Goal: Information Seeking & Learning: Learn about a topic

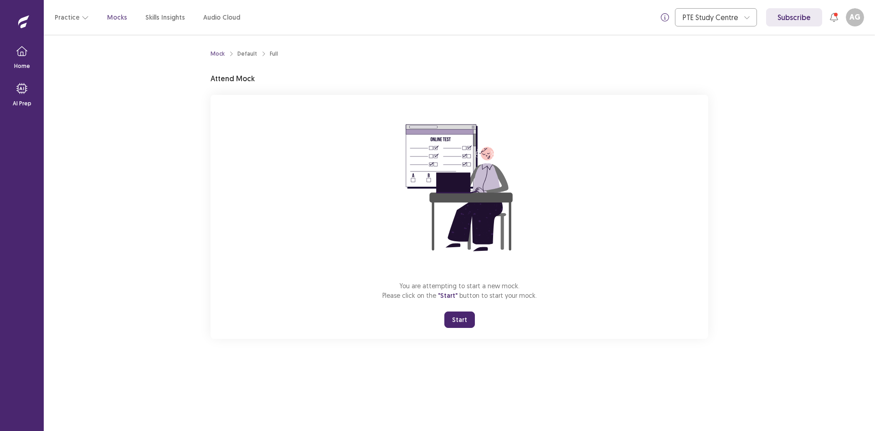
click at [450, 317] on button "Start" at bounding box center [460, 319] width 31 height 16
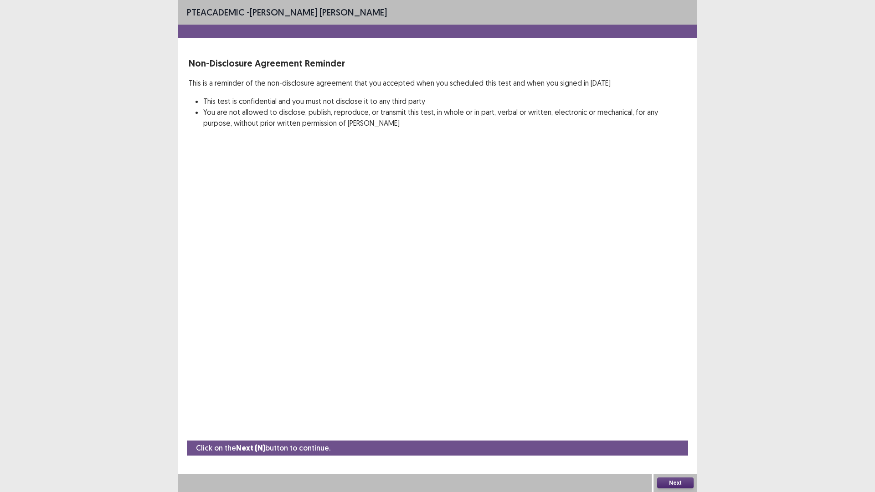
click at [659, 430] on button "Next" at bounding box center [675, 483] width 36 height 11
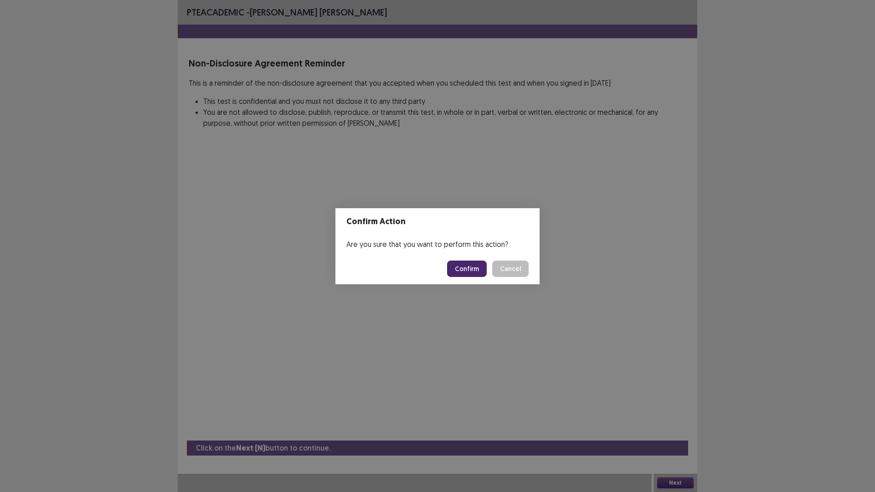
click at [454, 271] on button "Confirm" at bounding box center [467, 269] width 40 height 16
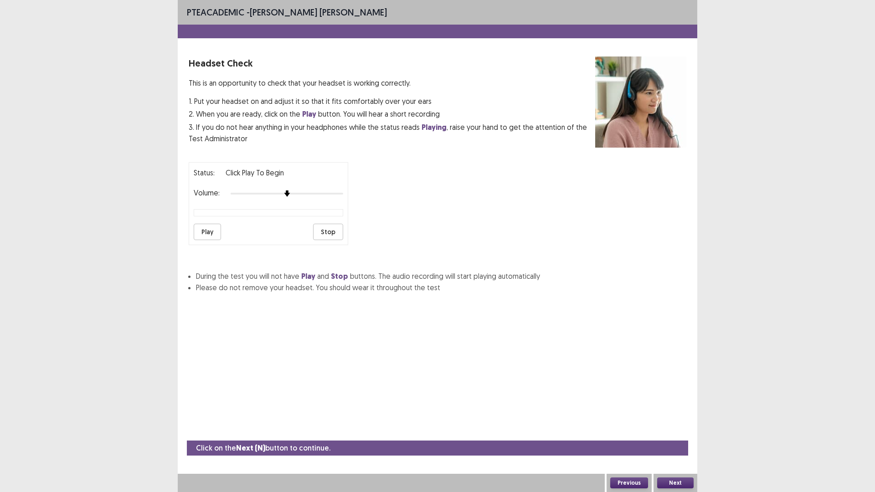
click at [670, 430] on button "Next" at bounding box center [675, 483] width 36 height 11
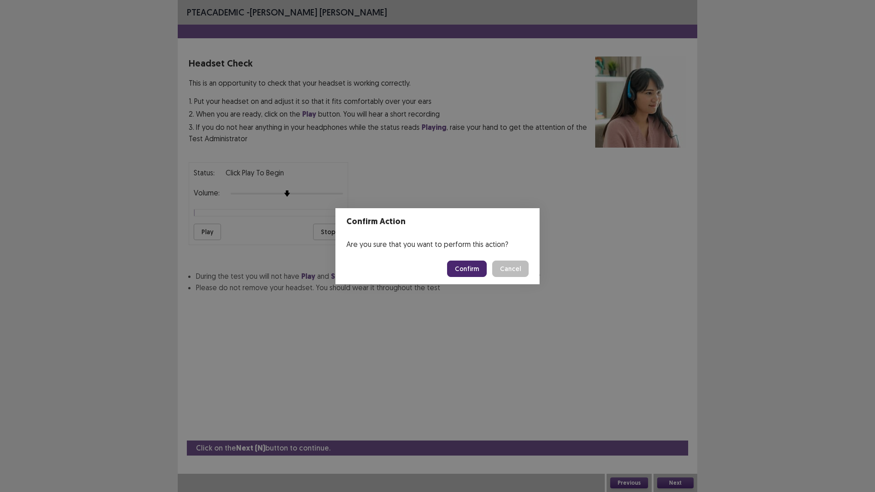
click at [480, 272] on button "Confirm" at bounding box center [467, 269] width 40 height 16
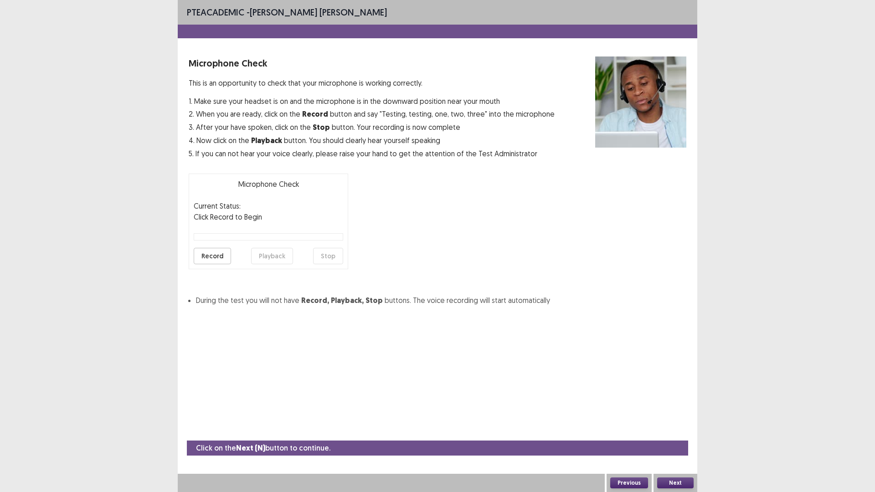
click at [677, 430] on button "Next" at bounding box center [675, 483] width 36 height 11
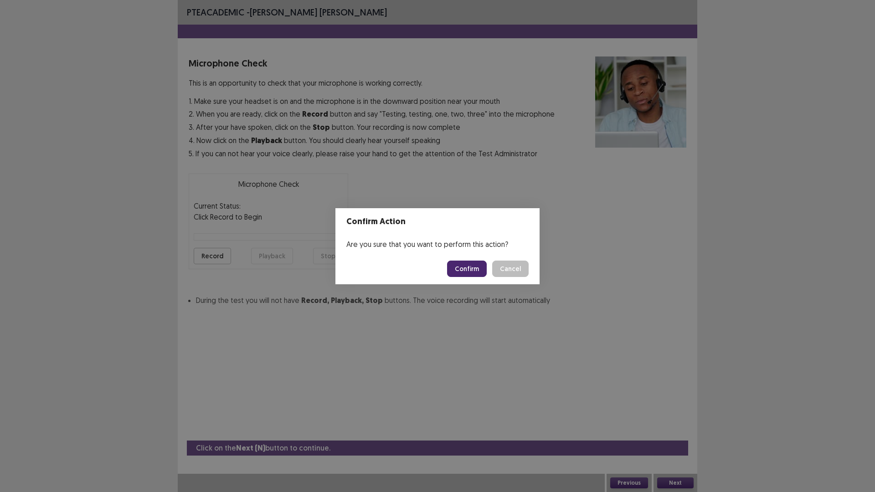
click at [484, 272] on button "Confirm" at bounding box center [467, 269] width 40 height 16
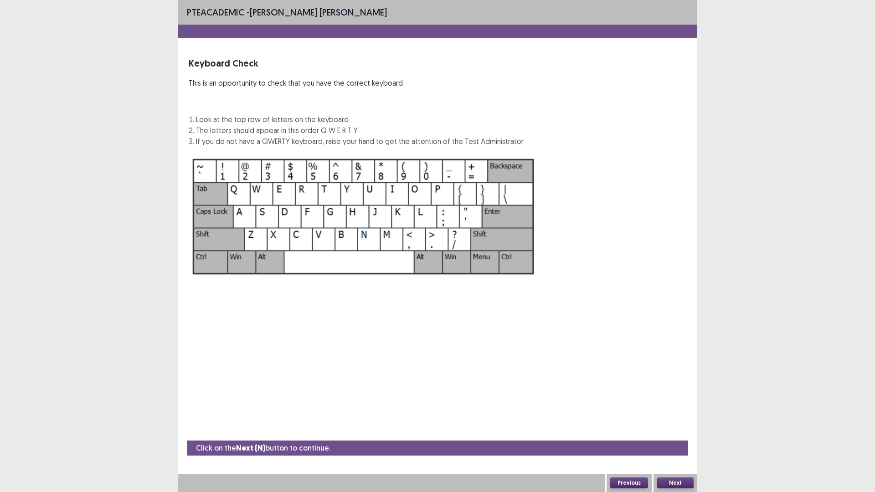
click at [670, 430] on button "Next" at bounding box center [675, 483] width 36 height 11
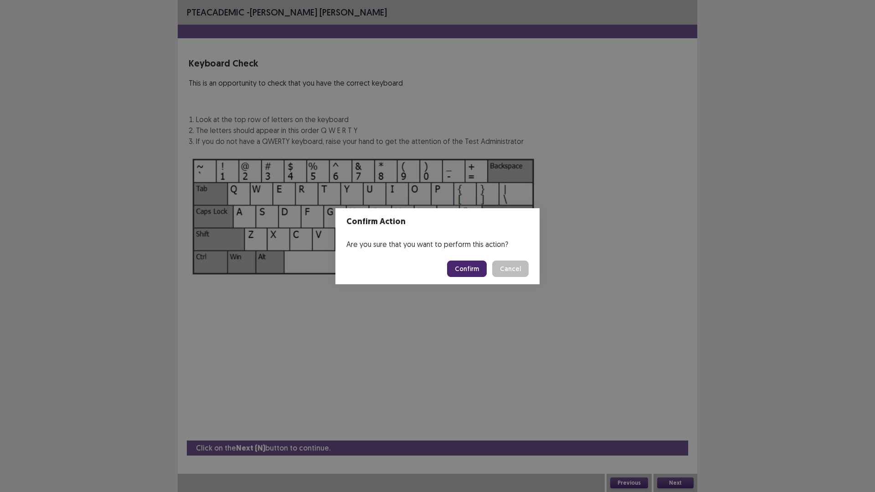
click at [462, 264] on button "Confirm" at bounding box center [467, 269] width 40 height 16
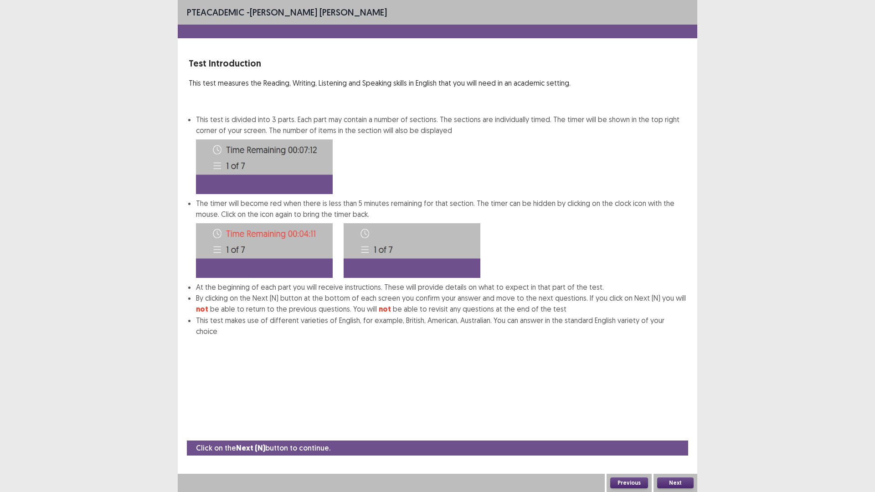
click at [686, 430] on button "Next" at bounding box center [675, 483] width 36 height 11
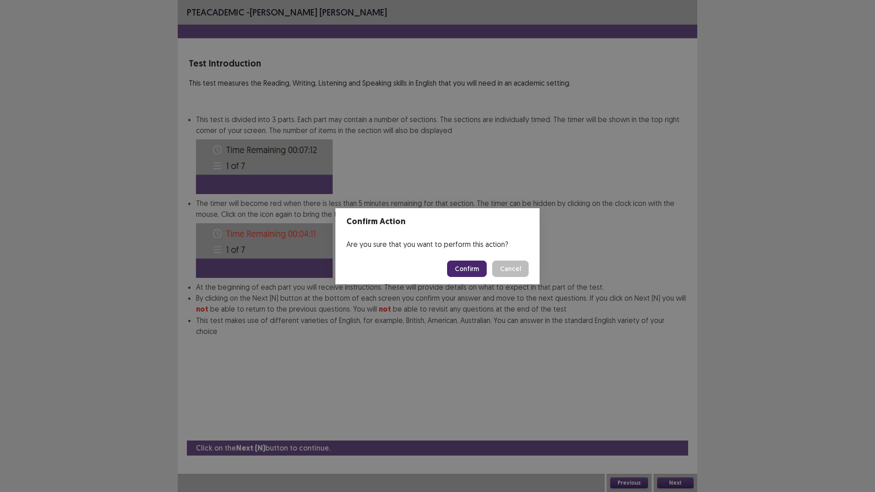
click at [473, 267] on button "Confirm" at bounding box center [467, 269] width 40 height 16
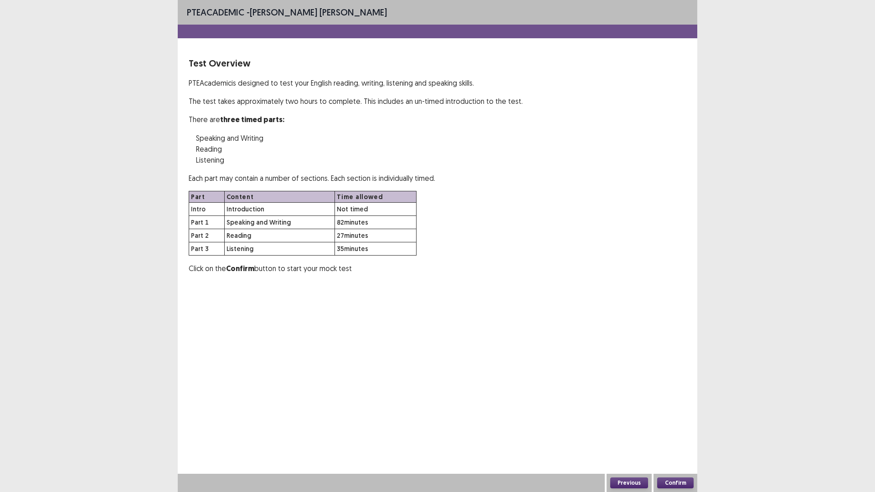
click at [672, 430] on button "Confirm" at bounding box center [675, 483] width 36 height 11
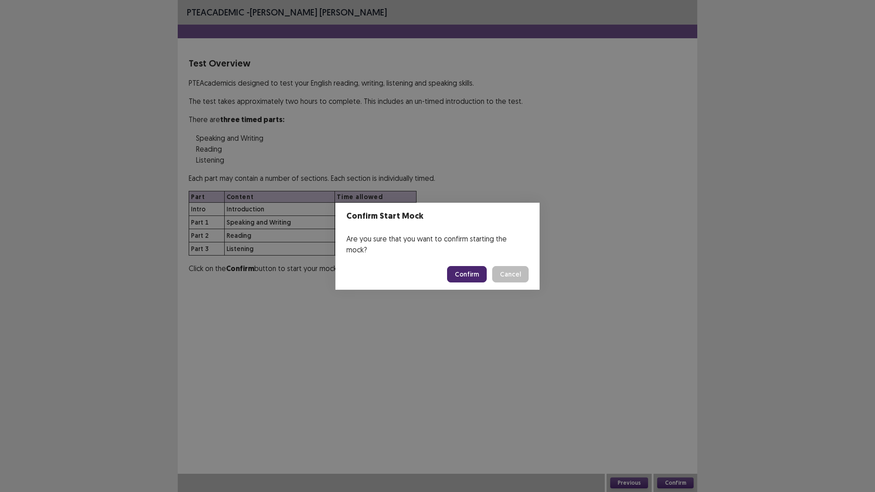
click at [460, 266] on button "Confirm" at bounding box center [467, 274] width 40 height 16
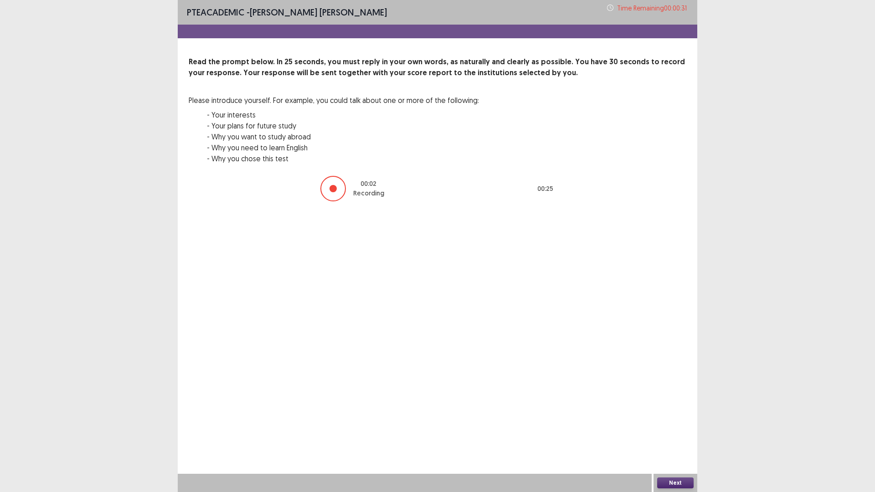
click at [676, 430] on button "Next" at bounding box center [675, 483] width 36 height 11
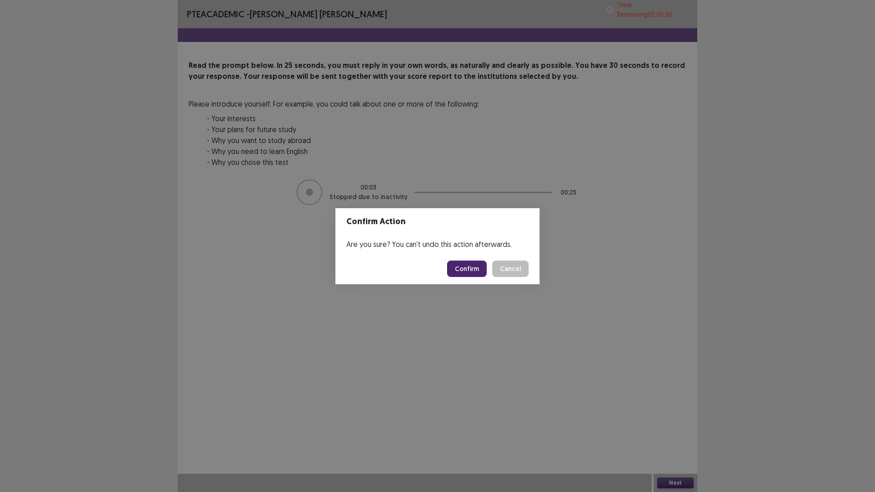
click at [472, 269] on button "Confirm" at bounding box center [467, 269] width 40 height 16
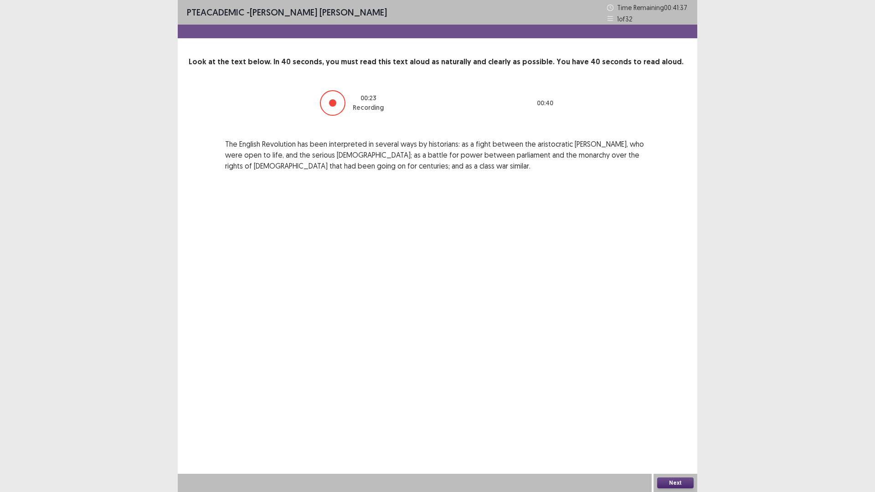
click at [688, 430] on button "Next" at bounding box center [675, 483] width 36 height 11
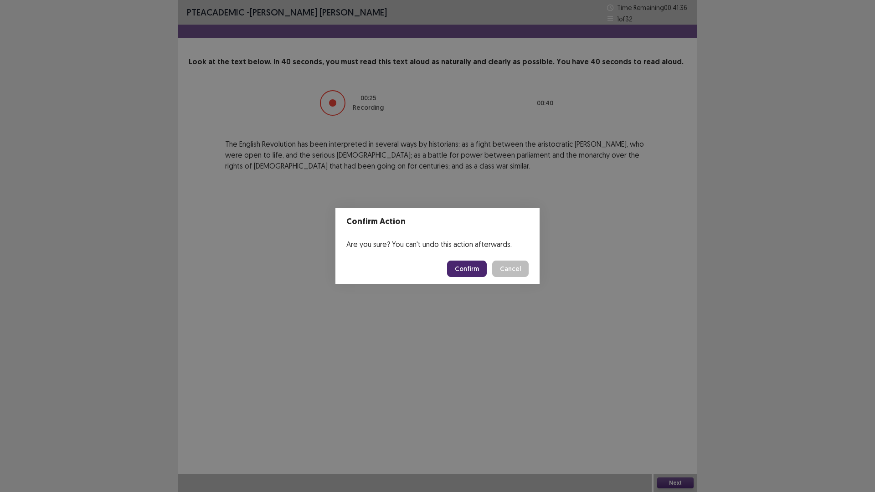
click at [465, 267] on button "Confirm" at bounding box center [467, 269] width 40 height 16
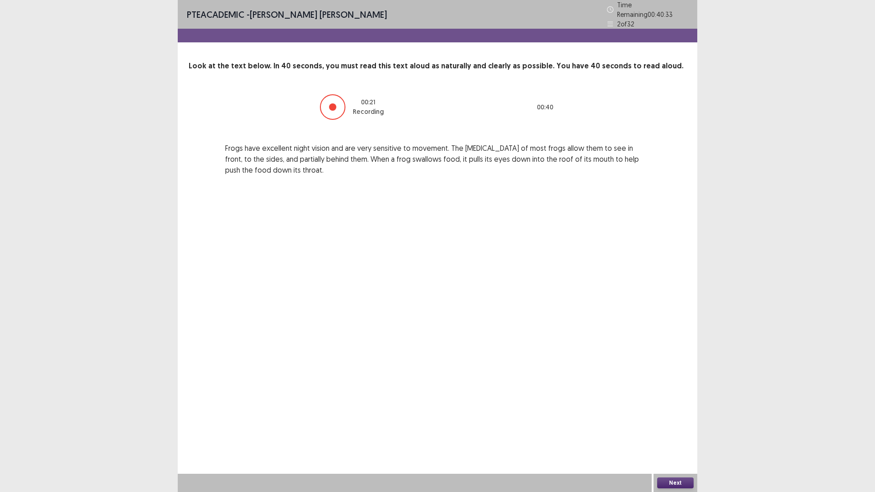
click at [667, 430] on button "Next" at bounding box center [675, 483] width 36 height 11
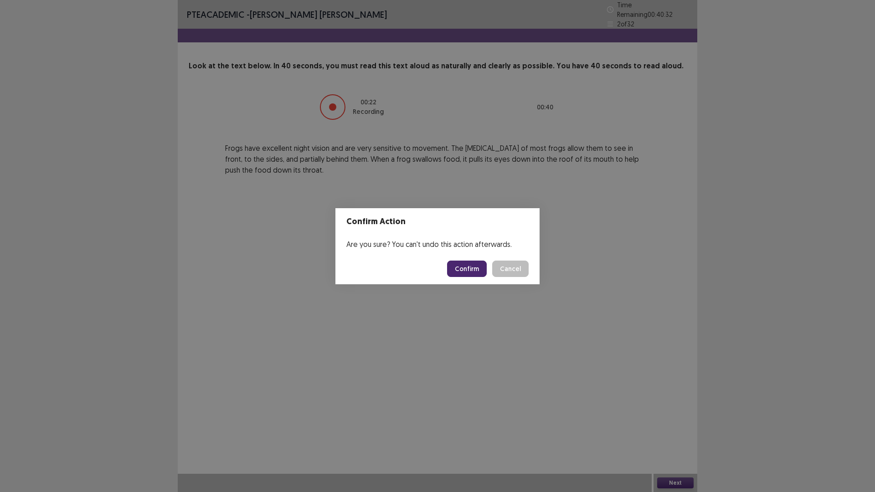
click at [470, 264] on button "Confirm" at bounding box center [467, 269] width 40 height 16
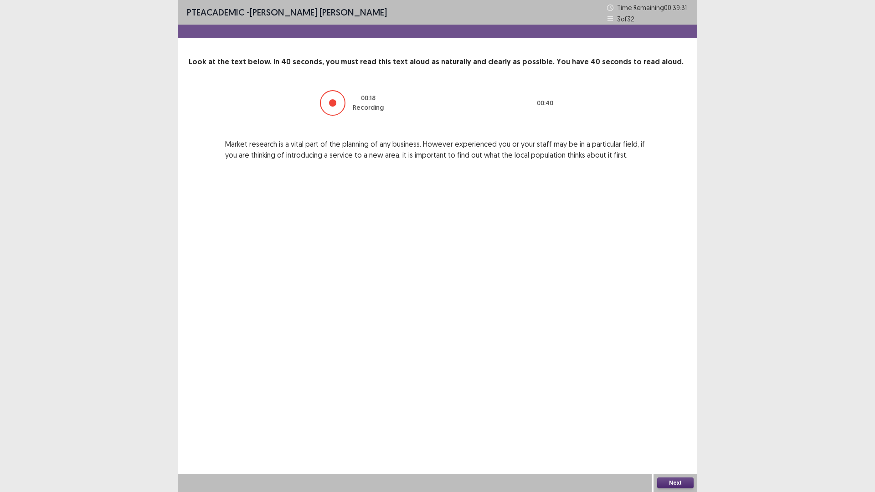
click at [679, 430] on button "Next" at bounding box center [675, 483] width 36 height 11
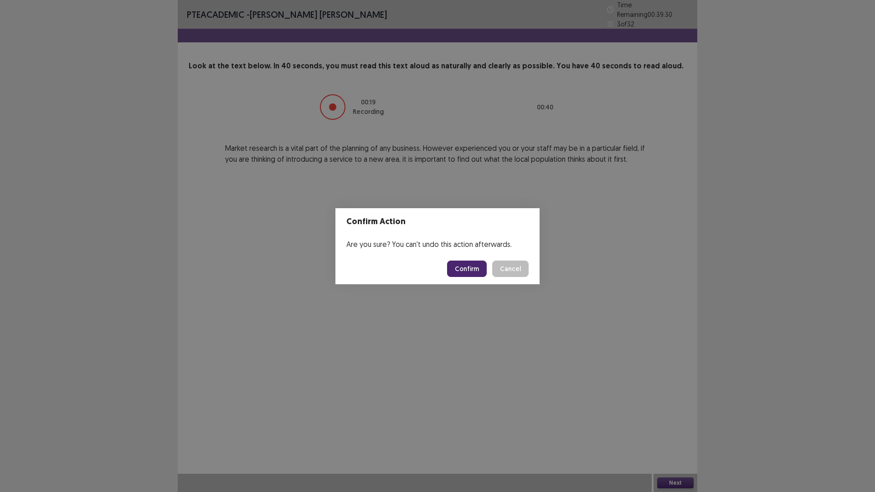
click at [481, 271] on button "Confirm" at bounding box center [467, 269] width 40 height 16
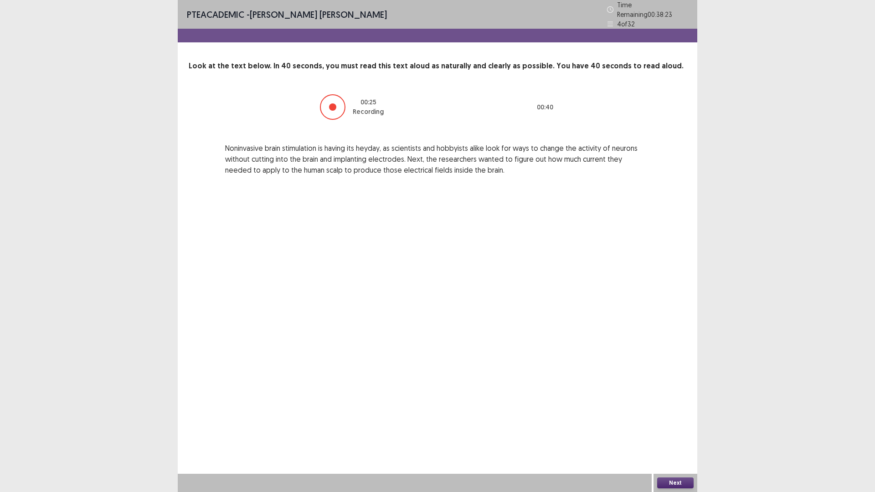
click at [680, 430] on button "Next" at bounding box center [675, 483] width 36 height 11
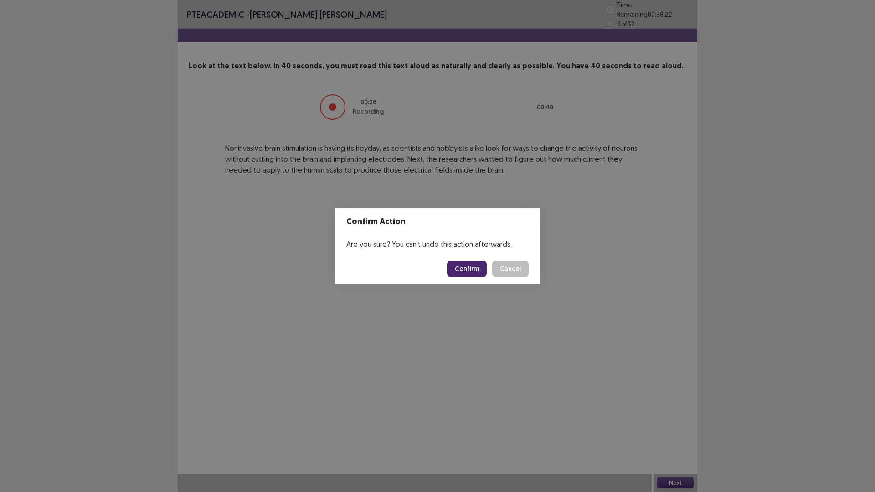
click at [468, 268] on button "Confirm" at bounding box center [467, 269] width 40 height 16
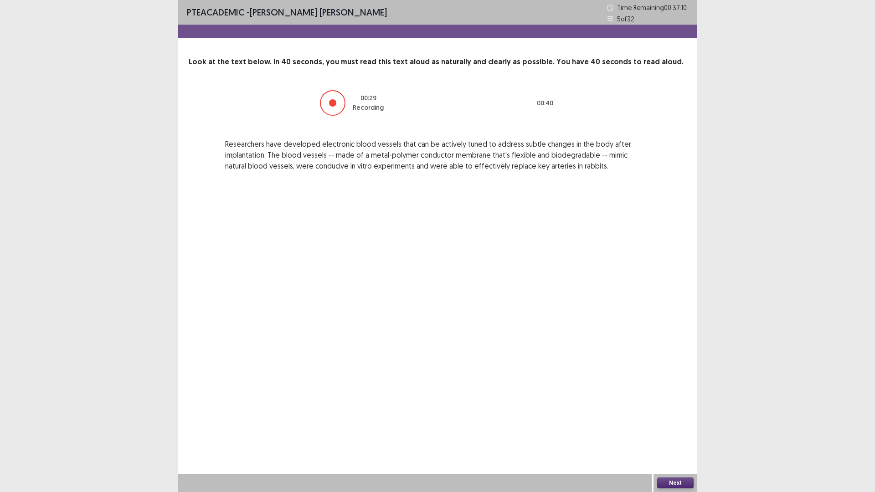
click at [671, 430] on button "Next" at bounding box center [675, 483] width 36 height 11
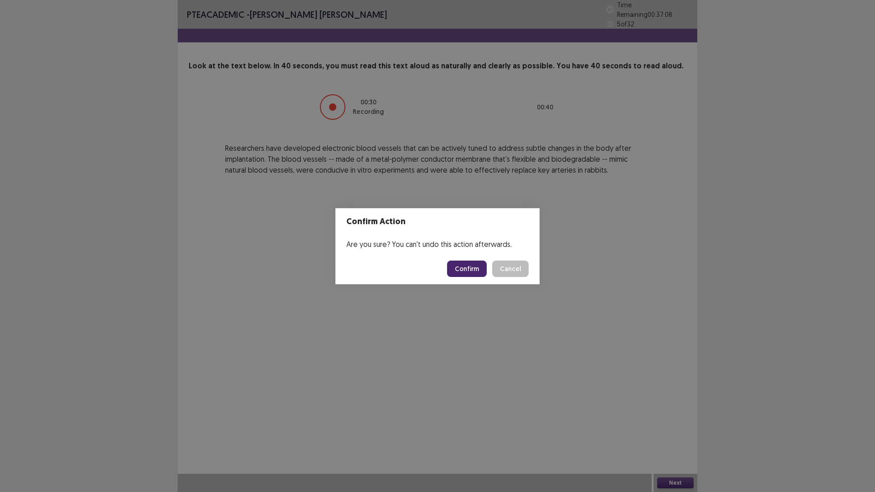
click at [460, 265] on button "Confirm" at bounding box center [467, 269] width 40 height 16
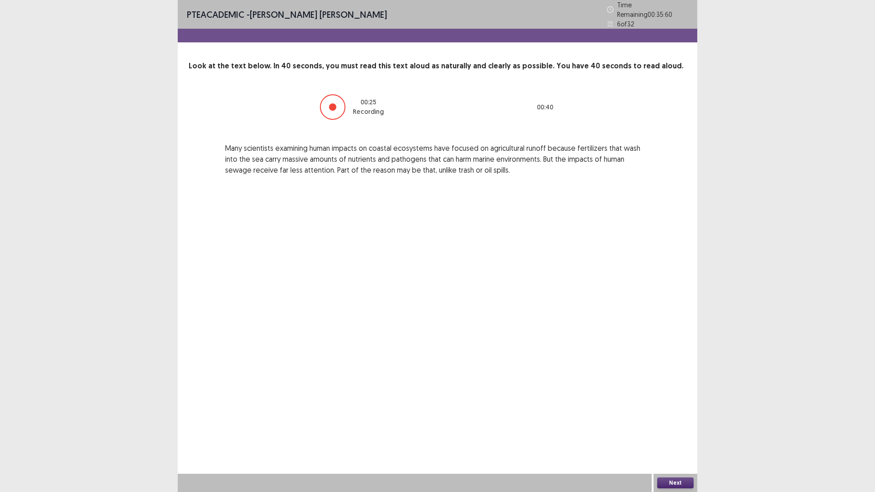
click at [686, 430] on button "Next" at bounding box center [675, 483] width 36 height 11
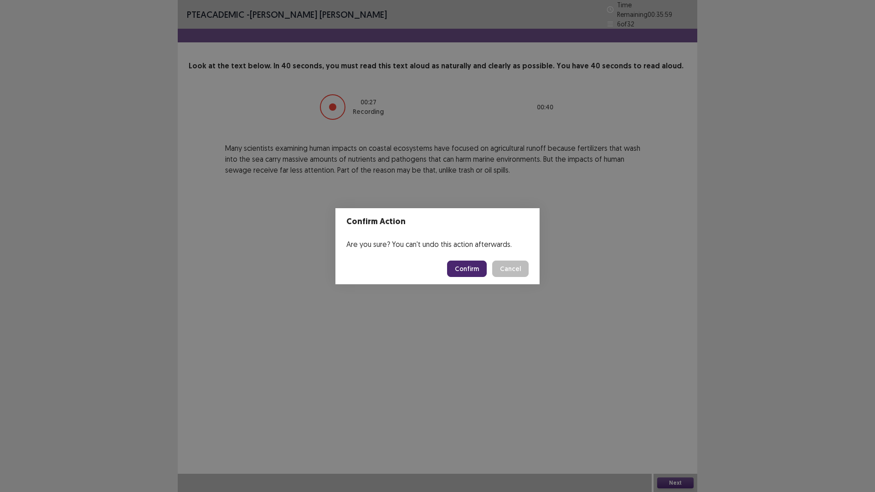
click at [460, 274] on button "Confirm" at bounding box center [467, 269] width 40 height 16
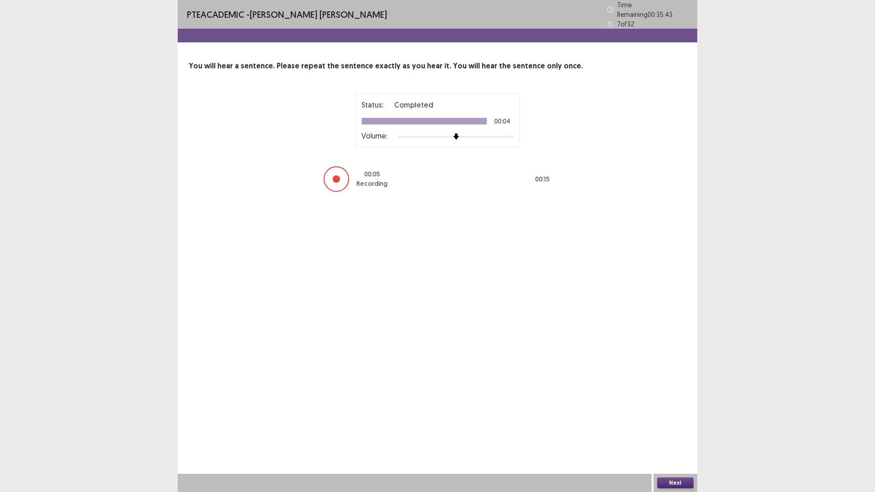
click at [683, 430] on button "Next" at bounding box center [675, 483] width 36 height 11
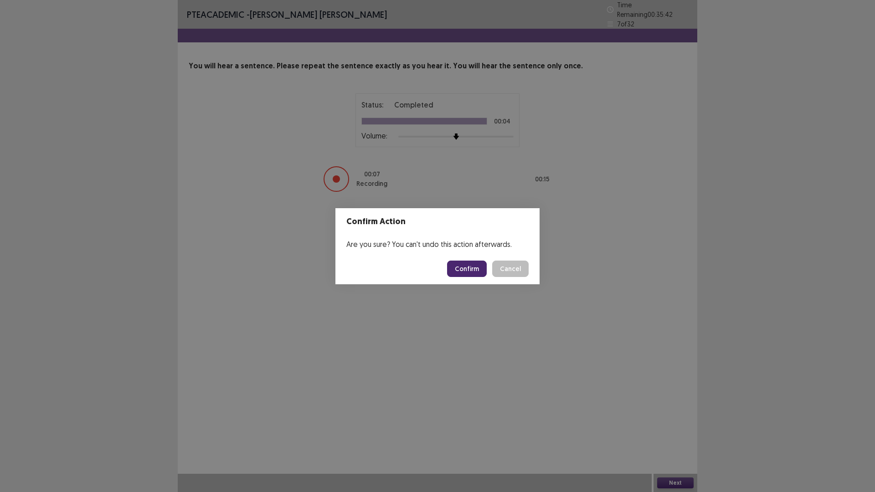
click at [489, 269] on div "Confirm Cancel" at bounding box center [488, 269] width 82 height 16
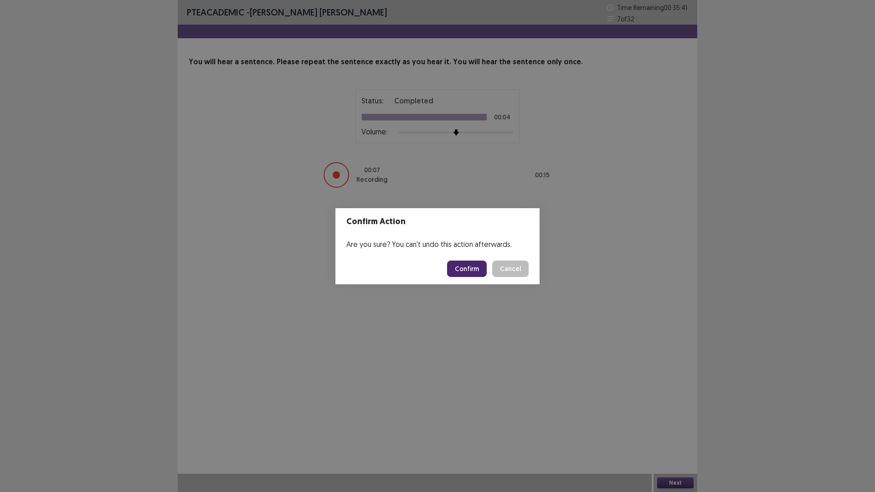
click at [476, 269] on button "Confirm" at bounding box center [467, 269] width 40 height 16
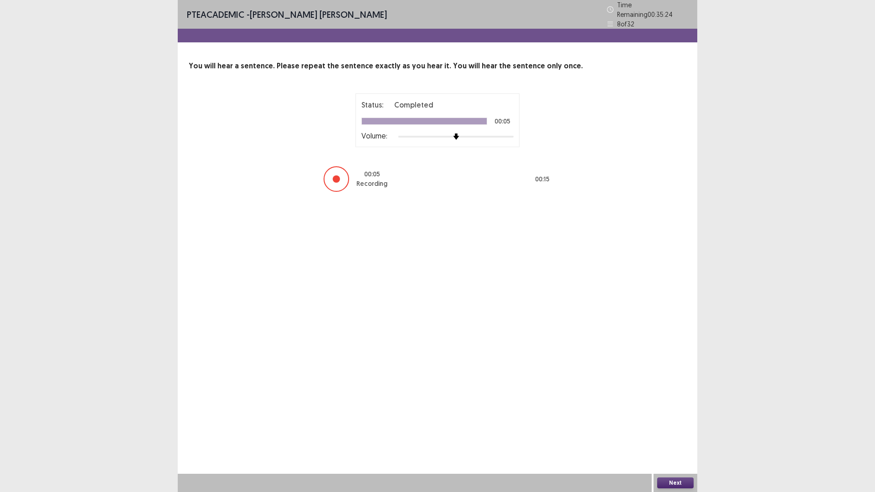
click at [681, 430] on button "Next" at bounding box center [675, 483] width 36 height 11
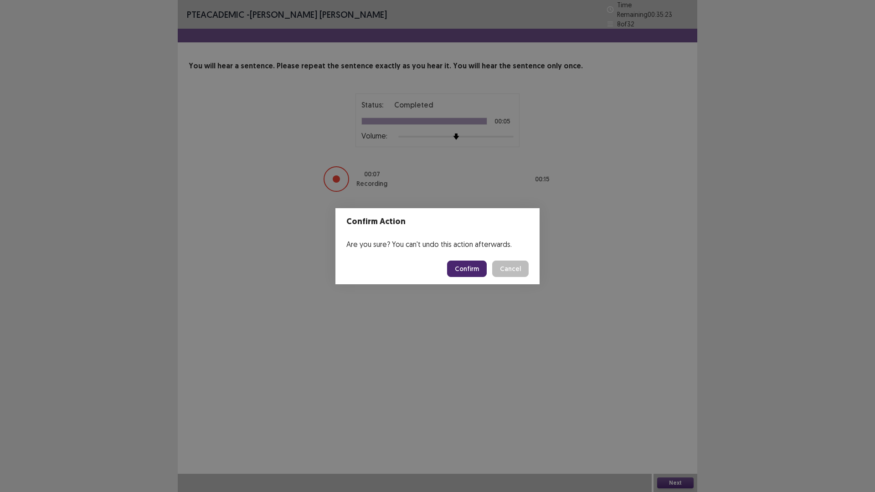
click at [471, 270] on button "Confirm" at bounding box center [467, 269] width 40 height 16
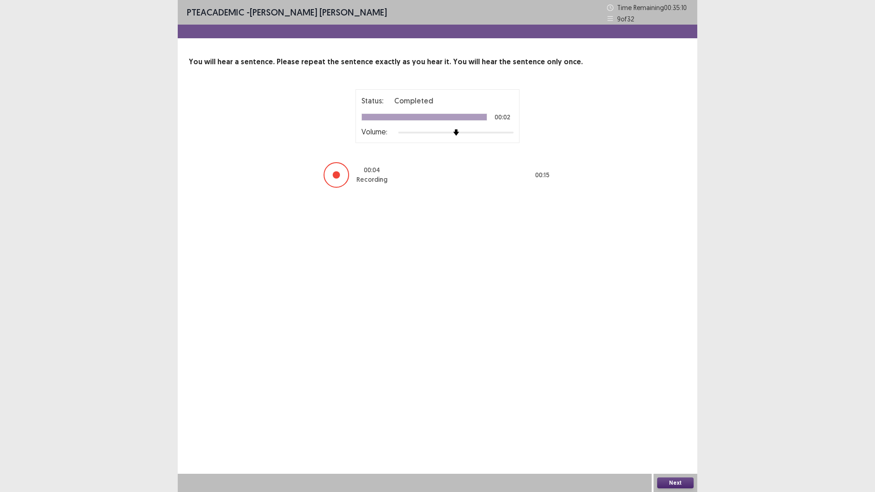
click at [678, 430] on button "Next" at bounding box center [675, 483] width 36 height 11
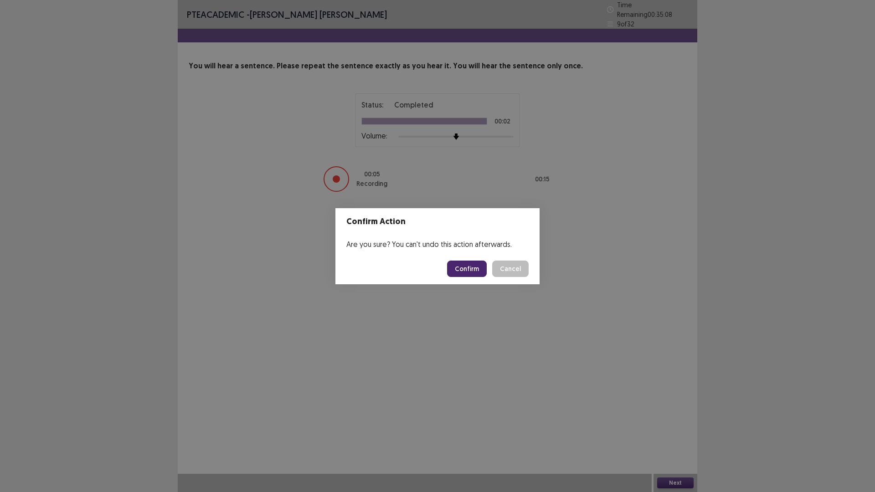
click at [460, 270] on button "Confirm" at bounding box center [467, 269] width 40 height 16
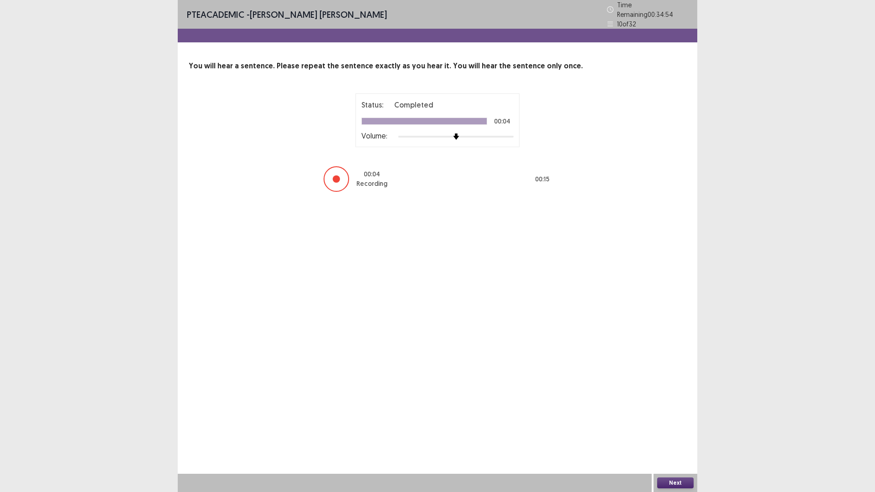
click at [682, 430] on button "Next" at bounding box center [675, 483] width 36 height 11
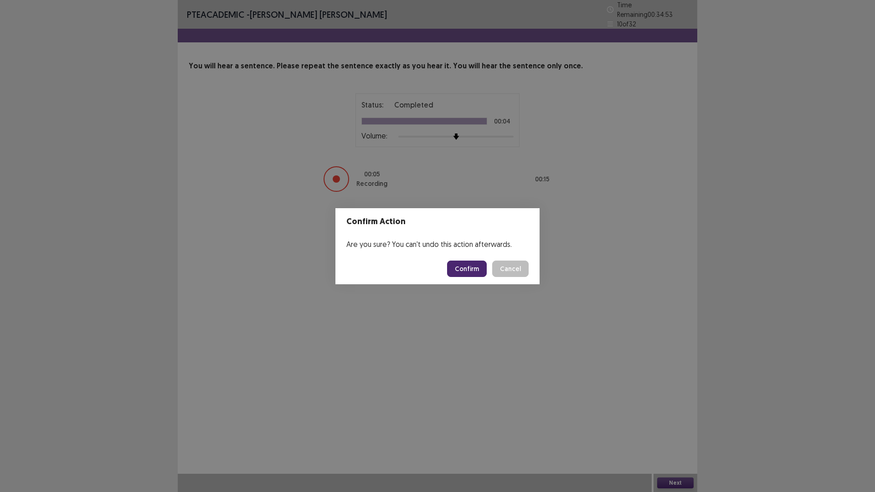
click at [470, 266] on button "Confirm" at bounding box center [467, 269] width 40 height 16
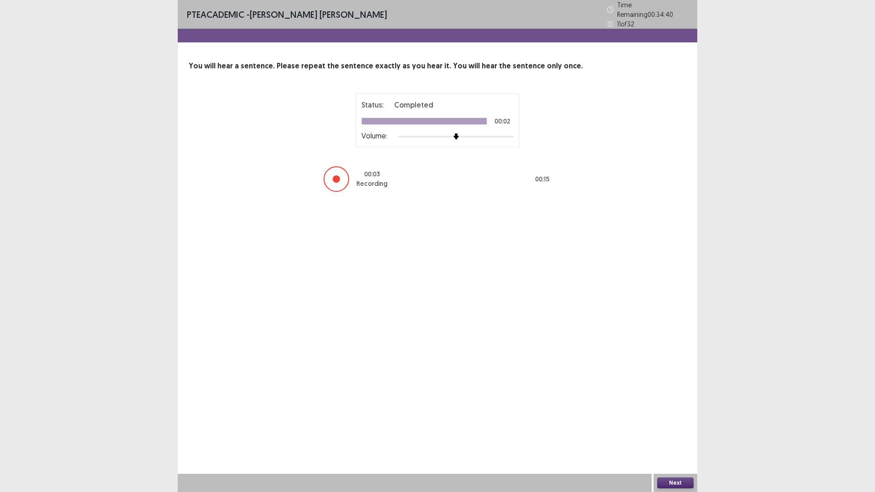
click at [680, 430] on button "Next" at bounding box center [675, 483] width 36 height 11
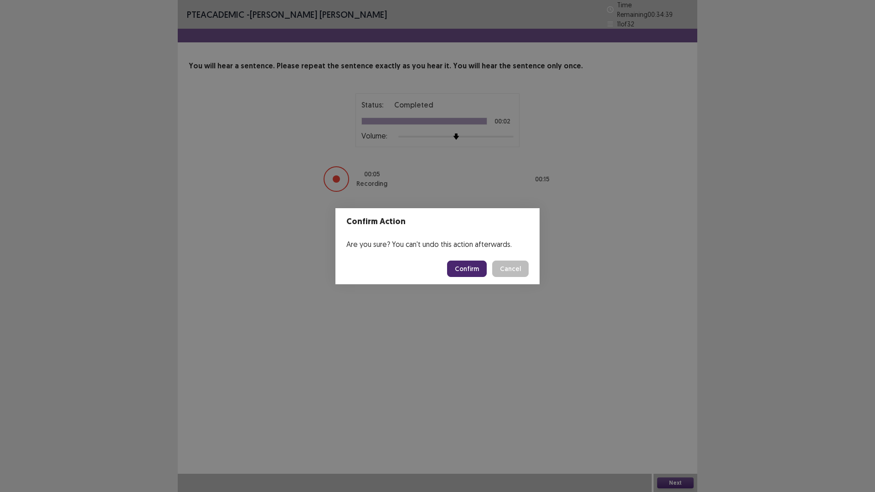
click at [455, 273] on button "Confirm" at bounding box center [467, 269] width 40 height 16
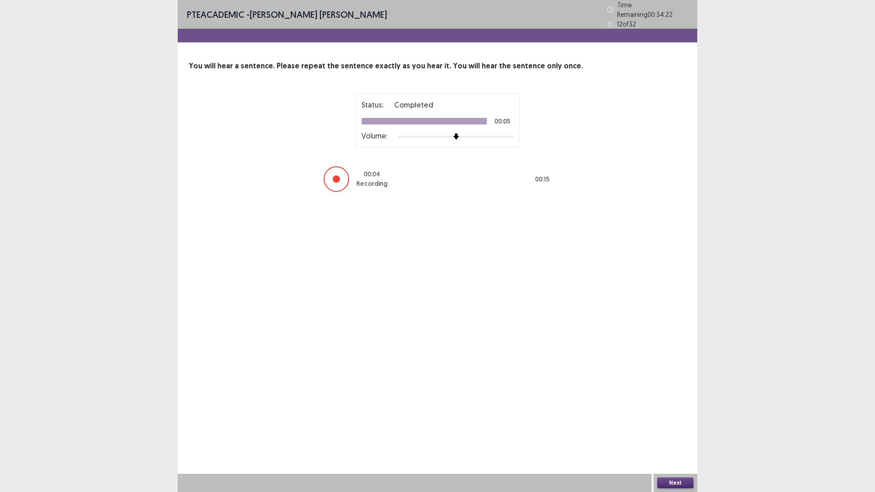
click at [670, 430] on button "Next" at bounding box center [675, 483] width 36 height 11
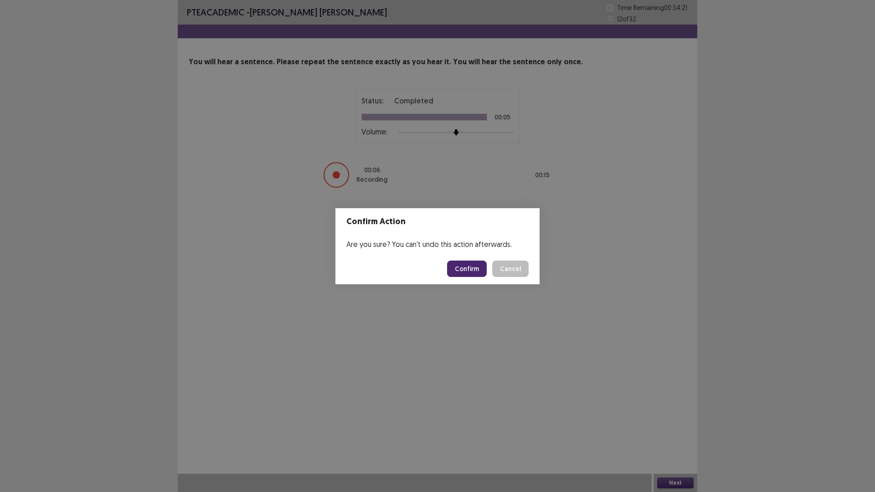
click at [481, 268] on button "Confirm" at bounding box center [467, 269] width 40 height 16
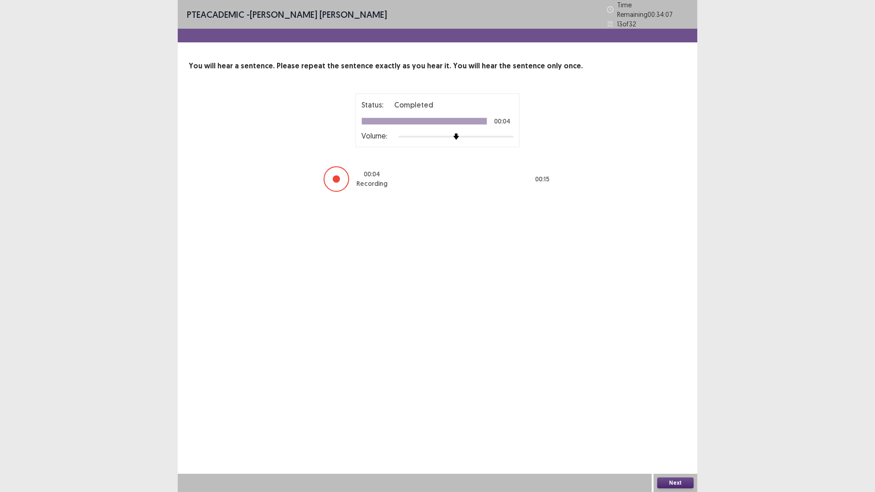
click at [669, 430] on div "Next" at bounding box center [676, 483] width 44 height 18
click at [669, 430] on button "Next" at bounding box center [675, 483] width 36 height 11
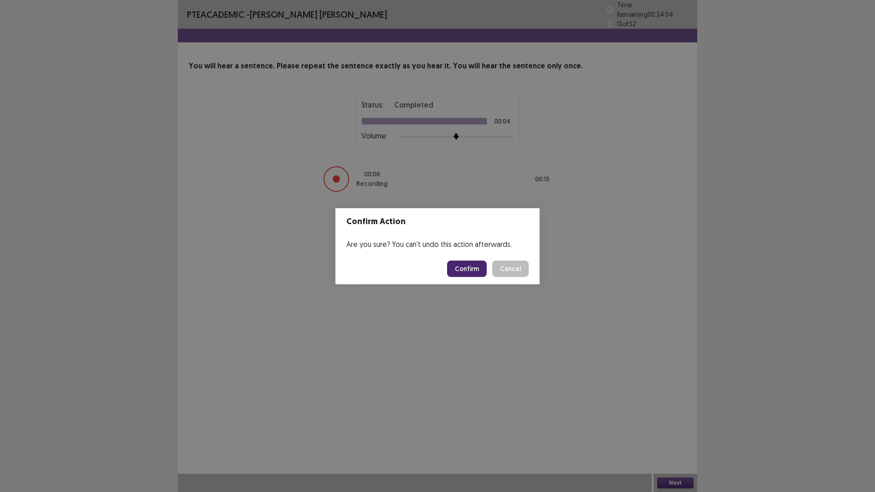
click at [457, 269] on button "Confirm" at bounding box center [467, 269] width 40 height 16
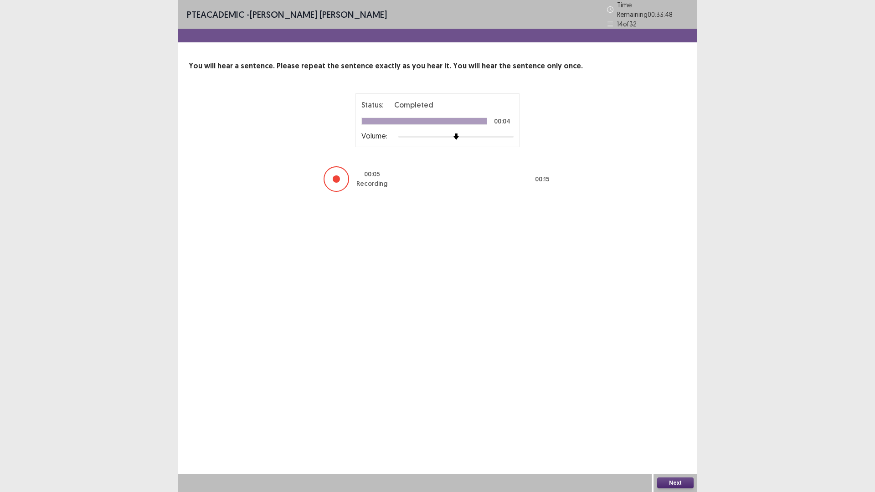
click at [683, 430] on button "Next" at bounding box center [675, 483] width 36 height 11
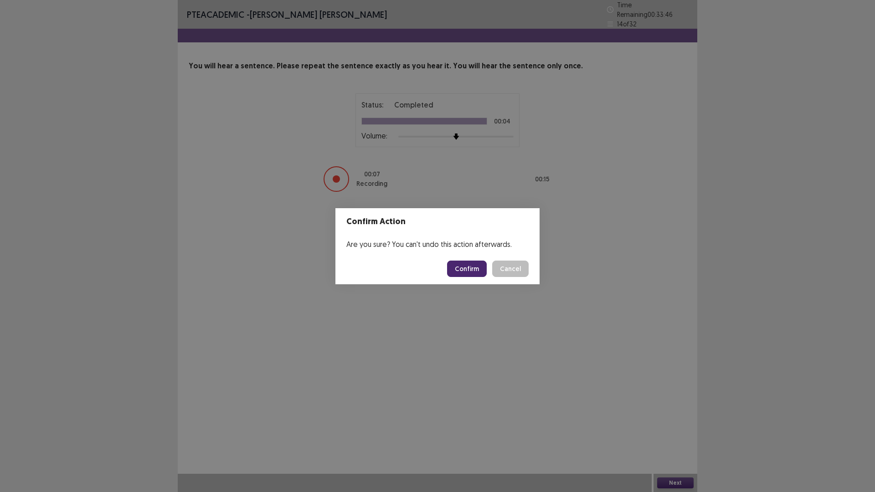
click at [460, 268] on button "Confirm" at bounding box center [467, 269] width 40 height 16
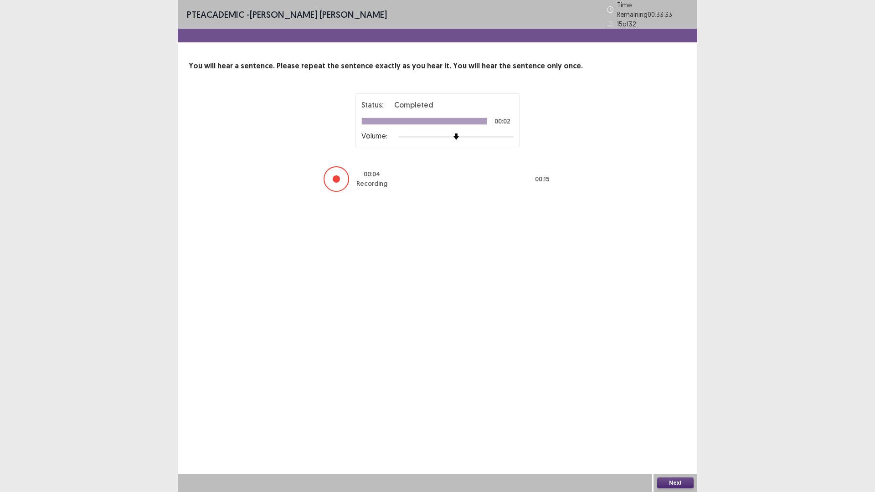
click at [672, 430] on button "Next" at bounding box center [675, 483] width 36 height 11
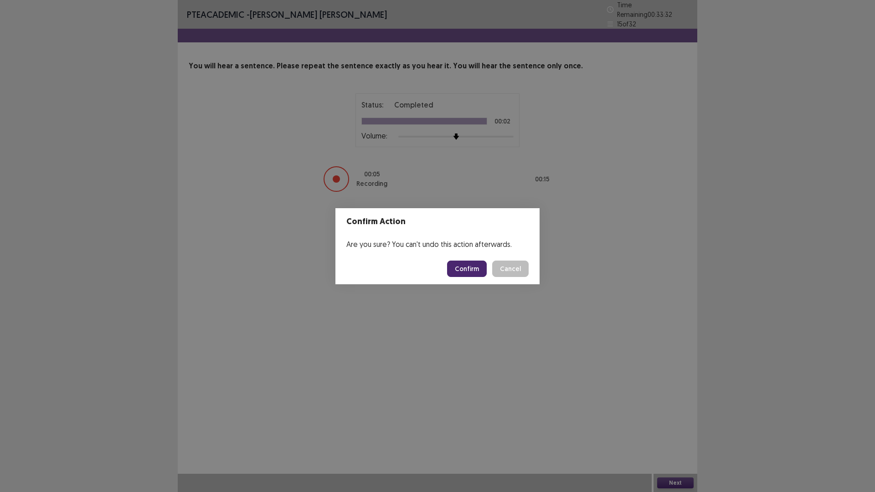
click at [473, 273] on button "Confirm" at bounding box center [467, 269] width 40 height 16
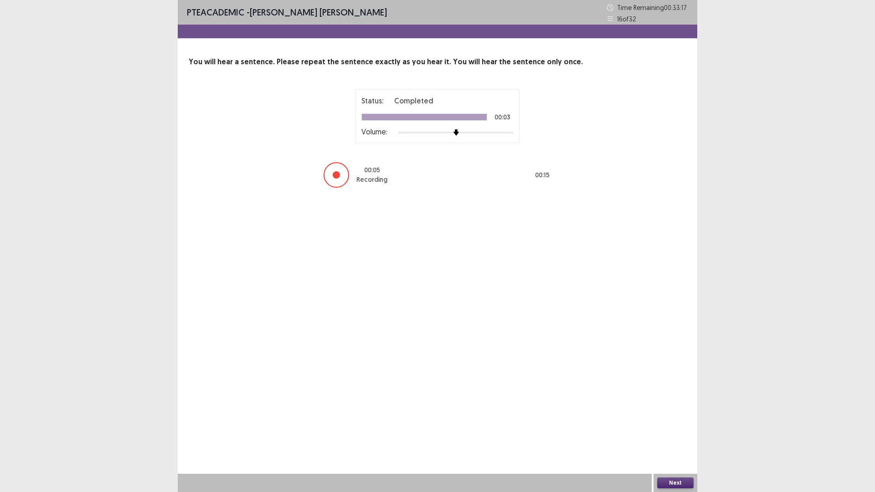
click at [665, 430] on button "Next" at bounding box center [675, 483] width 36 height 11
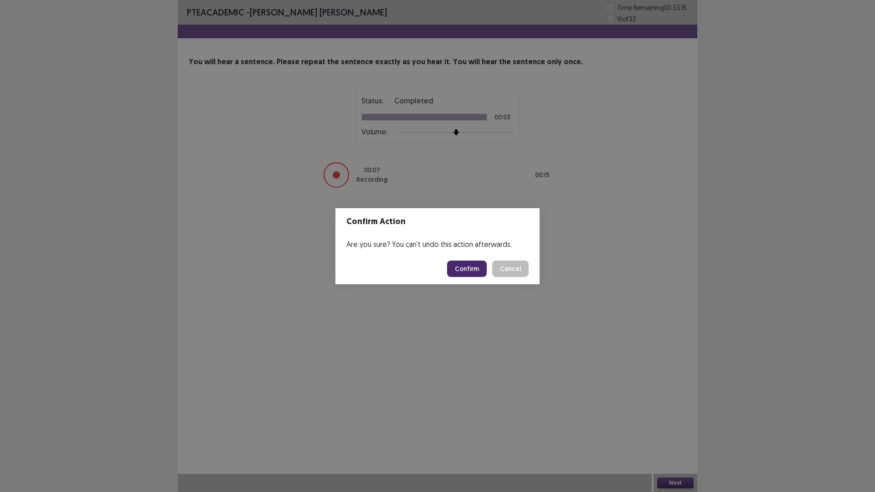
click at [464, 268] on button "Confirm" at bounding box center [467, 269] width 40 height 16
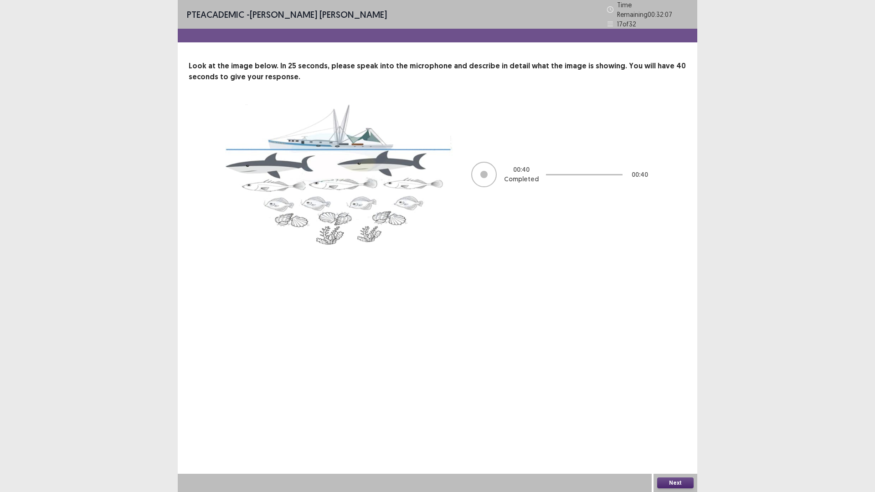
click at [688, 430] on div "Next" at bounding box center [676, 483] width 44 height 18
click at [683, 430] on button "Next" at bounding box center [675, 483] width 36 height 11
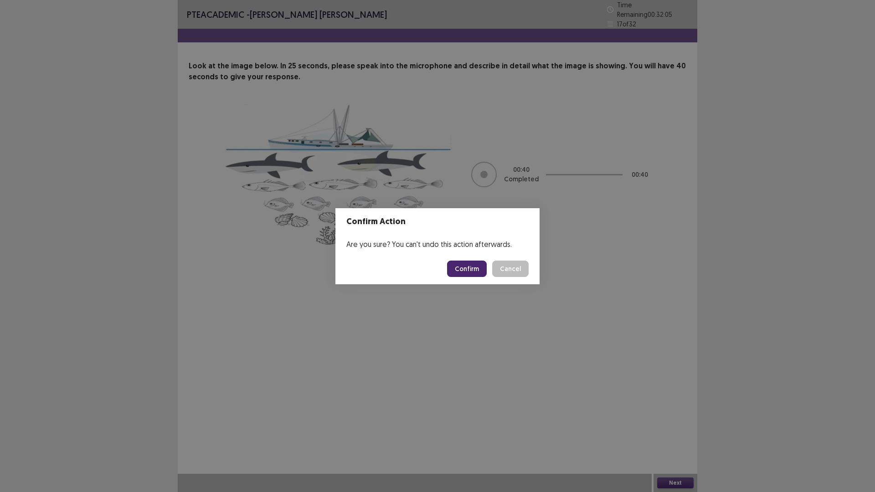
click at [461, 266] on button "Confirm" at bounding box center [467, 269] width 40 height 16
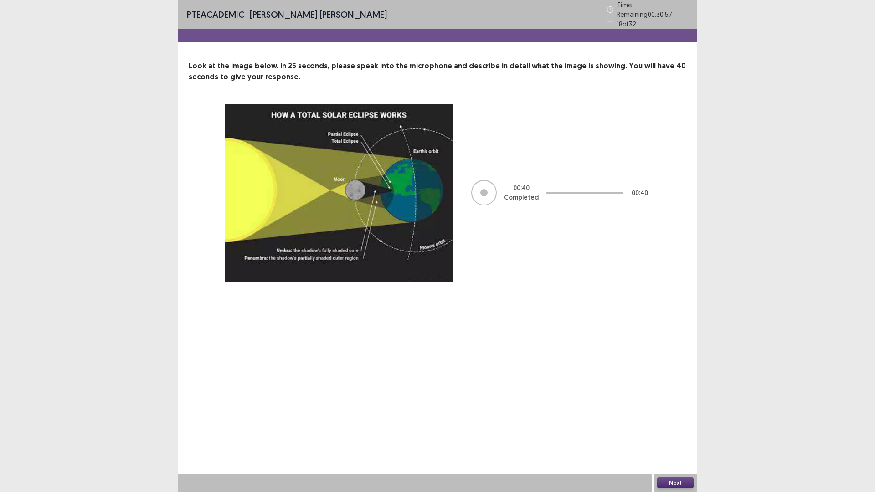
click at [677, 430] on div "Next" at bounding box center [676, 483] width 44 height 18
click at [677, 430] on button "Next" at bounding box center [675, 483] width 36 height 11
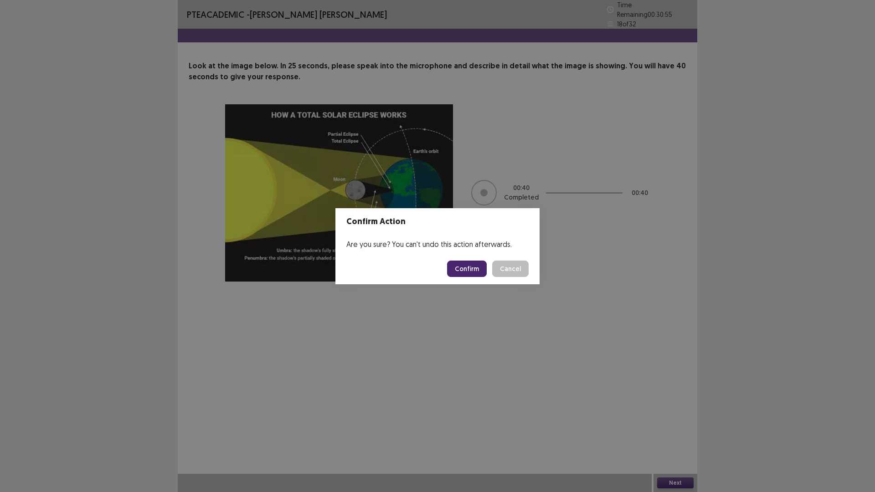
click at [460, 272] on button "Confirm" at bounding box center [467, 269] width 40 height 16
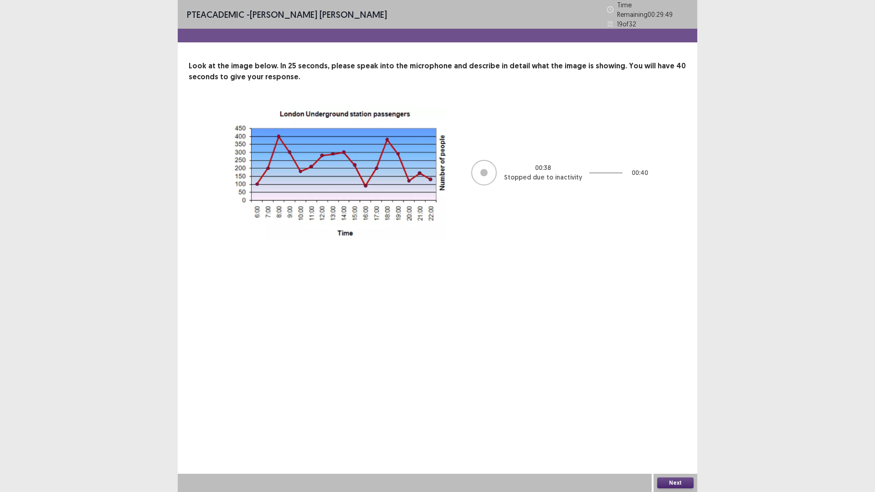
click at [679, 430] on button "Next" at bounding box center [675, 483] width 36 height 11
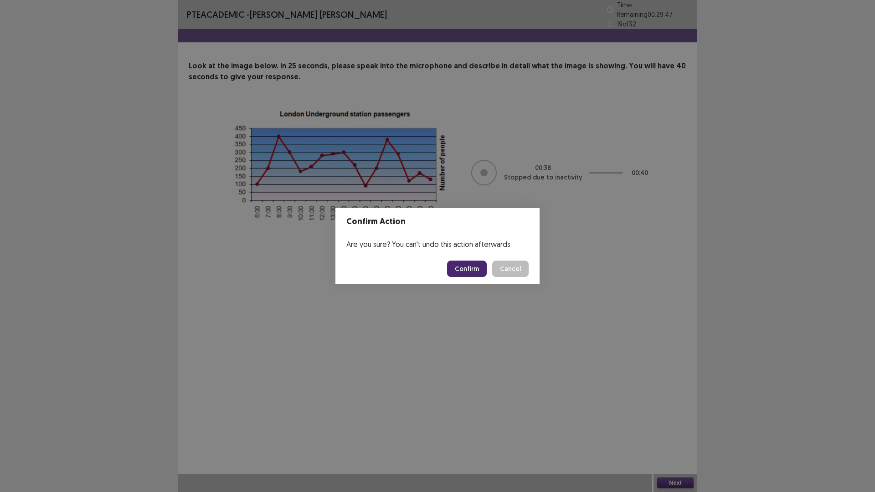
click at [465, 268] on button "Confirm" at bounding box center [467, 269] width 40 height 16
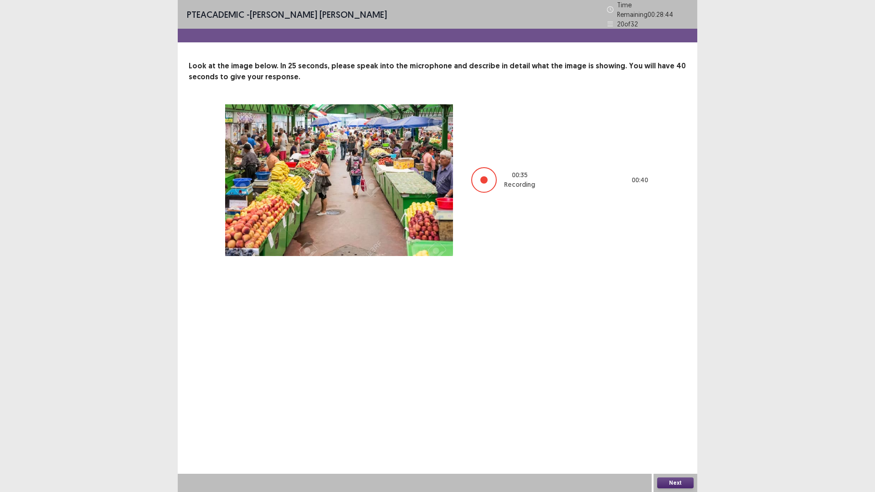
click at [664, 430] on button "Next" at bounding box center [675, 483] width 36 height 11
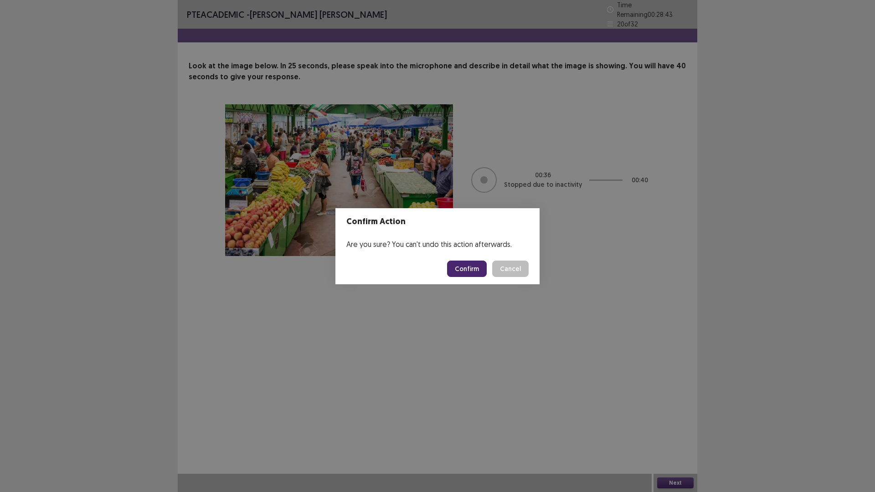
click at [473, 271] on button "Confirm" at bounding box center [467, 269] width 40 height 16
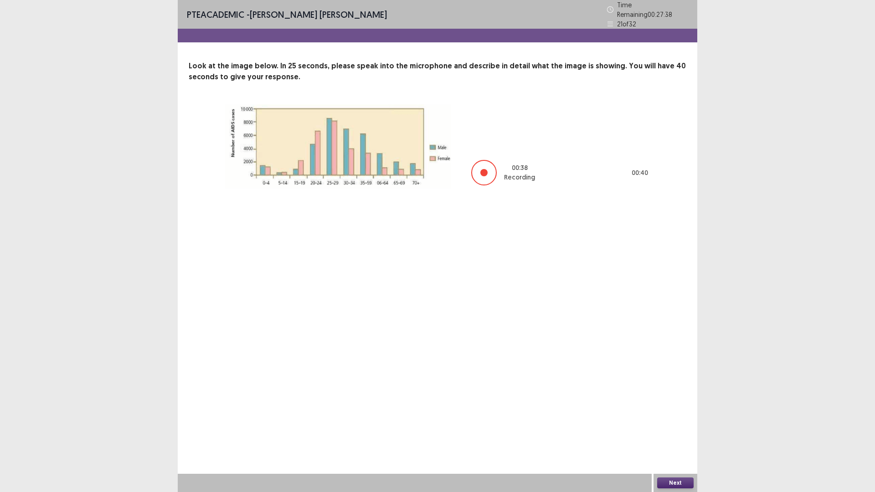
click at [661, 430] on button "Next" at bounding box center [675, 483] width 36 height 11
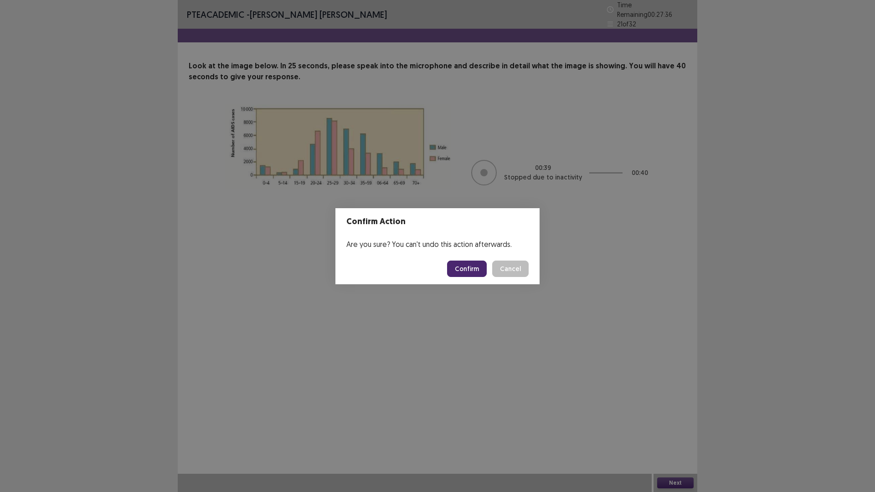
click at [471, 270] on button "Confirm" at bounding box center [467, 269] width 40 height 16
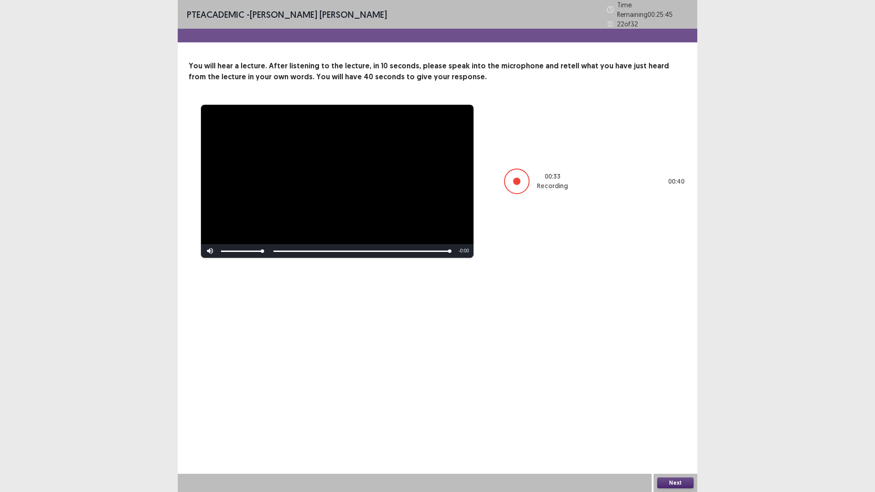
click at [682, 430] on button "Next" at bounding box center [675, 483] width 36 height 11
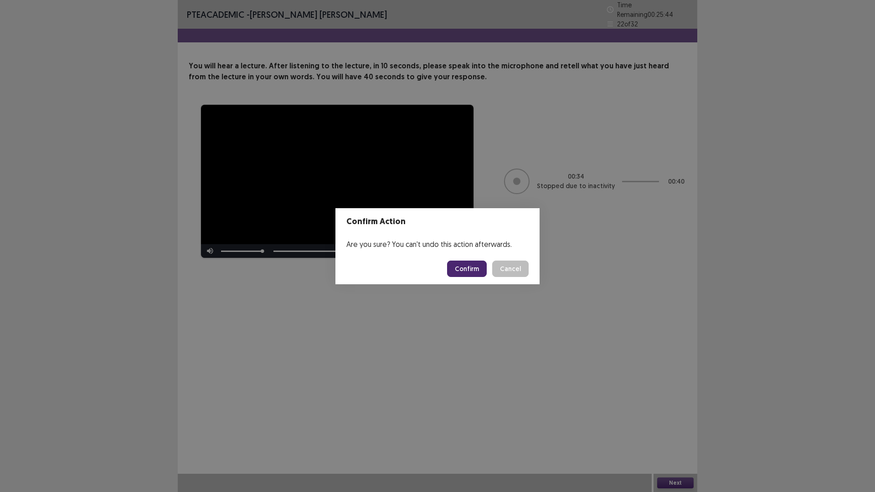
click at [473, 270] on button "Confirm" at bounding box center [467, 269] width 40 height 16
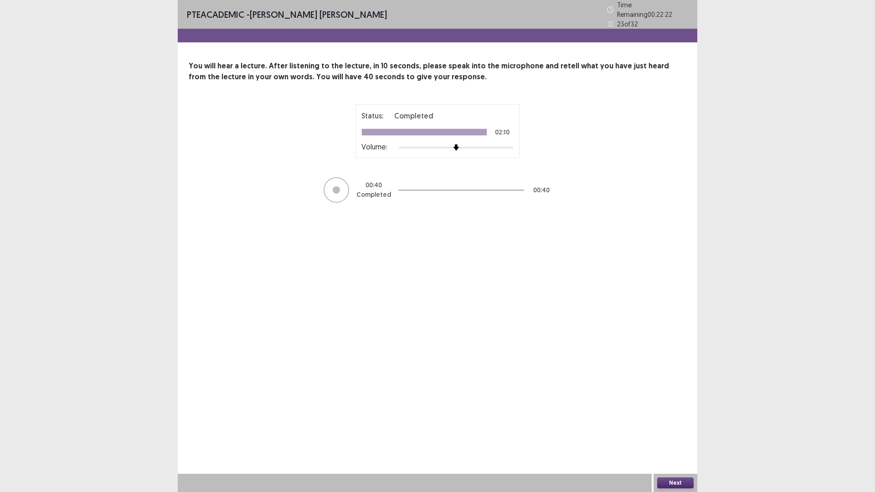
click at [683, 430] on button "Next" at bounding box center [675, 483] width 36 height 11
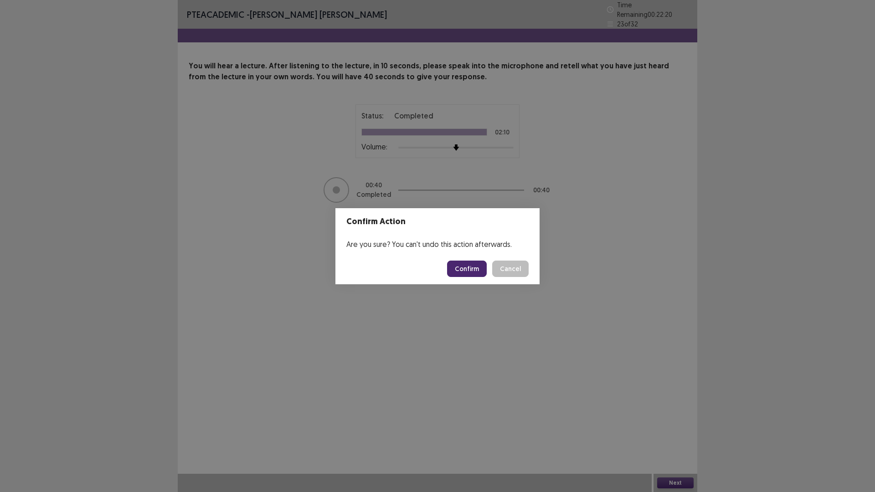
click at [473, 270] on button "Confirm" at bounding box center [467, 269] width 40 height 16
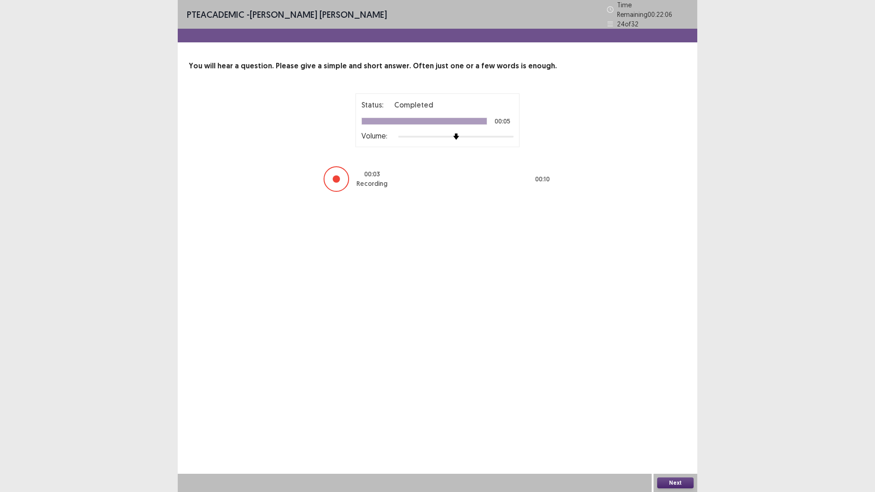
click at [678, 430] on button "Next" at bounding box center [675, 483] width 36 height 11
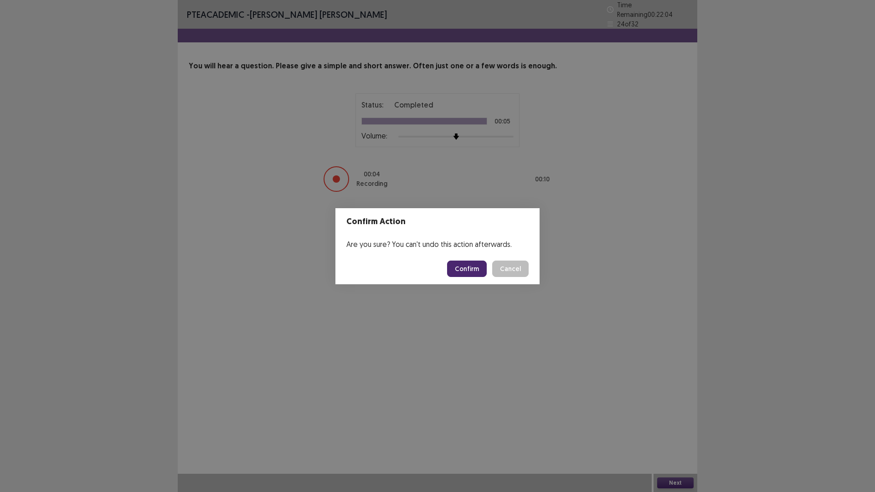
click at [471, 268] on button "Confirm" at bounding box center [467, 269] width 40 height 16
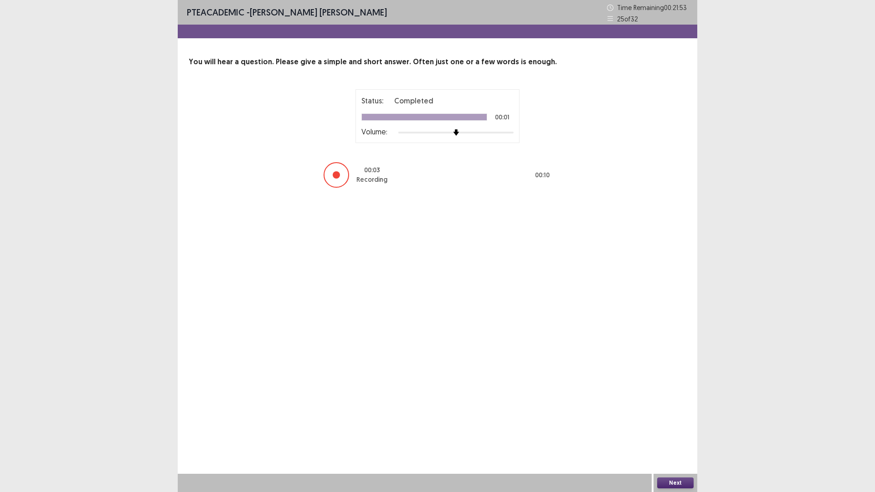
click at [666, 430] on button "Next" at bounding box center [675, 483] width 36 height 11
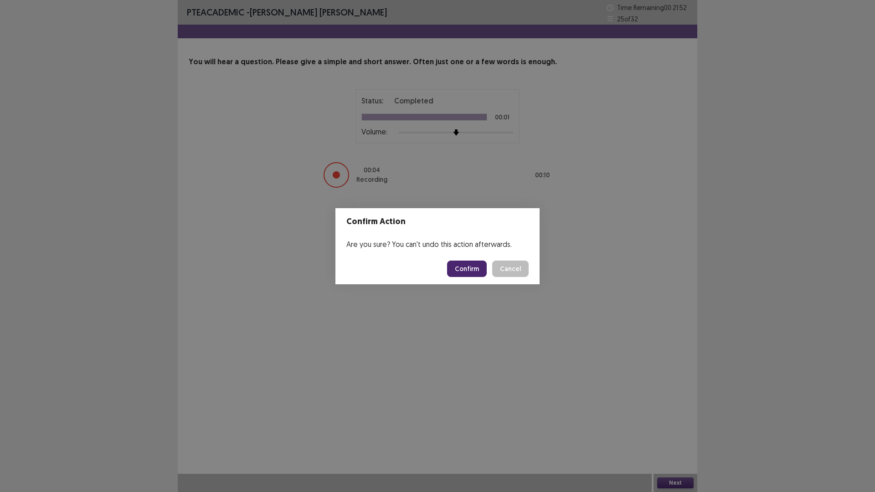
click at [474, 273] on button "Confirm" at bounding box center [467, 269] width 40 height 16
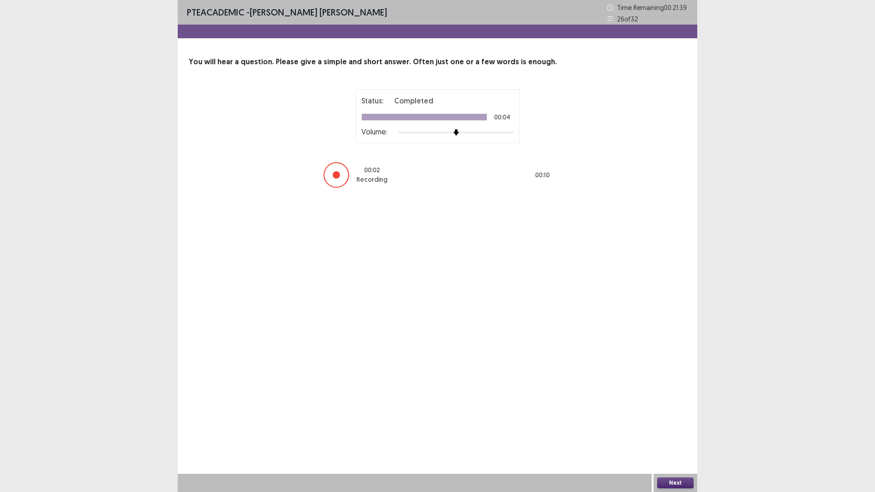
click at [677, 430] on button "Next" at bounding box center [675, 483] width 36 height 11
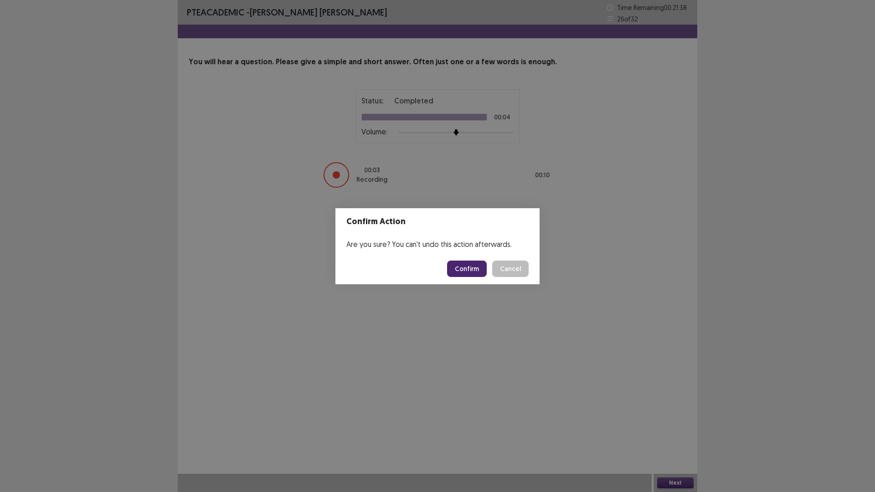
click at [475, 271] on button "Confirm" at bounding box center [467, 269] width 40 height 16
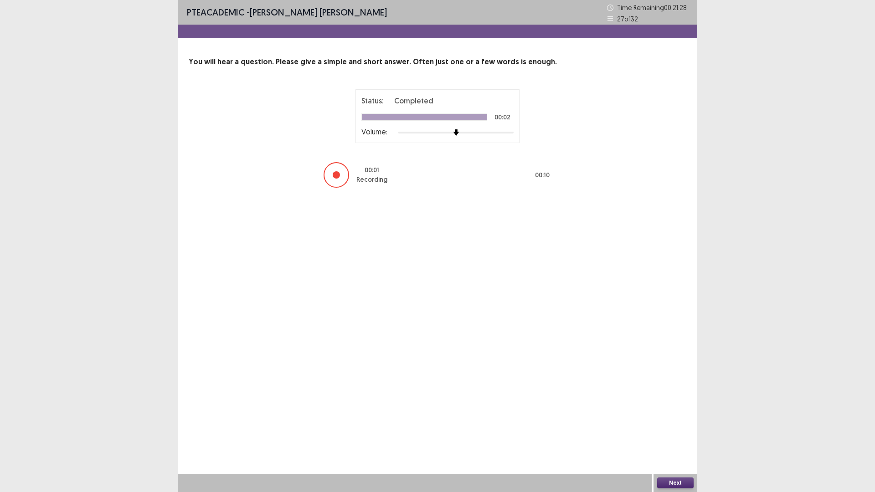
click at [672, 430] on button "Next" at bounding box center [675, 483] width 36 height 11
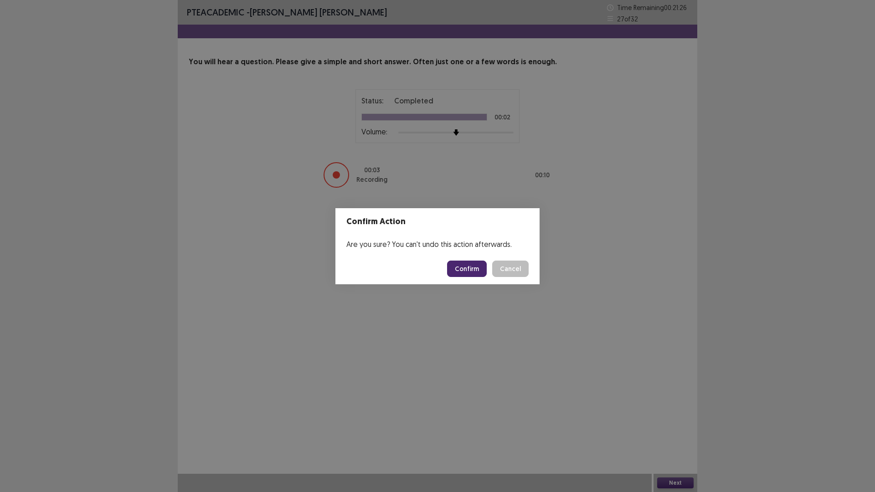
click at [473, 278] on footer "Confirm Cancel" at bounding box center [438, 269] width 204 height 31
click at [473, 265] on button "Confirm" at bounding box center [467, 269] width 40 height 16
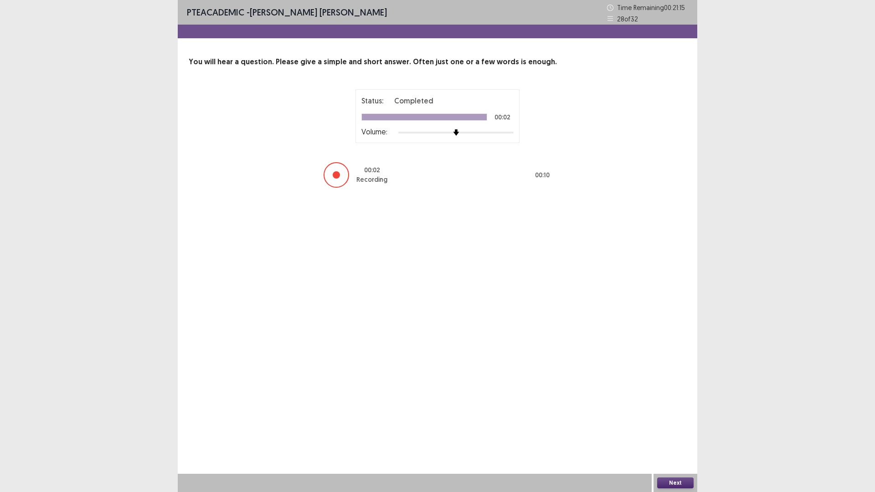
click at [671, 430] on div "Next" at bounding box center [676, 483] width 44 height 18
click at [673, 430] on button "Next" at bounding box center [675, 483] width 36 height 11
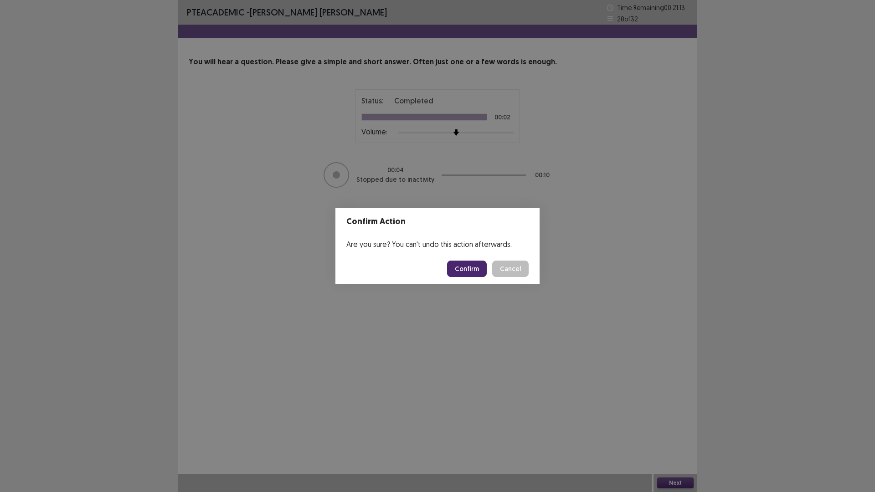
click at [470, 269] on button "Confirm" at bounding box center [467, 269] width 40 height 16
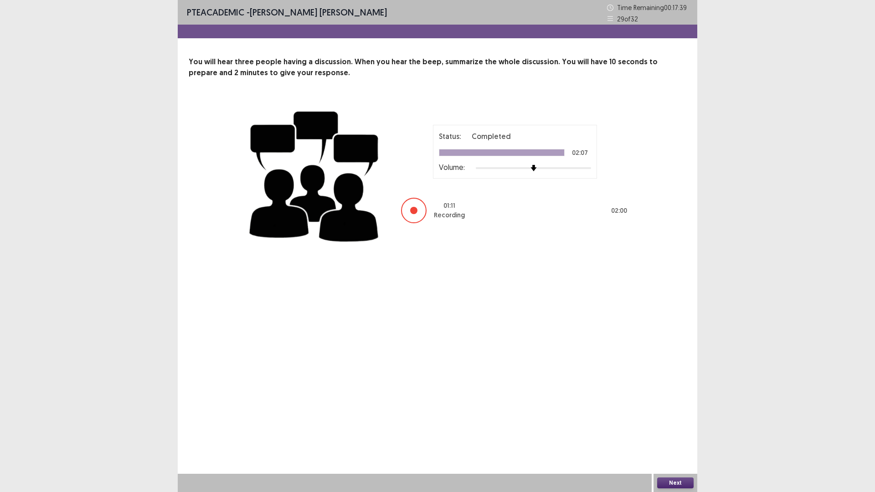
click at [672, 430] on button "Next" at bounding box center [675, 483] width 36 height 11
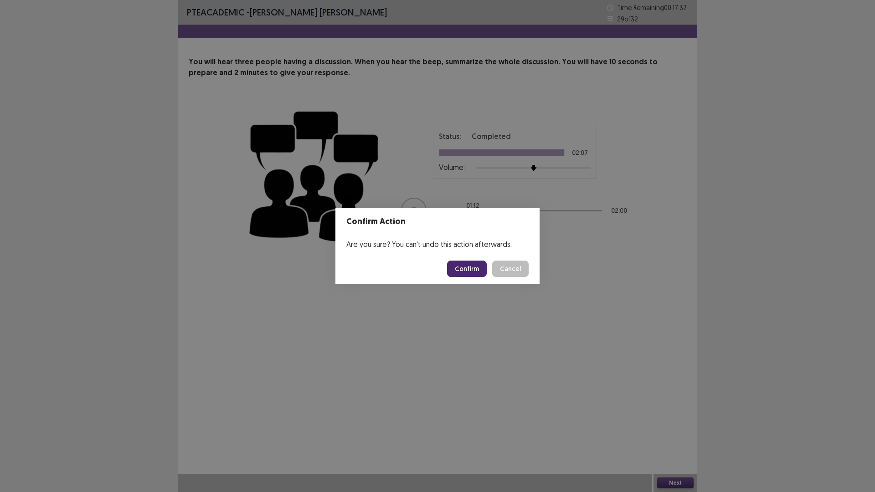
click at [455, 269] on button "Confirm" at bounding box center [467, 269] width 40 height 16
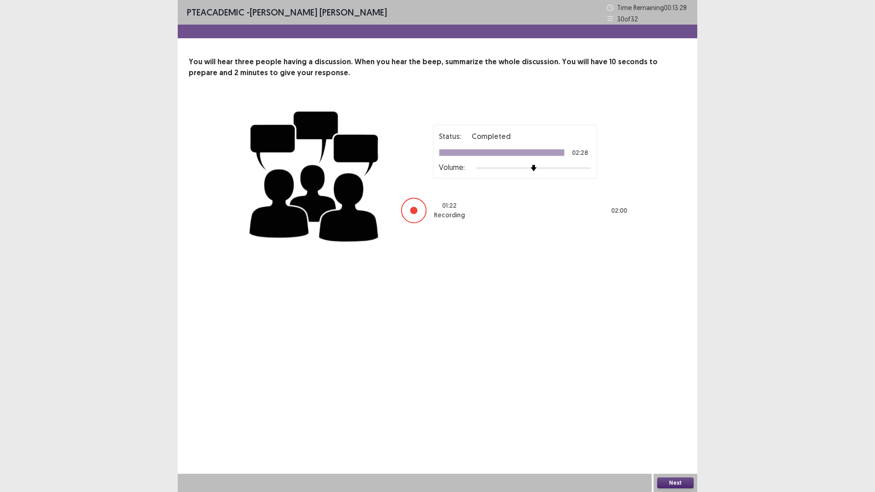
click at [672, 430] on button "Next" at bounding box center [675, 483] width 36 height 11
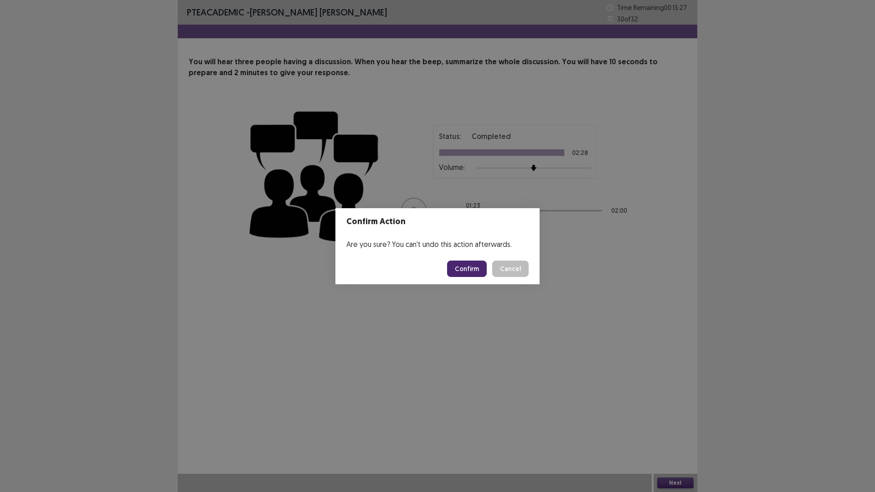
click at [458, 274] on button "Confirm" at bounding box center [467, 269] width 40 height 16
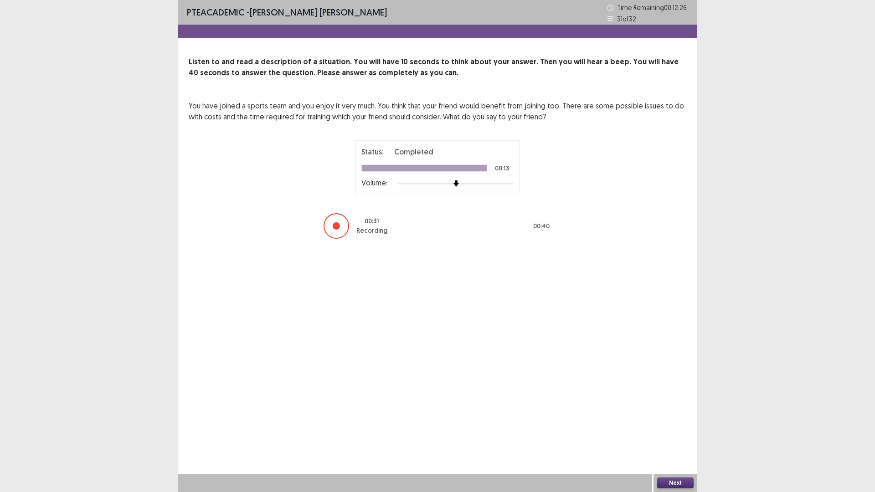
click at [674, 430] on button "Next" at bounding box center [675, 483] width 36 height 11
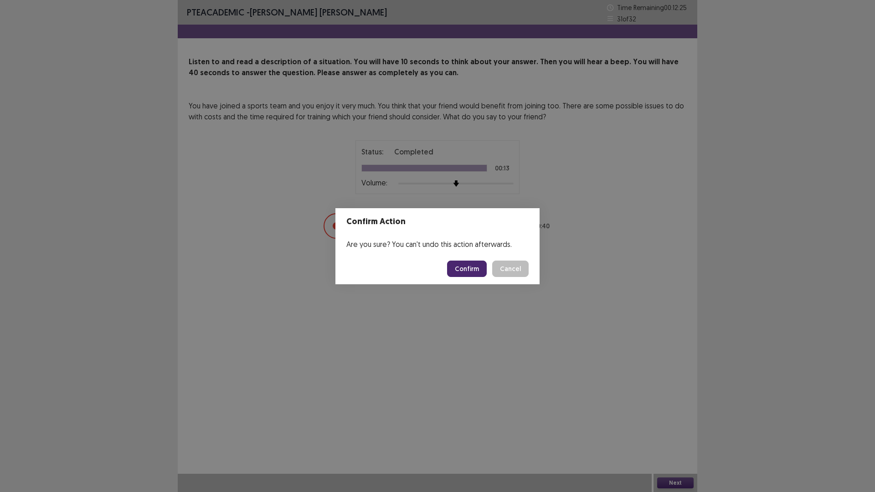
click at [462, 269] on button "Confirm" at bounding box center [467, 269] width 40 height 16
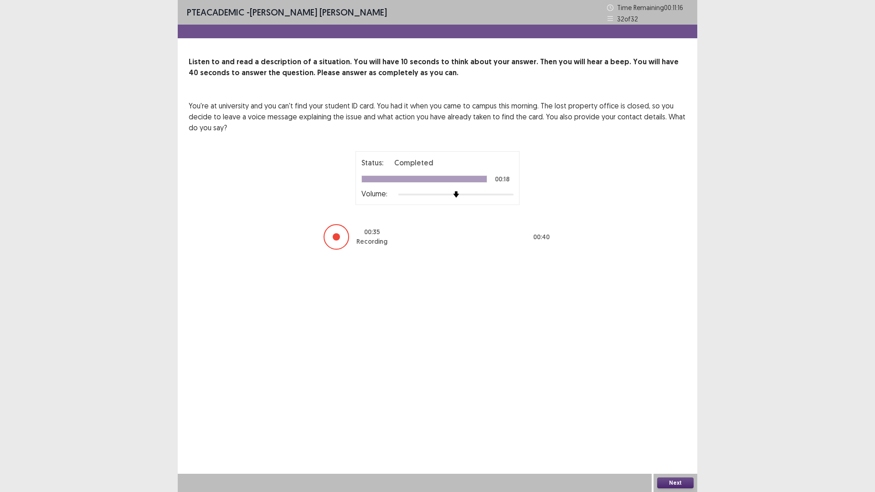
click at [671, 430] on button "Next" at bounding box center [675, 483] width 36 height 11
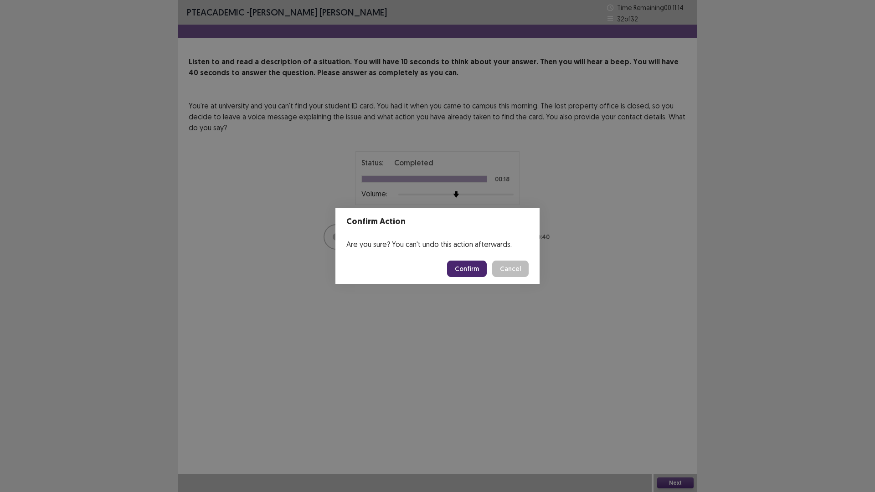
click at [480, 269] on button "Confirm" at bounding box center [467, 269] width 40 height 16
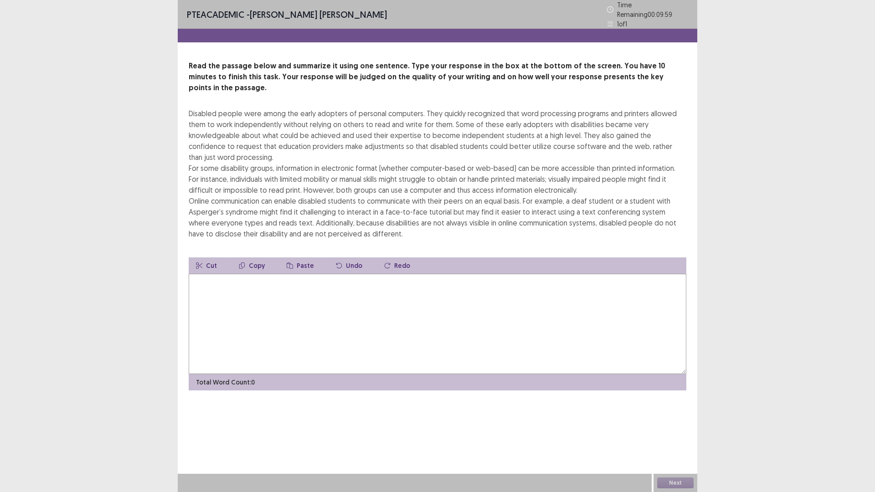
click at [253, 321] on textarea at bounding box center [438, 324] width 498 height 100
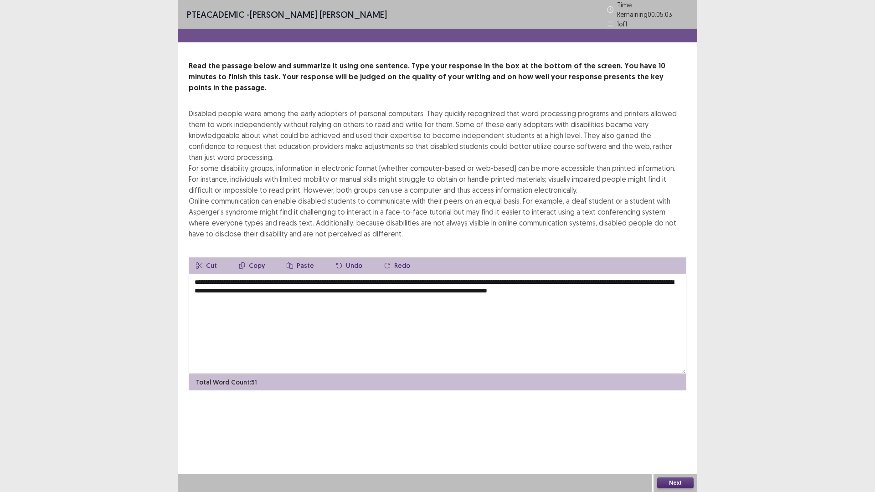
click at [509, 277] on textarea "**********" at bounding box center [438, 324] width 498 height 100
click at [223, 274] on textarea "**********" at bounding box center [438, 324] width 498 height 100
click at [364, 274] on textarea "**********" at bounding box center [438, 324] width 498 height 100
click at [330, 278] on textarea "**********" at bounding box center [438, 324] width 498 height 100
click at [676, 278] on textarea "**********" at bounding box center [438, 324] width 498 height 100
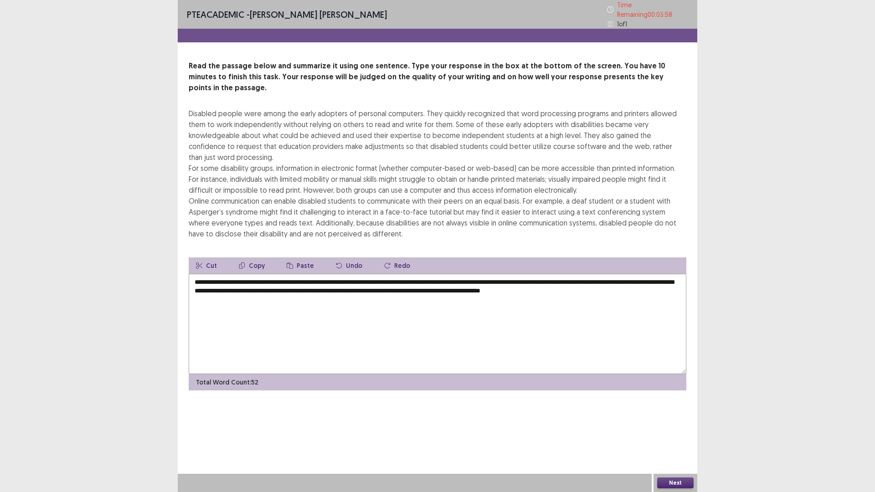
type textarea "**********"
click at [672, 430] on button "Next" at bounding box center [675, 483] width 36 height 11
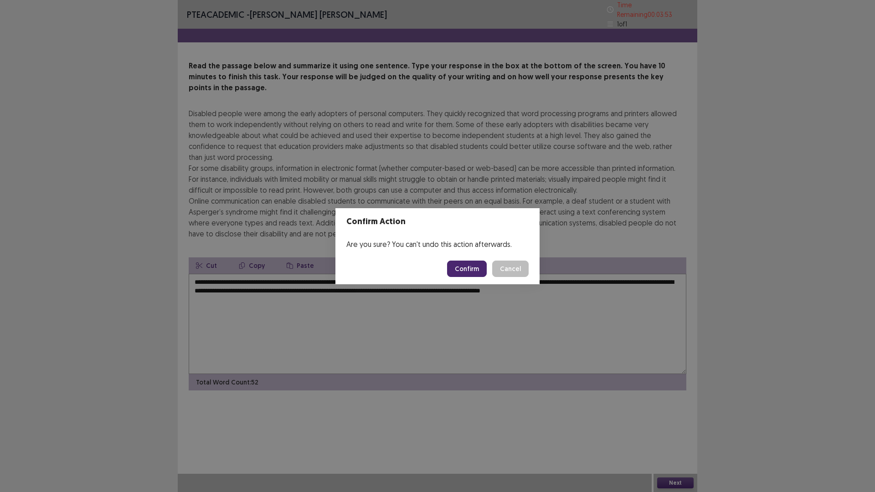
click at [502, 273] on button "Cancel" at bounding box center [510, 269] width 36 height 16
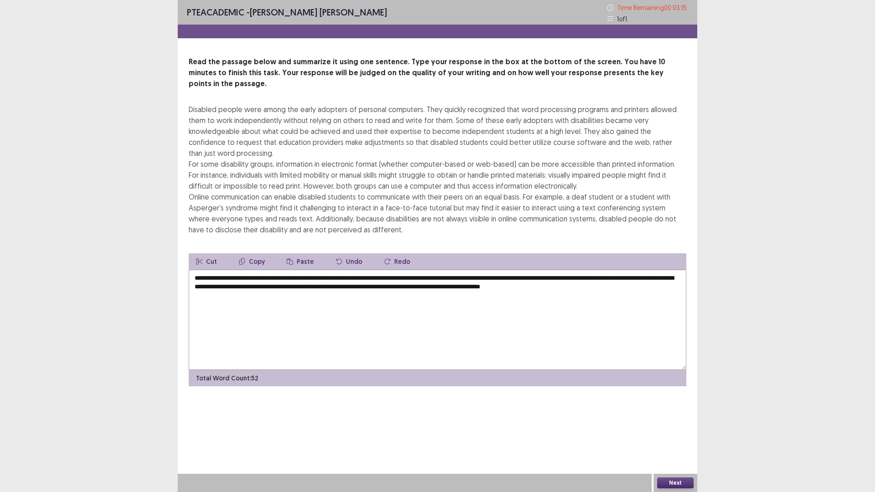
click at [679, 430] on button "Next" at bounding box center [675, 483] width 36 height 11
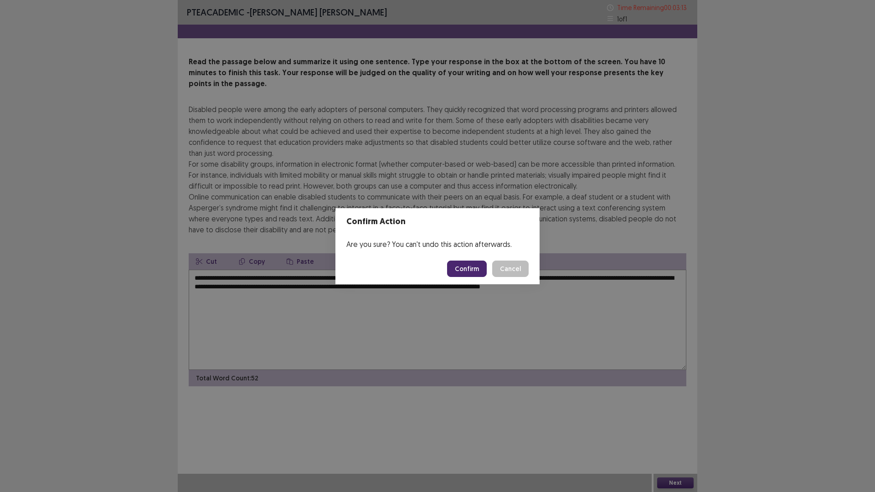
click at [464, 273] on button "Confirm" at bounding box center [467, 269] width 40 height 16
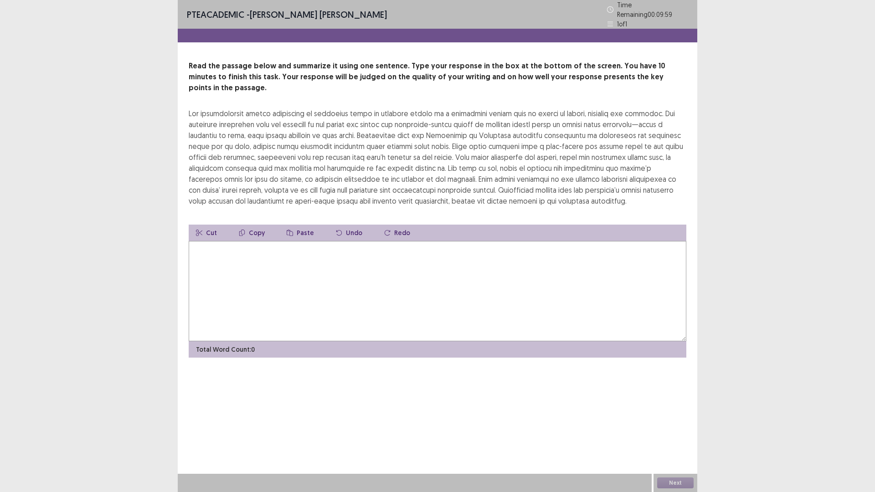
click at [226, 270] on textarea at bounding box center [438, 291] width 498 height 100
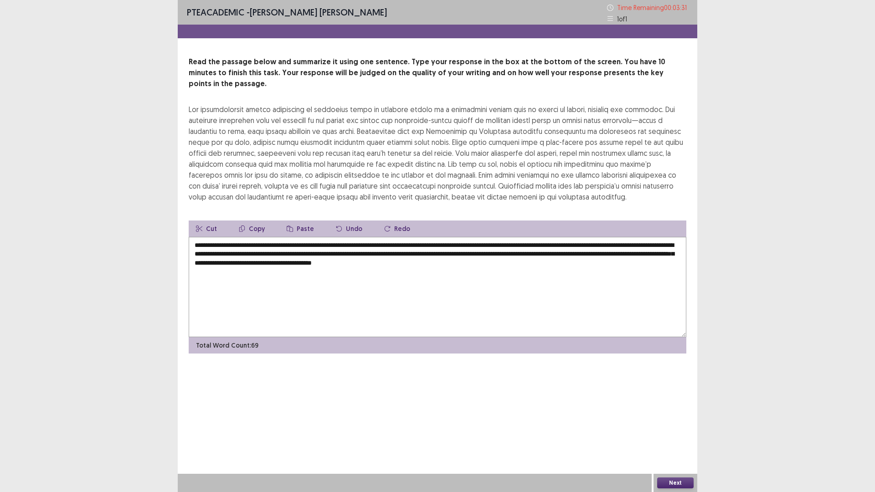
click at [446, 244] on textarea "**********" at bounding box center [438, 287] width 498 height 100
click at [220, 237] on textarea "**********" at bounding box center [438, 287] width 498 height 100
click at [374, 244] on textarea "**********" at bounding box center [438, 287] width 498 height 100
click at [259, 253] on textarea "**********" at bounding box center [438, 287] width 498 height 100
click at [261, 252] on textarea "**********" at bounding box center [438, 287] width 498 height 100
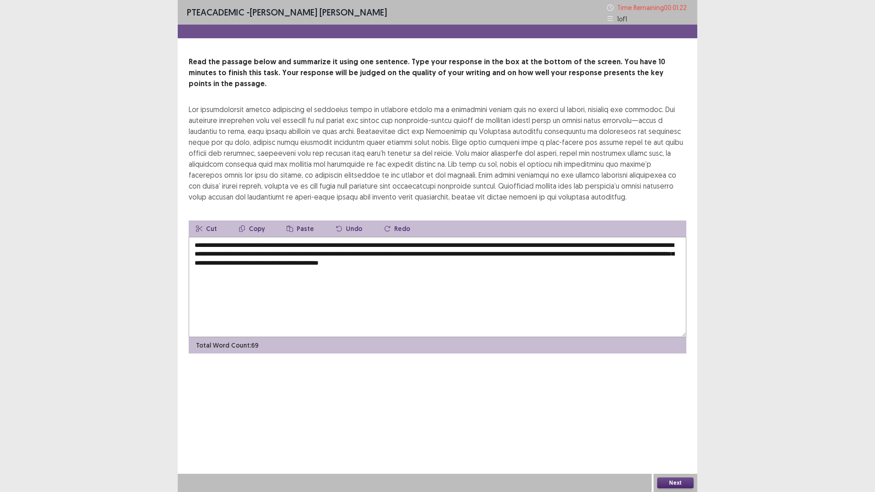
type textarea "**********"
click at [678, 430] on button "Next" at bounding box center [675, 483] width 36 height 11
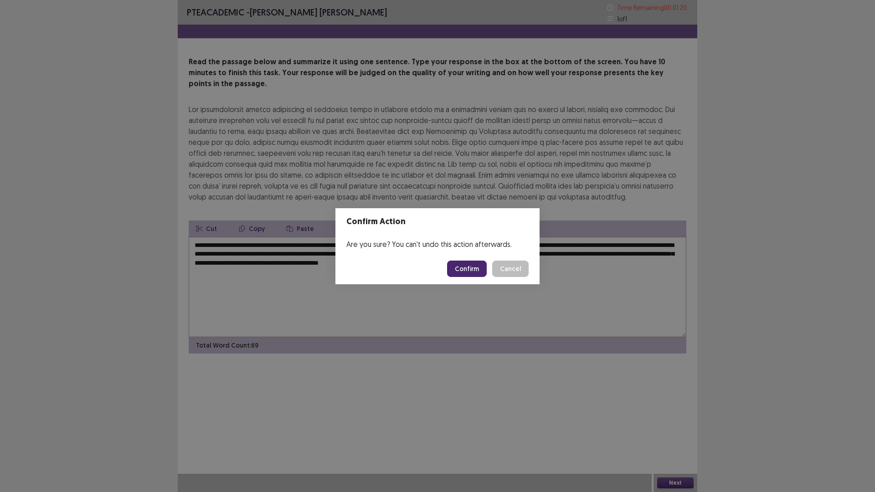
click at [463, 270] on button "Confirm" at bounding box center [467, 269] width 40 height 16
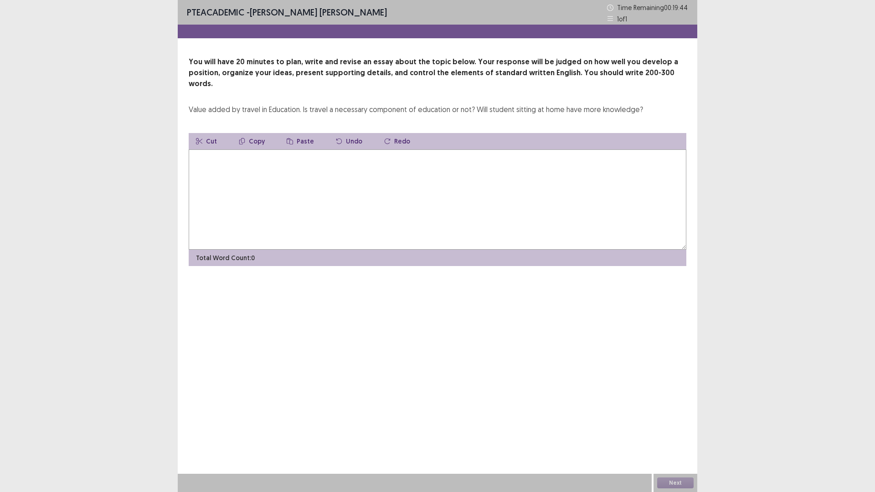
click at [229, 157] on textarea at bounding box center [438, 200] width 498 height 100
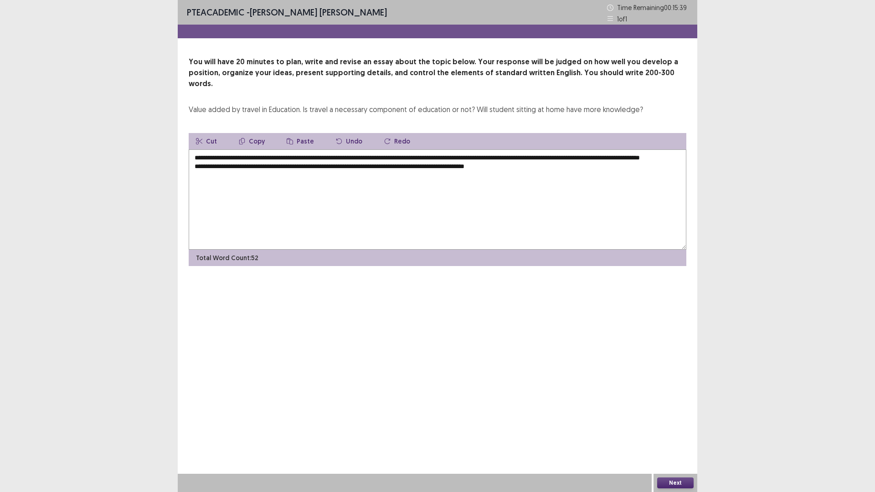
click at [459, 164] on textarea "**********" at bounding box center [438, 200] width 498 height 100
click at [520, 166] on textarea "**********" at bounding box center [438, 200] width 498 height 100
click at [570, 165] on textarea "**********" at bounding box center [438, 200] width 498 height 100
click at [274, 174] on textarea "**********" at bounding box center [438, 200] width 498 height 100
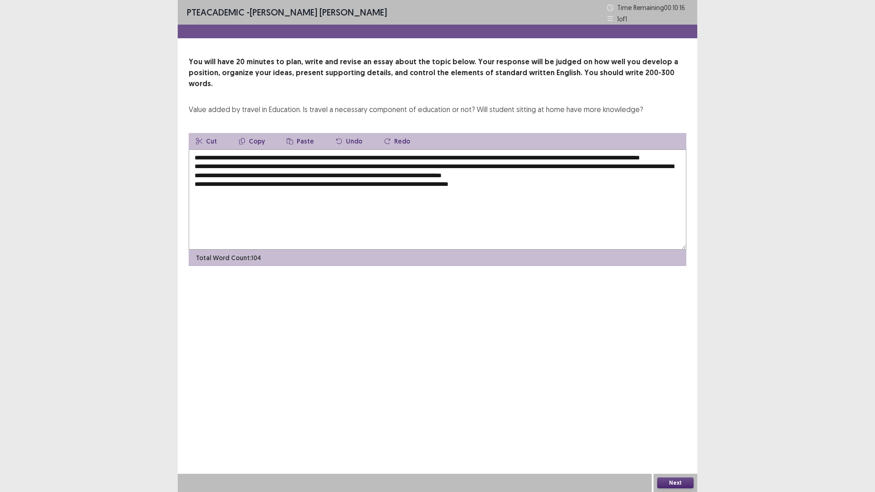
click at [467, 183] on textarea "**********" at bounding box center [438, 200] width 498 height 100
click at [523, 181] on textarea "**********" at bounding box center [438, 200] width 498 height 100
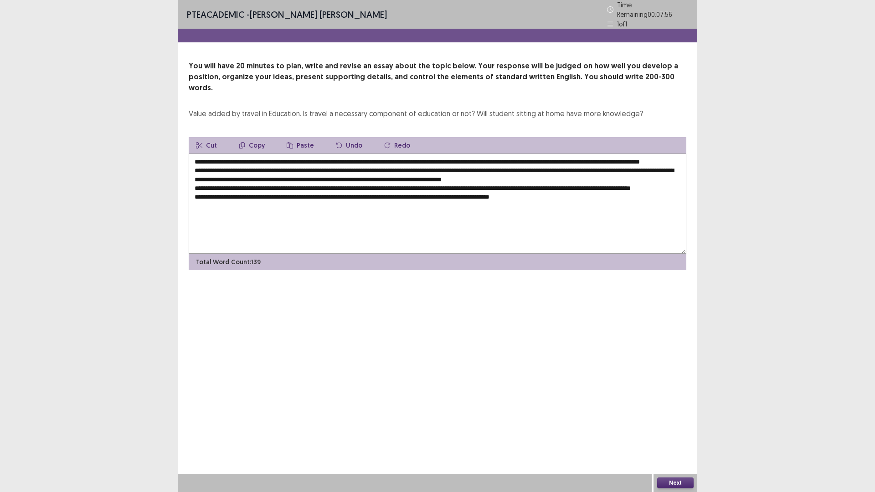
click at [459, 200] on textarea "**********" at bounding box center [438, 204] width 498 height 100
click at [455, 201] on textarea "**********" at bounding box center [438, 204] width 498 height 100
click at [489, 199] on textarea "**********" at bounding box center [438, 204] width 498 height 100
click at [564, 199] on textarea "**********" at bounding box center [438, 204] width 498 height 100
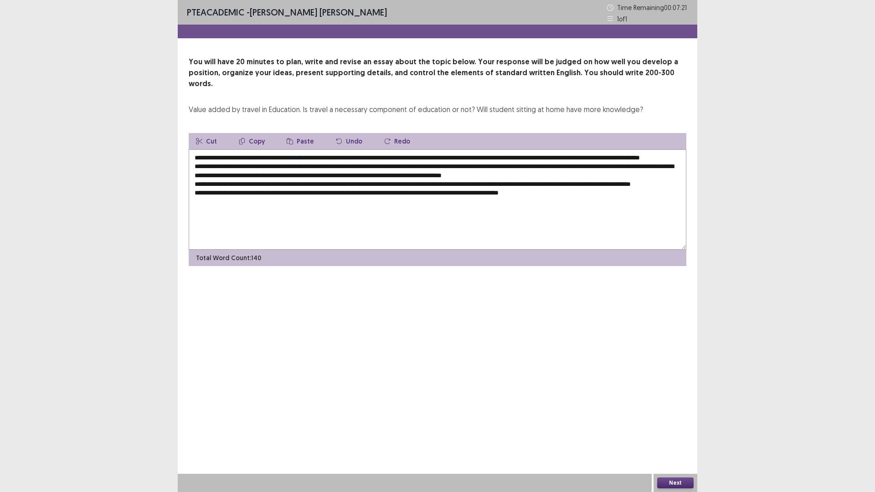
click at [661, 183] on textarea "**********" at bounding box center [438, 200] width 498 height 100
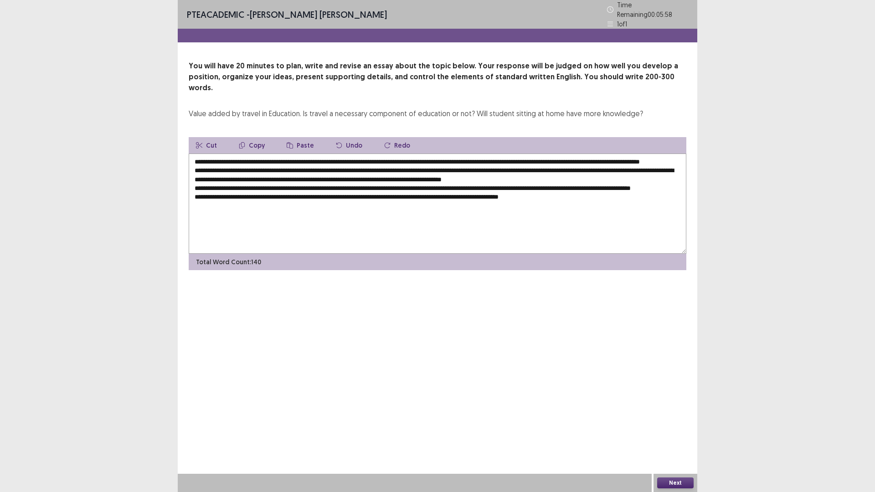
type textarea "**********"
click at [678, 430] on button "Next" at bounding box center [675, 483] width 36 height 11
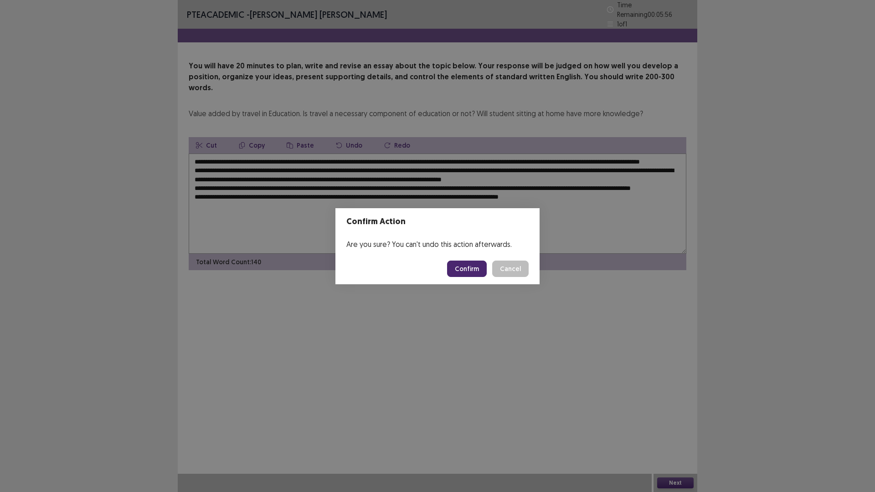
click at [462, 261] on button "Confirm" at bounding box center [467, 269] width 40 height 16
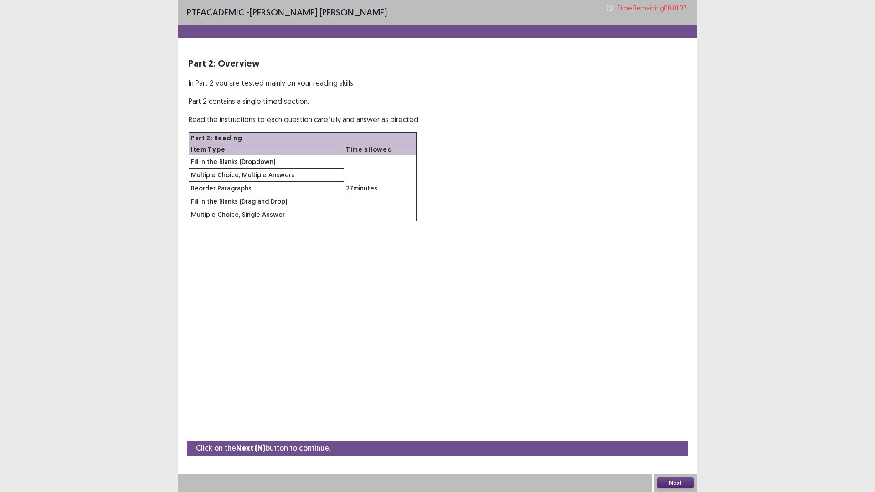
click at [671, 430] on button "Next" at bounding box center [675, 483] width 36 height 11
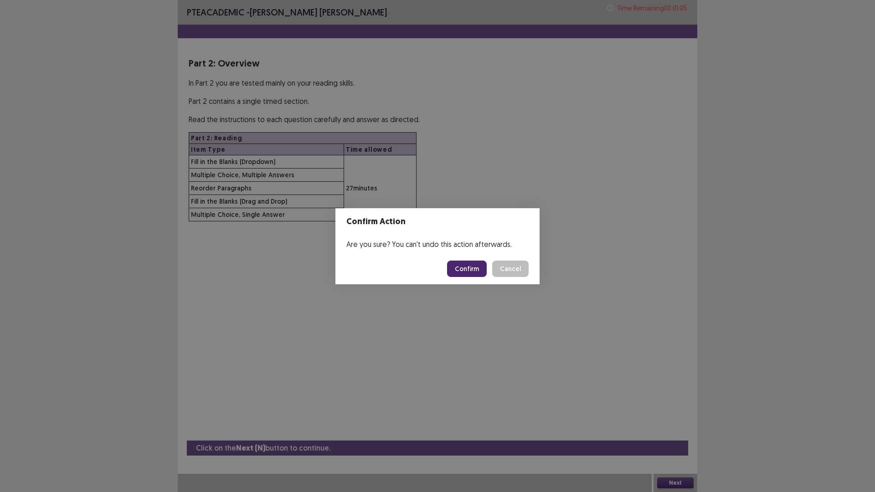
click at [458, 265] on button "Confirm" at bounding box center [467, 269] width 40 height 16
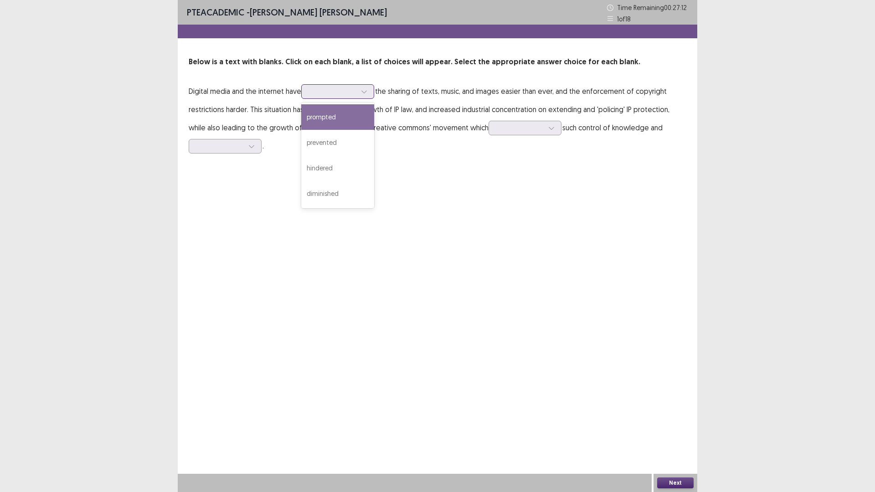
drag, startPoint x: 366, startPoint y: 87, endPoint x: 357, endPoint y: 90, distance: 9.0
click at [361, 88] on div at bounding box center [364, 92] width 14 height 14
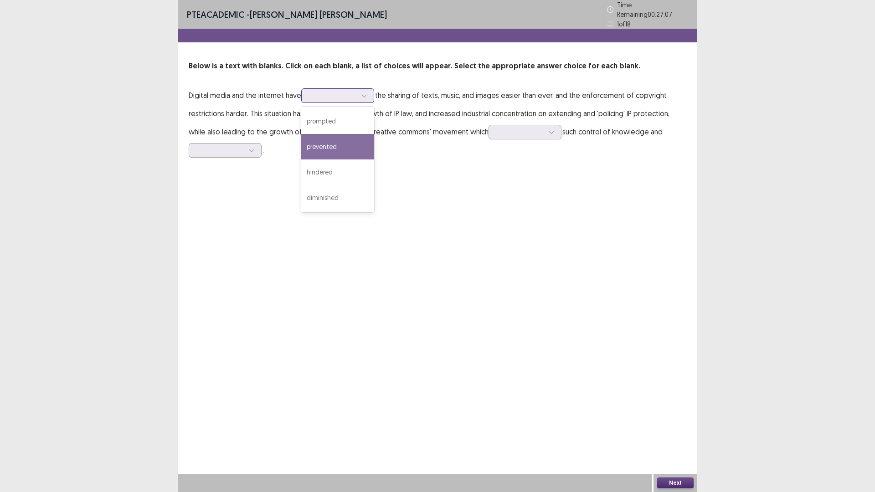
click at [333, 146] on div "prevented" at bounding box center [337, 147] width 73 height 26
click at [367, 89] on div at bounding box center [364, 96] width 14 height 14
click at [324, 119] on div "prompted" at bounding box center [337, 122] width 73 height 26
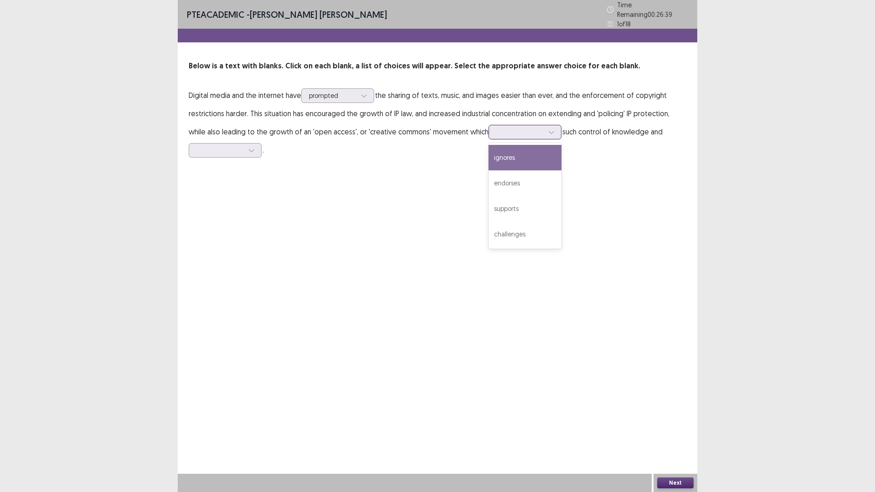
click at [545, 134] on div at bounding box center [552, 132] width 14 height 14
click at [496, 176] on div "endorses" at bounding box center [525, 184] width 73 height 26
click at [545, 125] on div at bounding box center [552, 132] width 14 height 14
click at [545, 127] on div at bounding box center [552, 132] width 14 height 14
click at [254, 135] on p "Digital media and the internet have prompted the sharing of texts, music, and i…" at bounding box center [438, 122] width 498 height 73
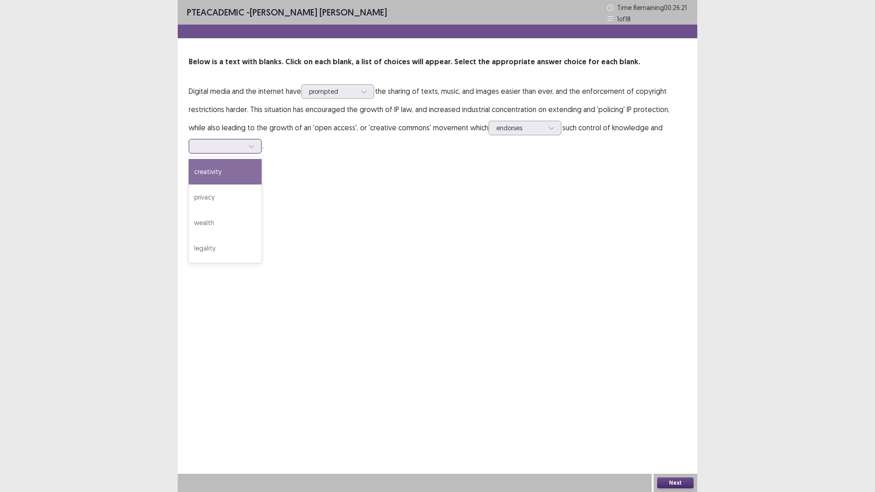
click at [254, 145] on icon at bounding box center [251, 146] width 6 height 6
click at [209, 167] on div "creativity" at bounding box center [225, 172] width 73 height 26
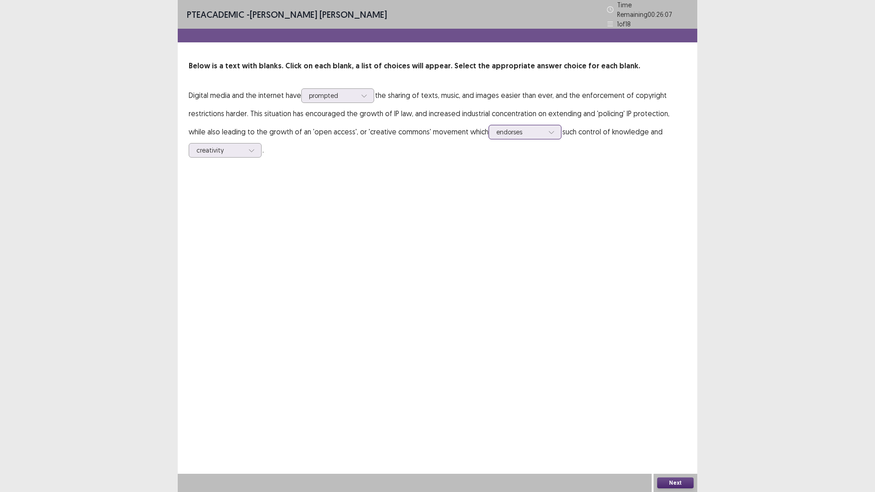
click at [545, 125] on div at bounding box center [552, 132] width 14 height 14
click at [503, 206] on div "supports" at bounding box center [525, 209] width 73 height 26
click at [686, 430] on button "Next" at bounding box center [675, 483] width 36 height 11
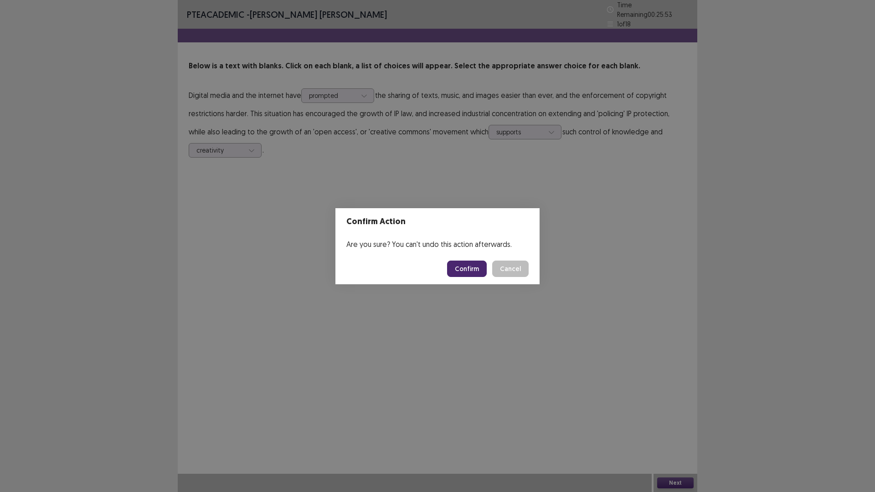
click at [477, 264] on button "Confirm" at bounding box center [467, 269] width 40 height 16
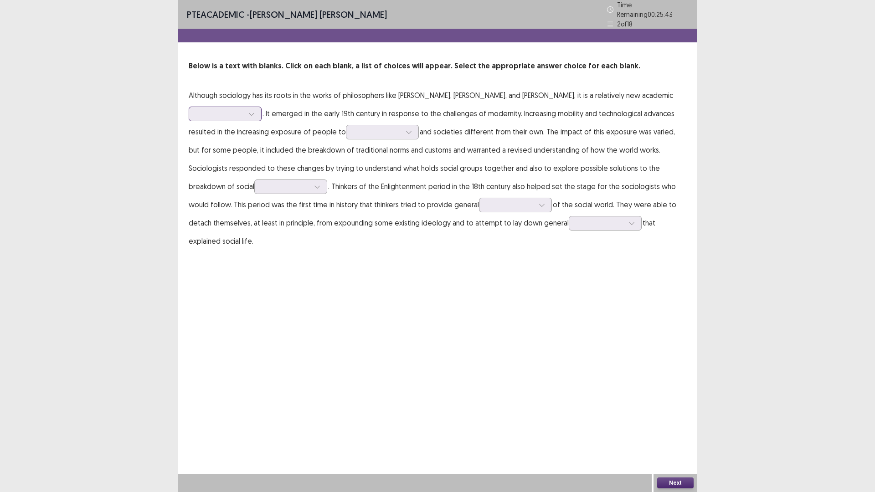
click at [259, 107] on div at bounding box center [252, 114] width 14 height 14
click at [262, 178] on div "method" at bounding box center [225, 191] width 73 height 26
click at [255, 111] on icon at bounding box center [251, 114] width 6 height 6
click at [262, 107] on div "method" at bounding box center [225, 114] width 73 height 15
click at [244, 109] on div at bounding box center [220, 113] width 47 height 9
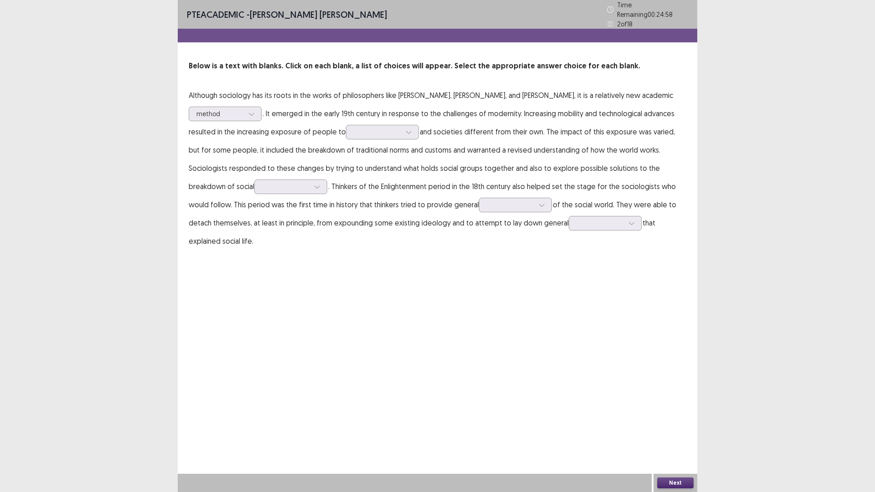
click at [465, 119] on p "Although sociology has its roots in the works of philosophers like [PERSON_NAME…" at bounding box center [438, 168] width 498 height 164
click at [406, 131] on icon at bounding box center [408, 132] width 5 height 3
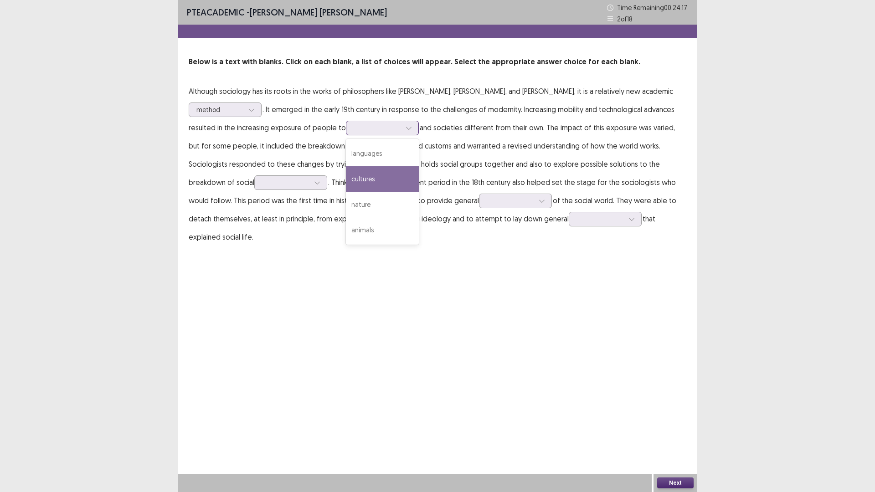
click at [346, 174] on div "cultures" at bounding box center [382, 179] width 73 height 26
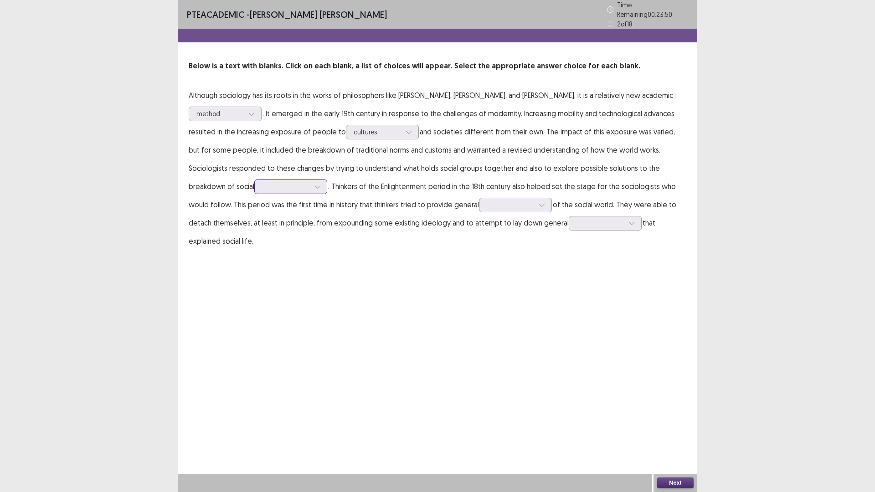
click at [314, 185] on icon at bounding box center [317, 187] width 6 height 6
click at [254, 232] on div "solidarity" at bounding box center [290, 238] width 73 height 26
click at [539, 202] on icon at bounding box center [542, 205] width 6 height 6
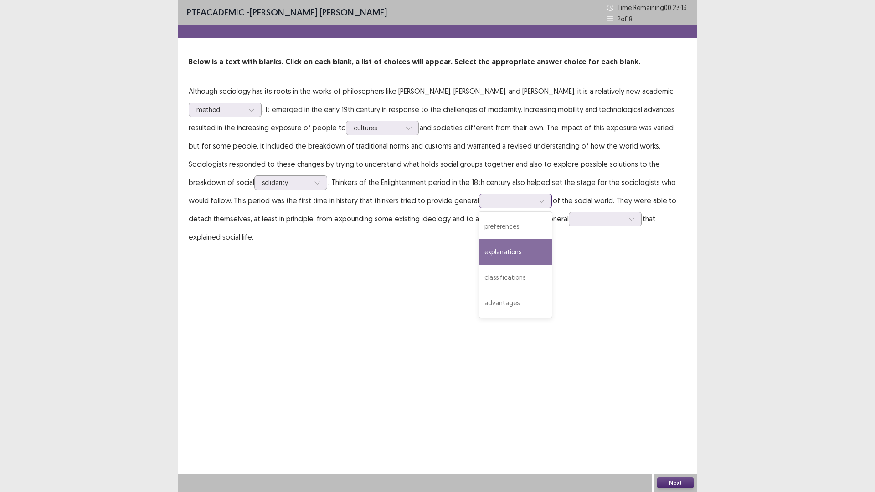
click at [479, 251] on div "explanations" at bounding box center [515, 252] width 73 height 26
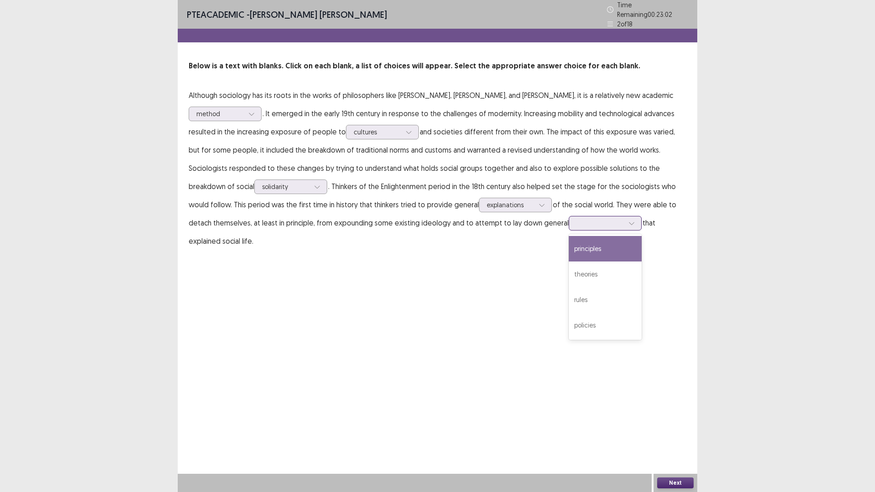
click at [625, 223] on div at bounding box center [632, 224] width 14 height 14
click at [569, 240] on div "principles" at bounding box center [605, 249] width 73 height 26
click at [569, 216] on div "principles" at bounding box center [605, 223] width 73 height 15
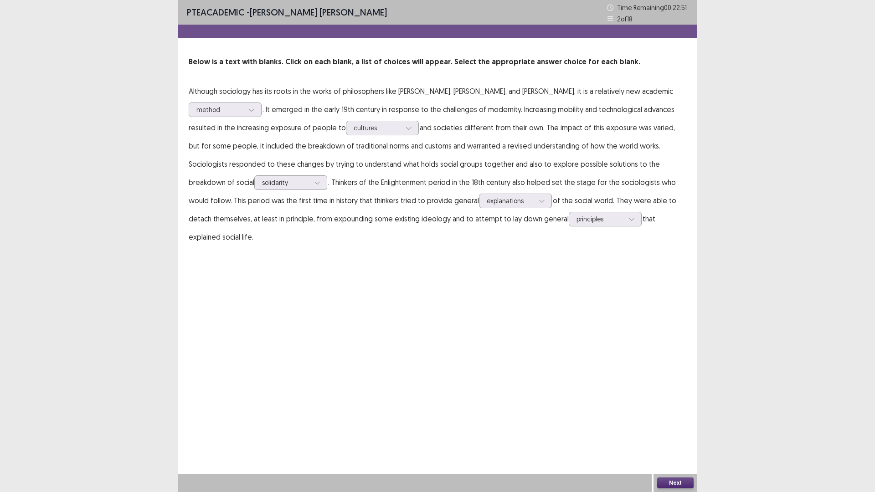
click at [662, 430] on button "Next" at bounding box center [675, 483] width 36 height 11
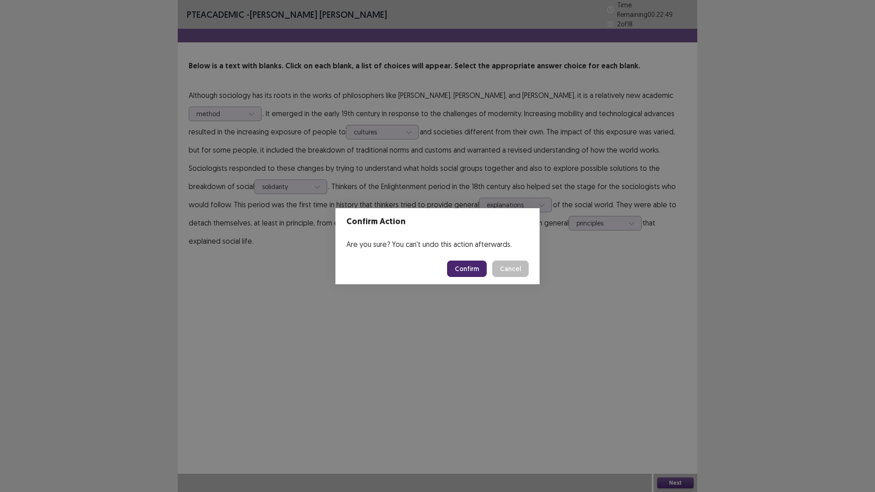
click at [462, 262] on button "Confirm" at bounding box center [467, 269] width 40 height 16
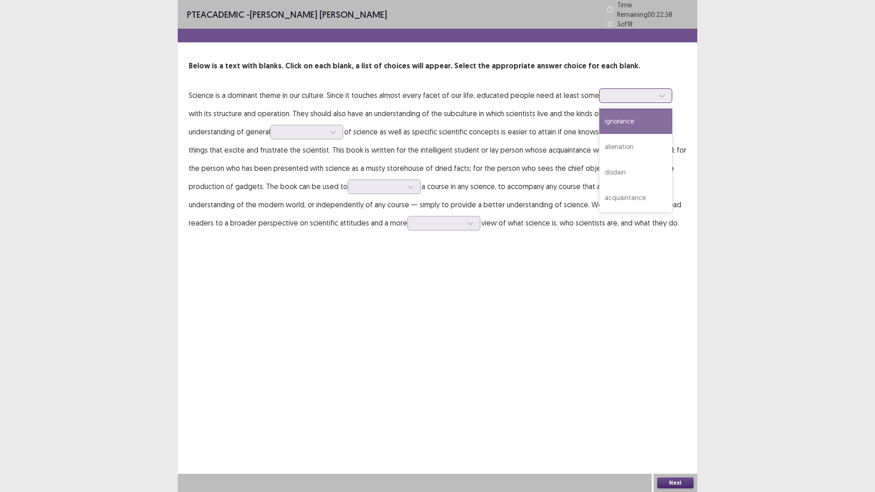
click at [659, 93] on icon at bounding box center [662, 96] width 6 height 6
click at [631, 196] on div "acquaintance" at bounding box center [636, 198] width 73 height 26
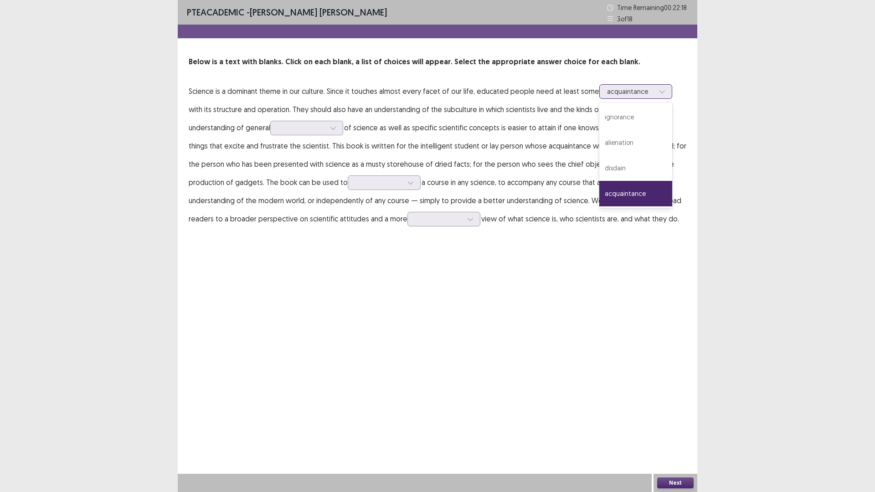
click at [659, 92] on icon at bounding box center [662, 91] width 6 height 6
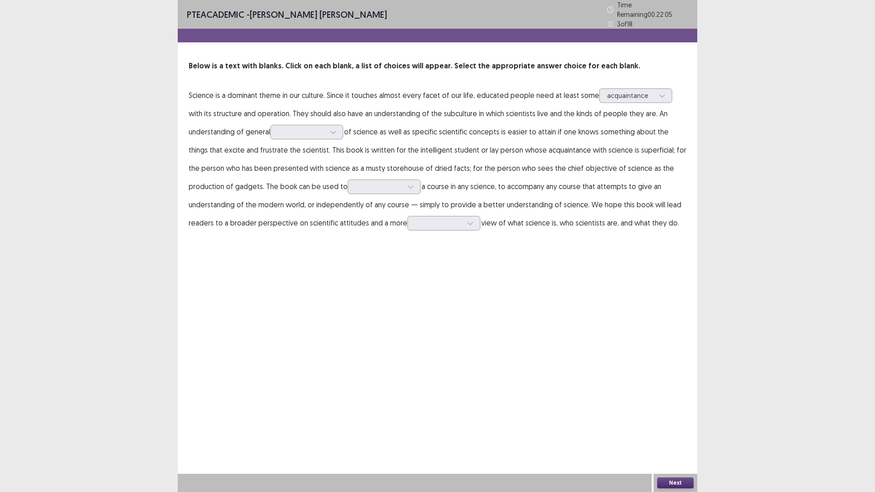
click at [388, 430] on div at bounding box center [415, 483] width 474 height 18
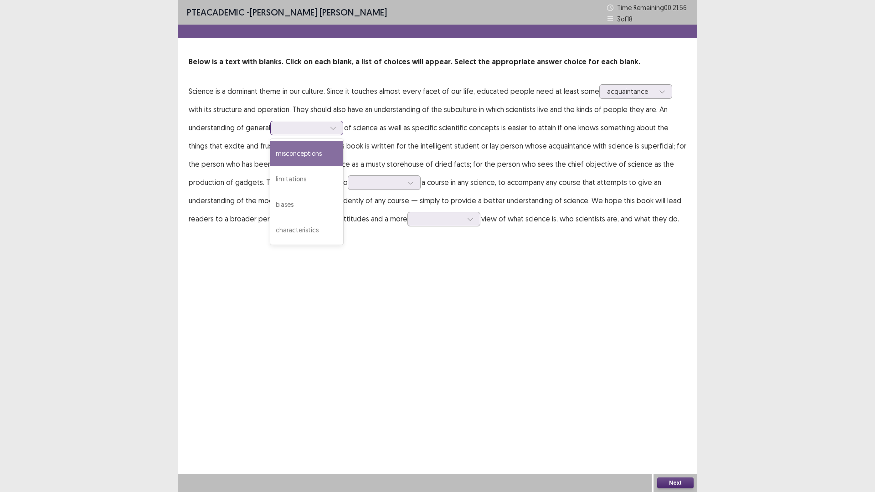
click at [338, 130] on div at bounding box center [333, 128] width 14 height 14
click at [288, 228] on div "characteristics" at bounding box center [306, 230] width 73 height 26
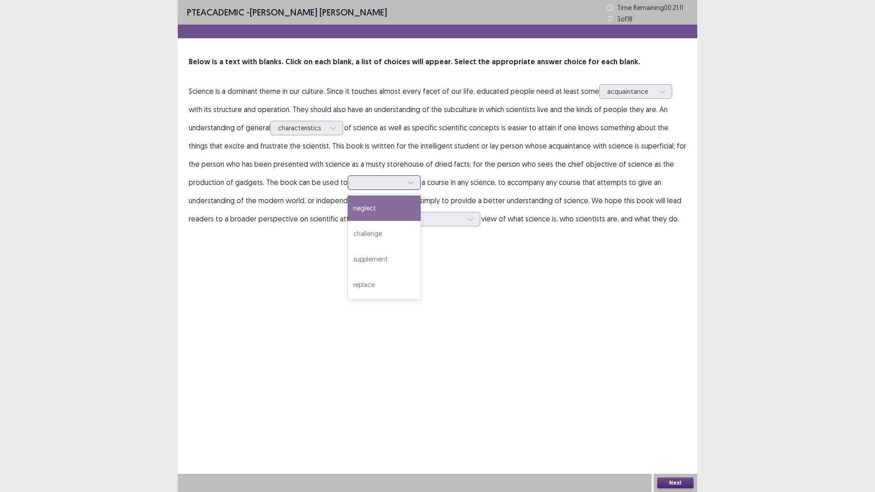
click at [404, 186] on div at bounding box center [411, 183] width 14 height 14
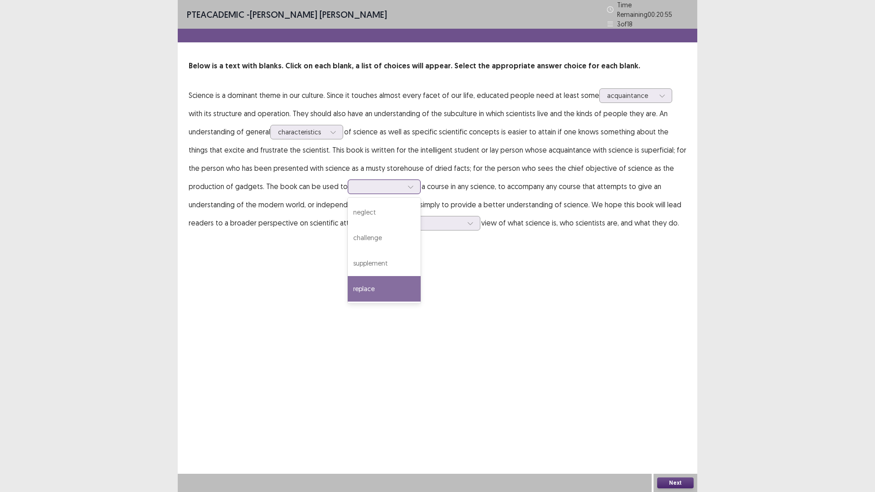
click at [348, 279] on div "replace" at bounding box center [384, 289] width 73 height 26
click at [464, 223] on div at bounding box center [471, 224] width 14 height 14
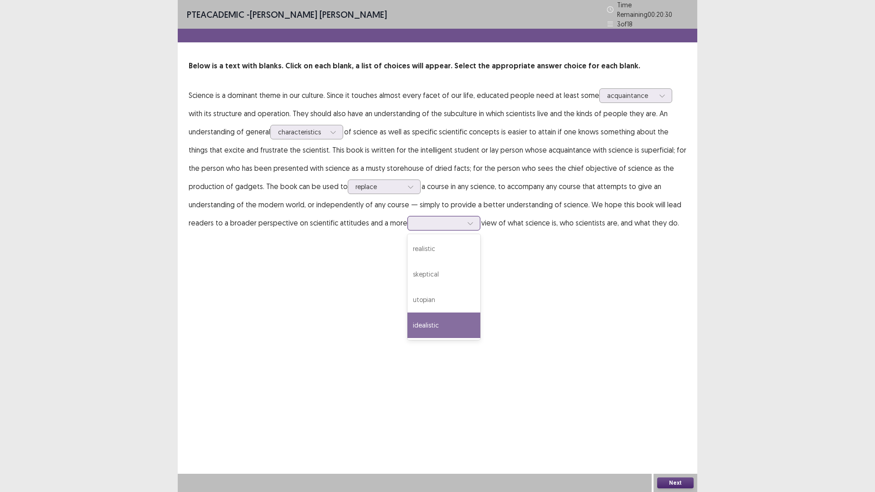
click at [408, 320] on div "idealistic" at bounding box center [444, 326] width 73 height 26
click at [678, 430] on button "Next" at bounding box center [675, 483] width 36 height 11
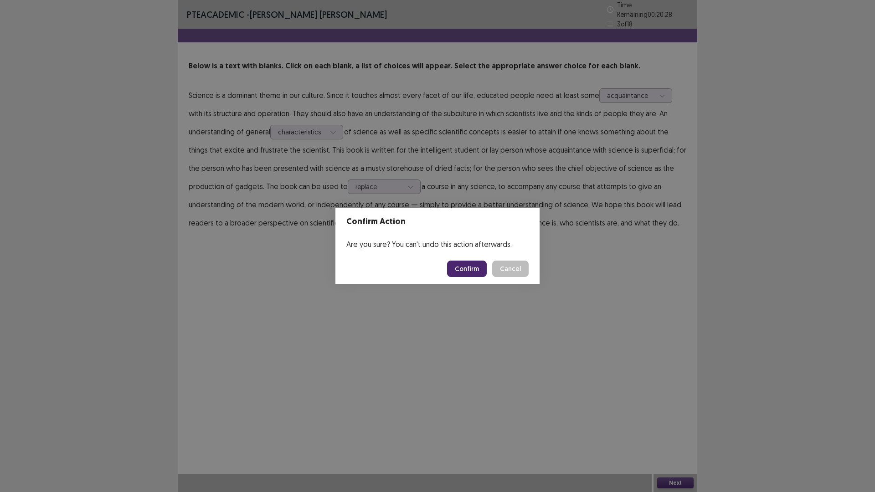
click at [473, 269] on button "Confirm" at bounding box center [467, 269] width 40 height 16
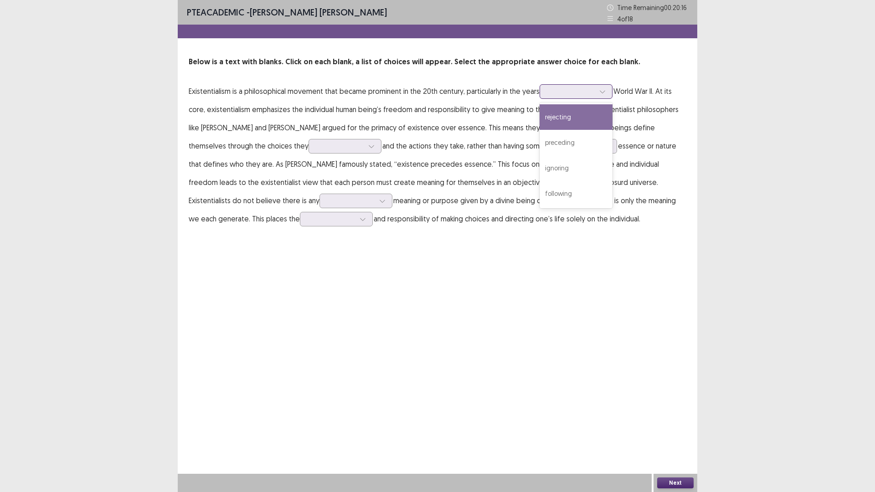
click at [607, 91] on div at bounding box center [603, 92] width 14 height 14
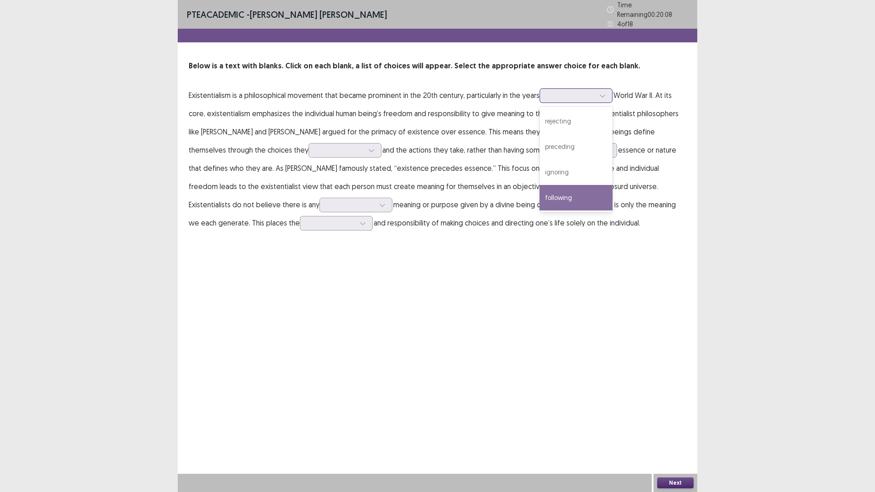
click at [561, 188] on div "following" at bounding box center [576, 198] width 73 height 26
click at [610, 91] on div at bounding box center [603, 96] width 14 height 14
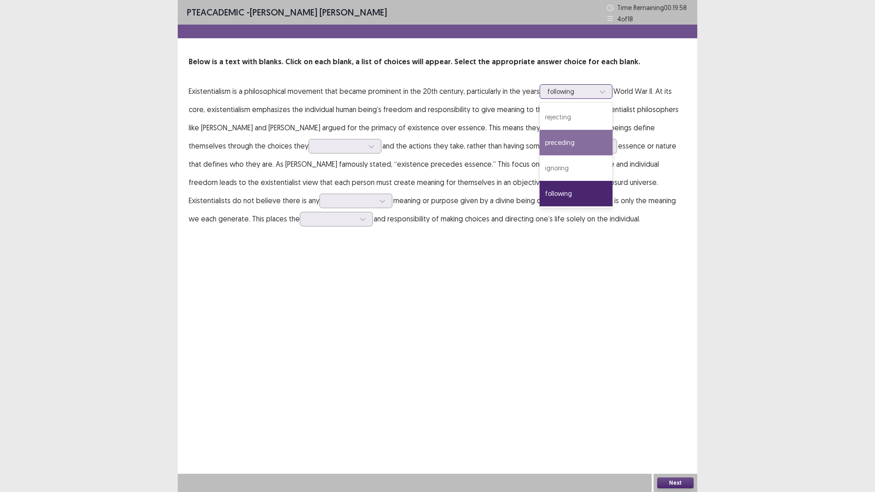
click at [577, 145] on div "preceding" at bounding box center [576, 143] width 73 height 26
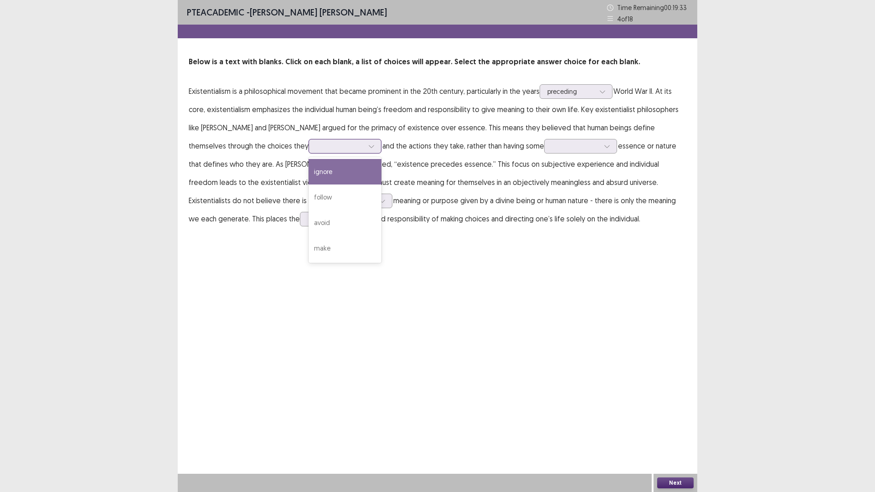
click at [365, 149] on div at bounding box center [372, 147] width 14 height 14
click at [309, 251] on div "make" at bounding box center [345, 249] width 73 height 26
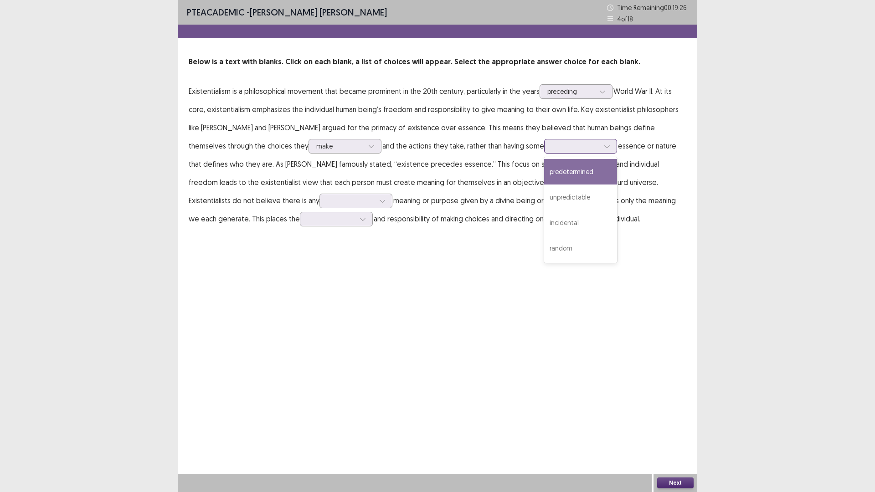
click at [604, 149] on icon at bounding box center [607, 146] width 6 height 6
click at [544, 246] on div "random" at bounding box center [580, 249] width 73 height 26
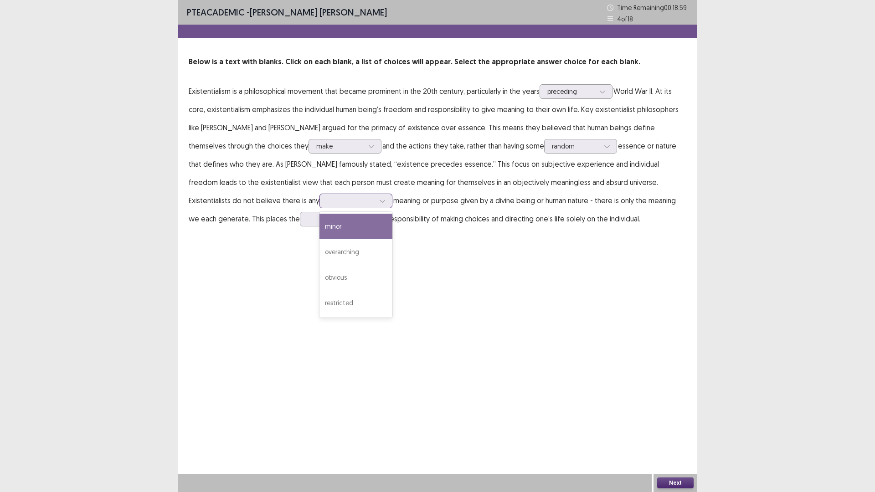
click at [376, 201] on div at bounding box center [383, 201] width 14 height 14
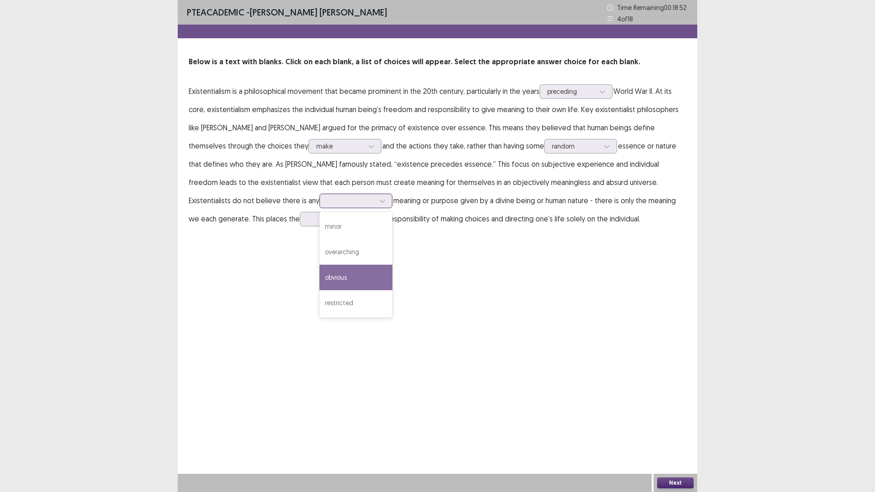
click at [320, 279] on div "obvious" at bounding box center [356, 278] width 73 height 26
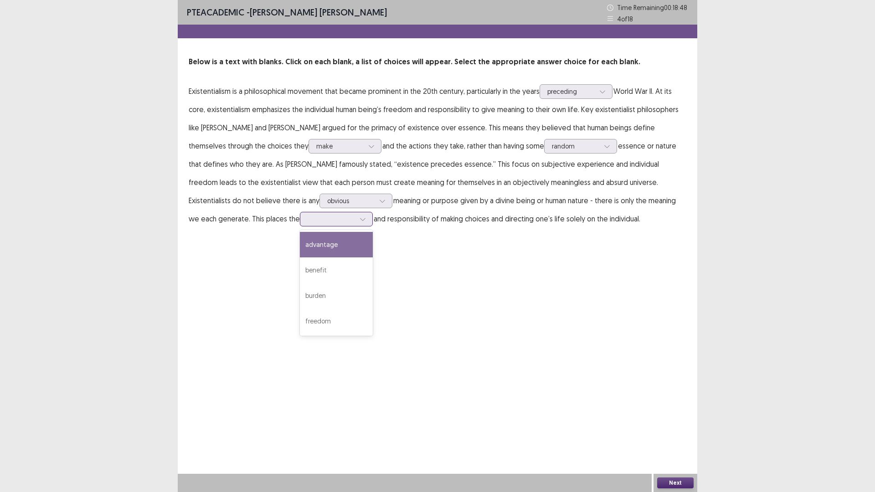
click at [308, 222] on div at bounding box center [331, 219] width 47 height 9
click at [300, 320] on div "freedom" at bounding box center [336, 322] width 73 height 26
drag, startPoint x: 669, startPoint y: 485, endPoint x: 665, endPoint y: 487, distance: 4.7
click at [665, 430] on button "Next" at bounding box center [675, 483] width 36 height 11
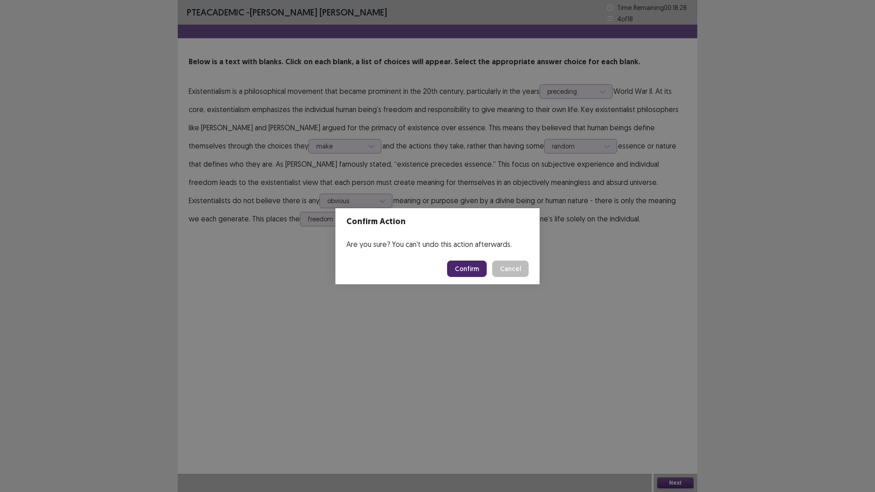
click at [485, 271] on button "Confirm" at bounding box center [467, 269] width 40 height 16
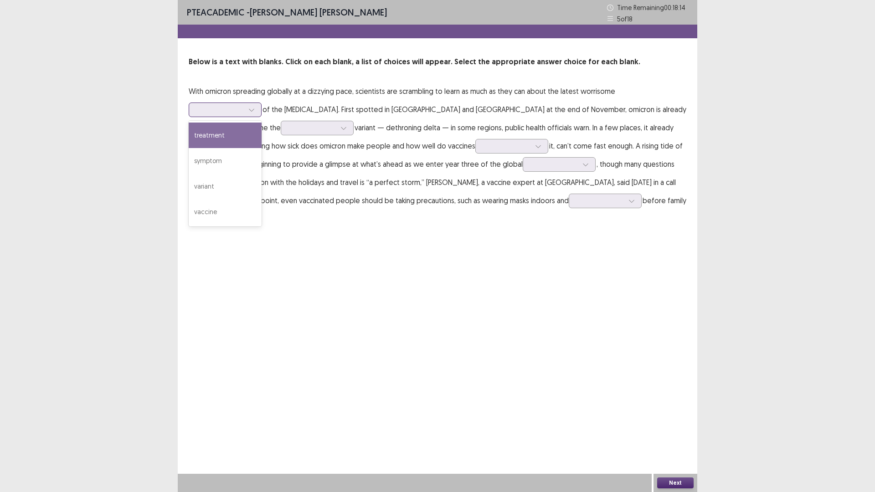
click at [250, 112] on icon at bounding box center [251, 110] width 6 height 6
click at [228, 154] on div "symptom" at bounding box center [225, 161] width 73 height 26
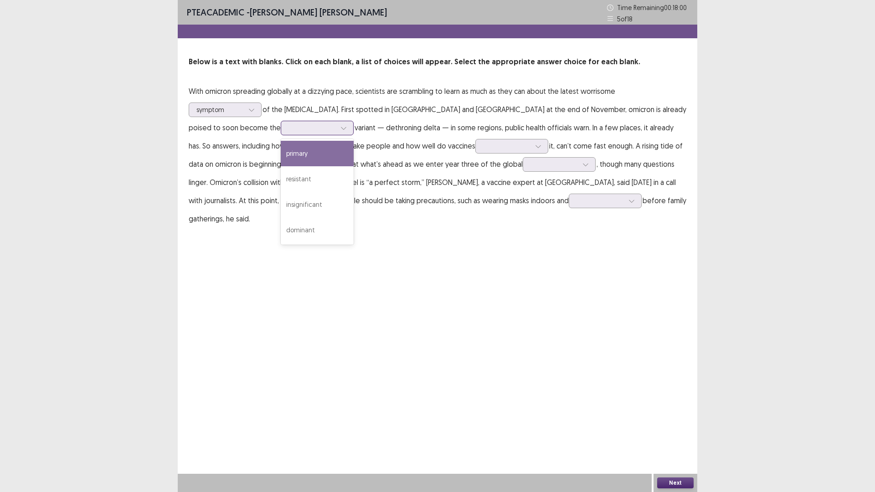
click at [337, 127] on div at bounding box center [344, 128] width 14 height 14
click at [281, 151] on div "primary" at bounding box center [317, 154] width 73 height 26
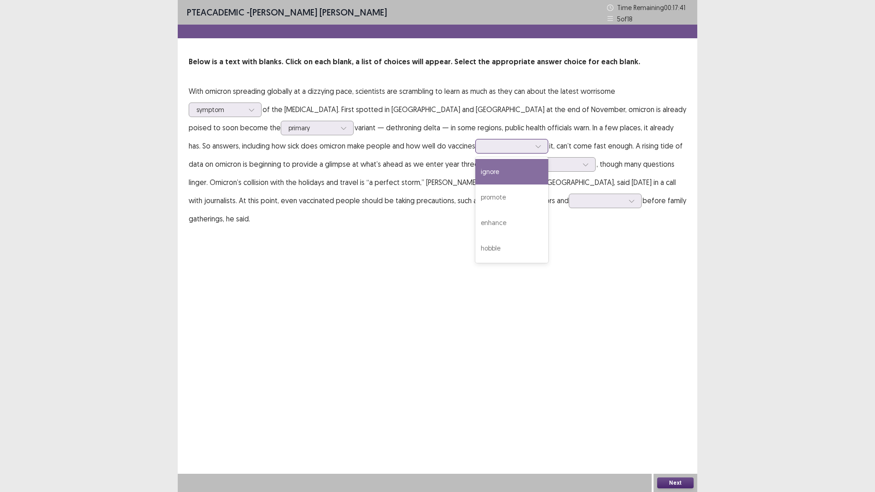
click at [476, 153] on div at bounding box center [512, 146] width 73 height 15
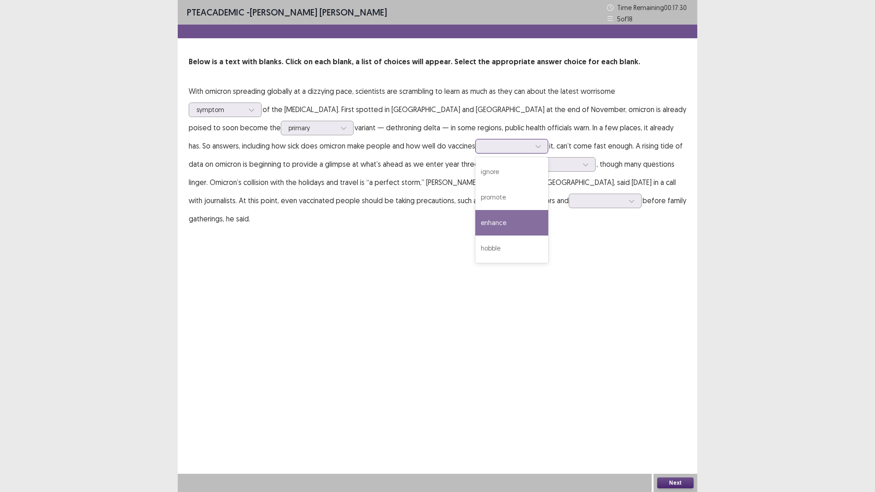
click at [476, 224] on div "enhance" at bounding box center [512, 223] width 73 height 26
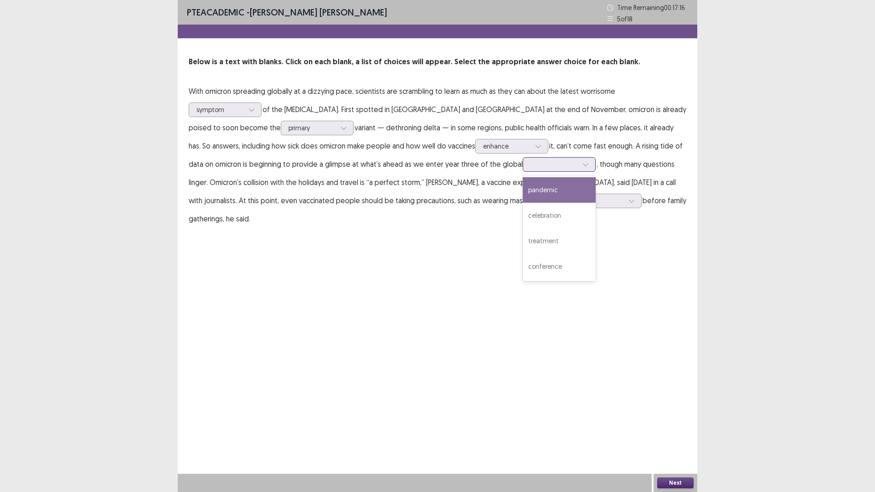
click at [583, 166] on icon at bounding box center [586, 164] width 6 height 6
click at [523, 191] on div "pandemic" at bounding box center [559, 190] width 73 height 26
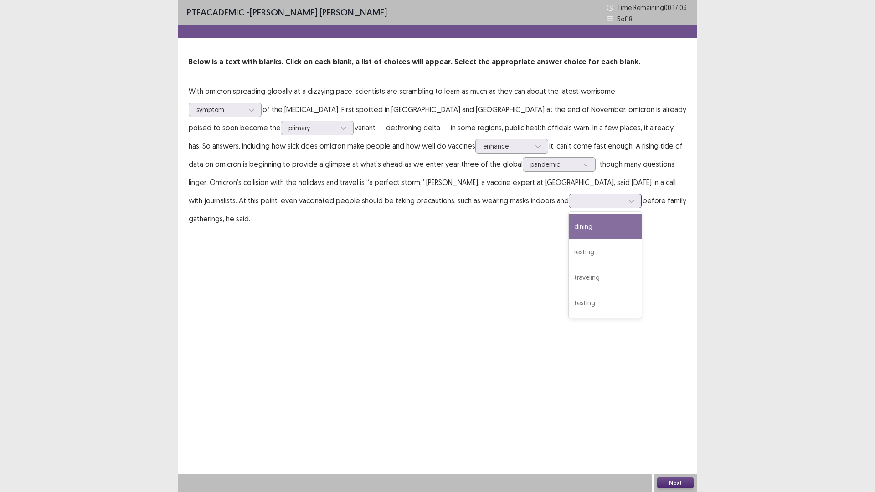
click at [625, 199] on div at bounding box center [632, 201] width 14 height 14
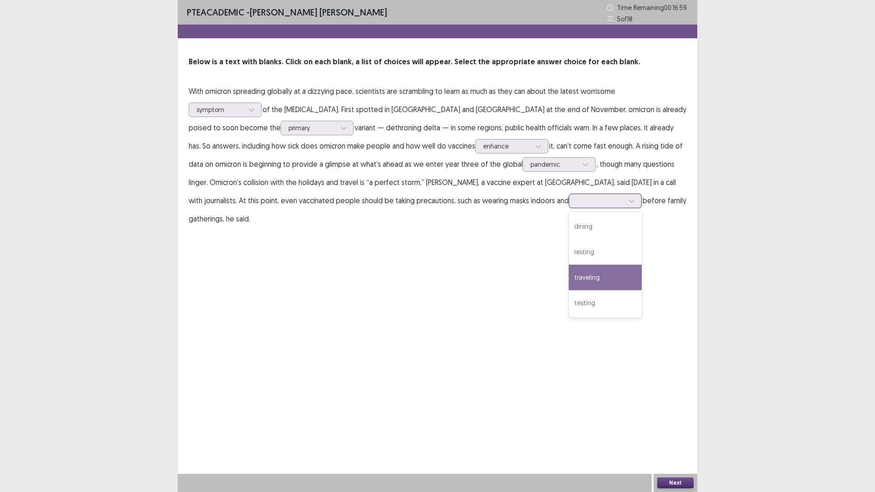
click at [569, 267] on div "traveling" at bounding box center [605, 278] width 73 height 26
click at [625, 201] on div at bounding box center [632, 201] width 14 height 14
click at [569, 232] on div "dining" at bounding box center [605, 227] width 73 height 26
click at [681, 430] on button "Next" at bounding box center [675, 483] width 36 height 11
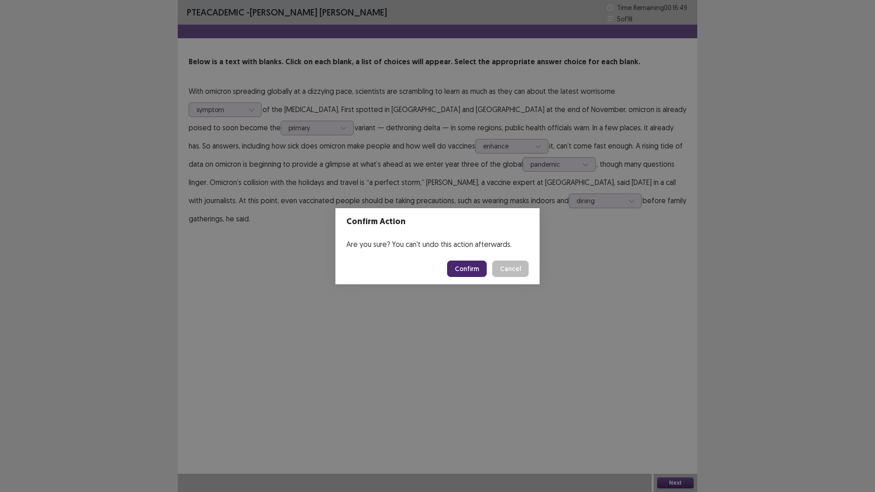
click at [465, 267] on button "Confirm" at bounding box center [467, 269] width 40 height 16
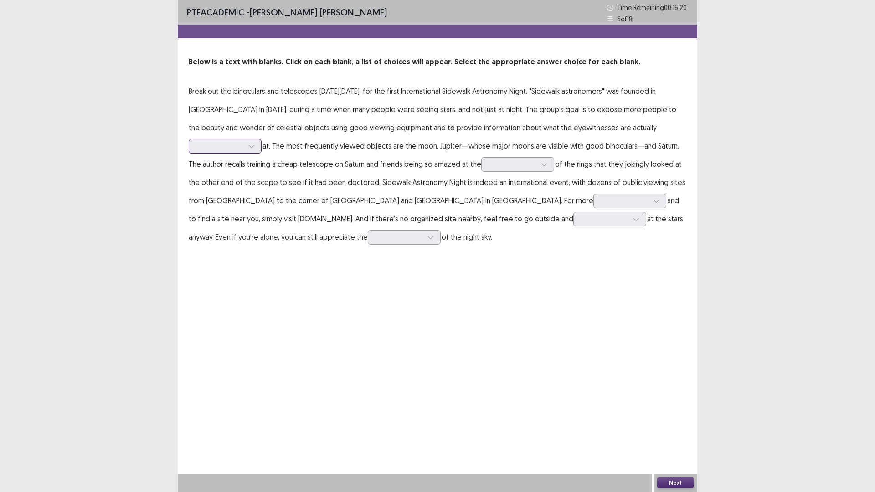
click at [248, 148] on div at bounding box center [252, 147] width 14 height 14
click at [215, 192] on div "looking" at bounding box center [225, 198] width 73 height 26
click at [536, 166] on div at bounding box center [512, 164] width 49 height 10
click at [498, 212] on div "presence" at bounding box center [517, 216] width 73 height 26
click at [650, 201] on div at bounding box center [657, 201] width 14 height 14
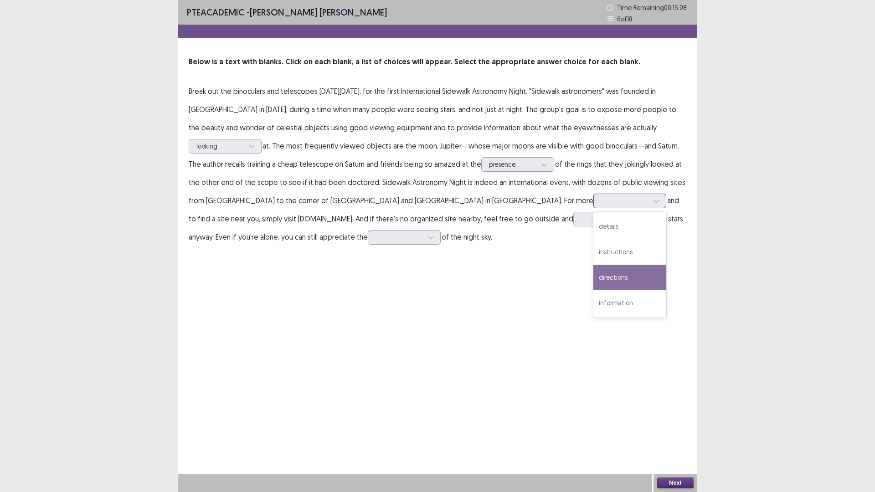
click at [594, 272] on div "directions" at bounding box center [630, 278] width 73 height 26
click at [650, 202] on div at bounding box center [657, 201] width 14 height 14
click at [594, 225] on div "details" at bounding box center [630, 227] width 73 height 26
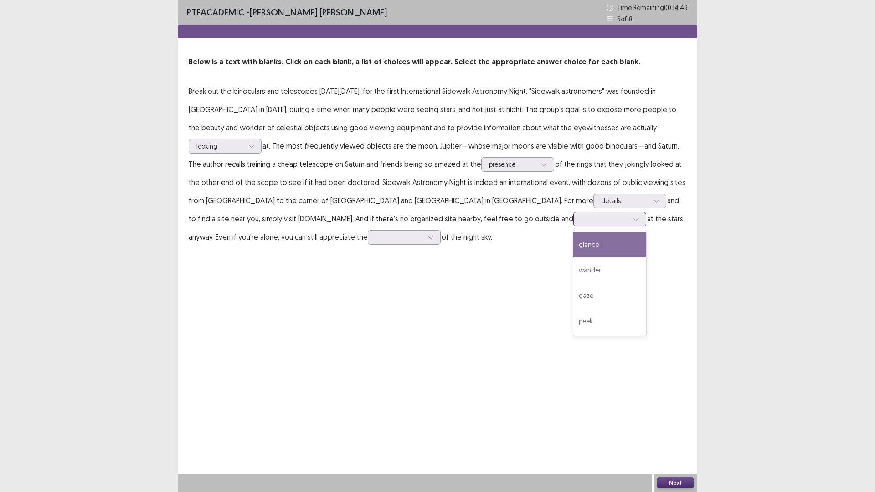
click at [630, 219] on div at bounding box center [637, 219] width 14 height 14
click at [574, 271] on div "wander" at bounding box center [610, 271] width 73 height 26
click at [399, 236] on p "Break out the binoculars and telescopes [DATE][DATE], for the first Internation…" at bounding box center [438, 164] width 498 height 164
click at [428, 234] on icon at bounding box center [431, 237] width 6 height 6
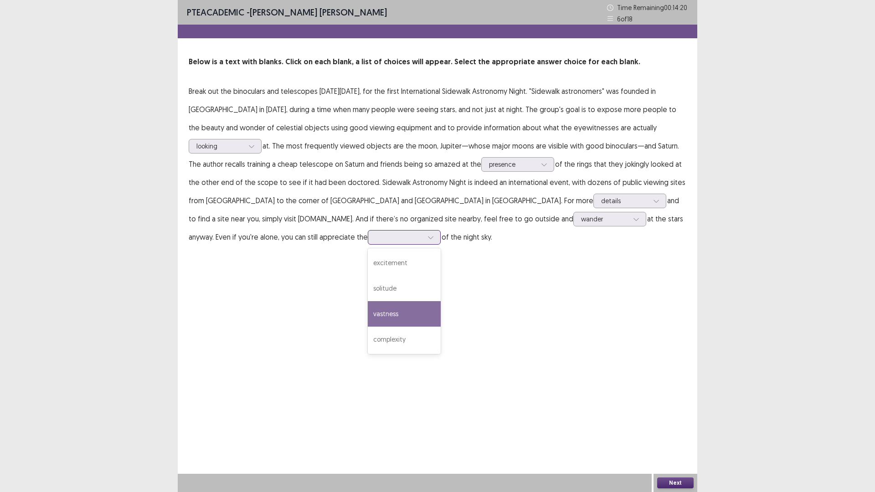
click at [368, 307] on div "vastness" at bounding box center [404, 314] width 73 height 26
click at [673, 430] on button "Next" at bounding box center [675, 483] width 36 height 11
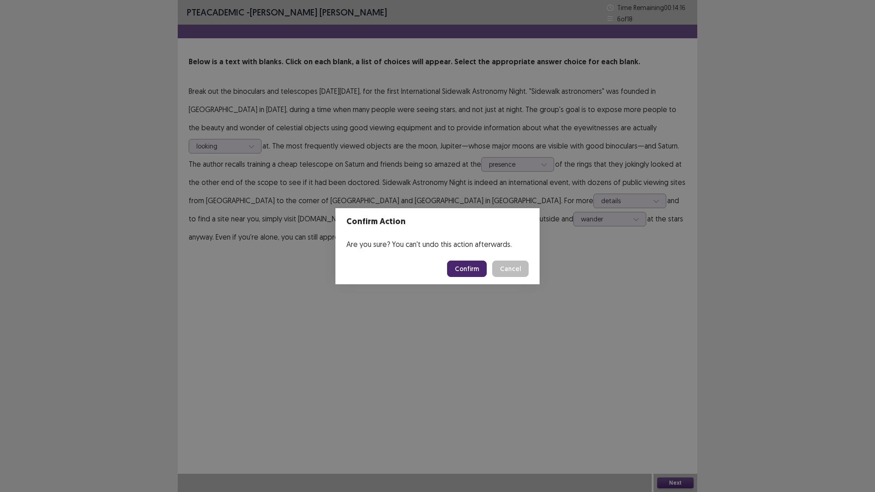
click at [459, 265] on button "Confirm" at bounding box center [467, 269] width 40 height 16
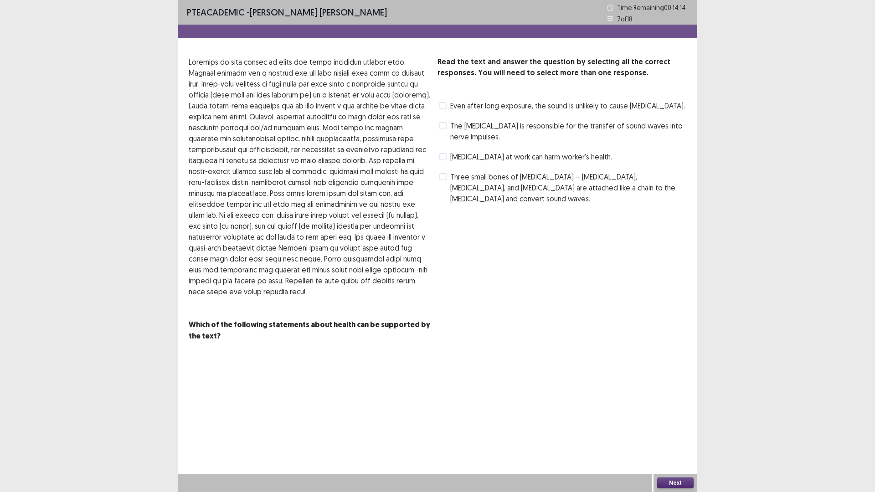
click at [442, 126] on span at bounding box center [443, 125] width 7 height 7
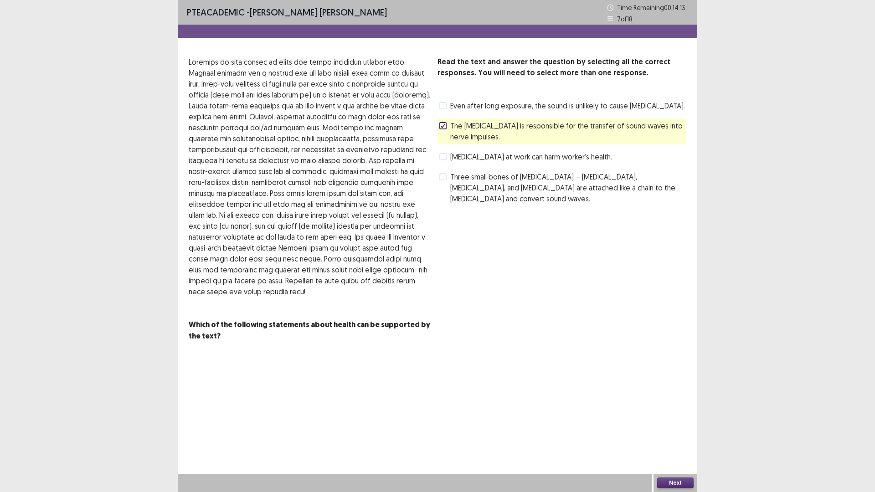
click at [676, 430] on button "Next" at bounding box center [675, 483] width 36 height 11
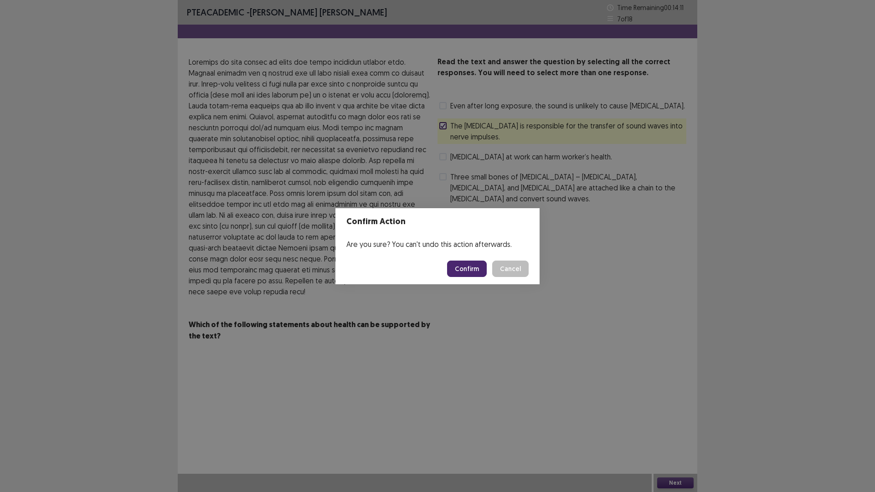
drag, startPoint x: 476, startPoint y: 264, endPoint x: 475, endPoint y: 256, distance: 7.4
click at [476, 263] on button "Confirm" at bounding box center [467, 269] width 40 height 16
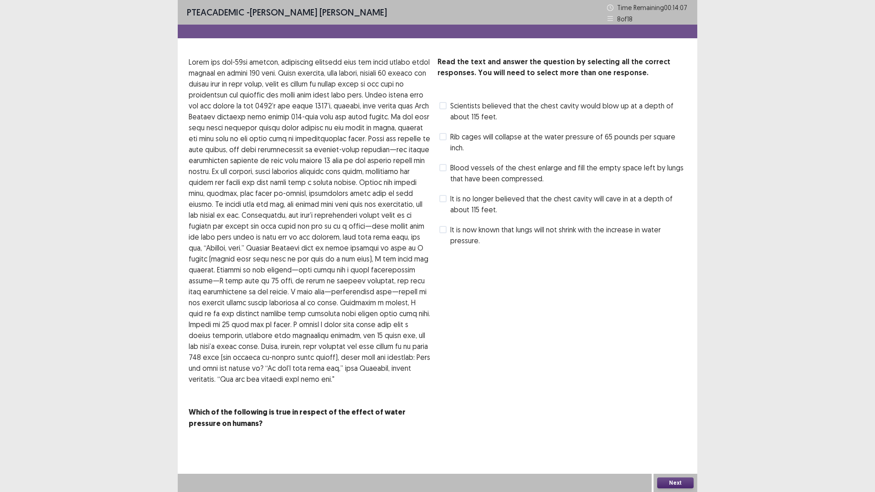
click at [436, 132] on div "Read the text and answer the question by selecting all the correct responses. Y…" at bounding box center [438, 243] width 520 height 373
click at [442, 139] on span at bounding box center [443, 136] width 7 height 7
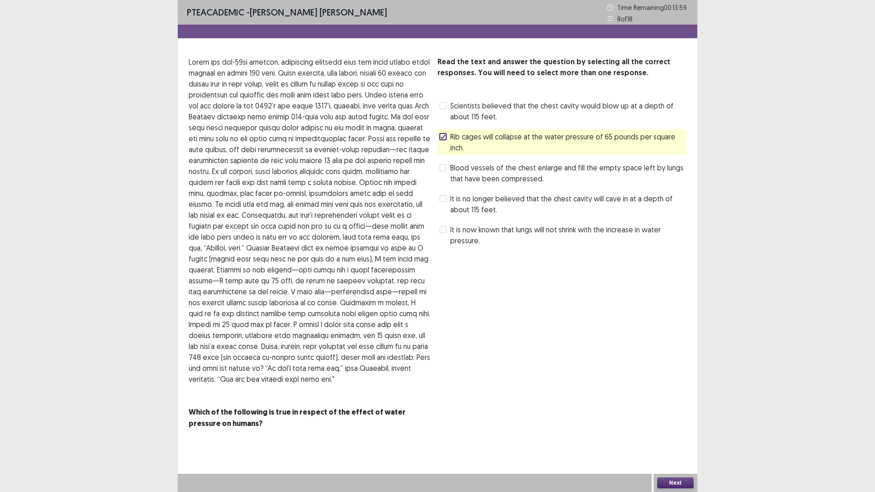
click at [670, 430] on button "Next" at bounding box center [675, 483] width 36 height 11
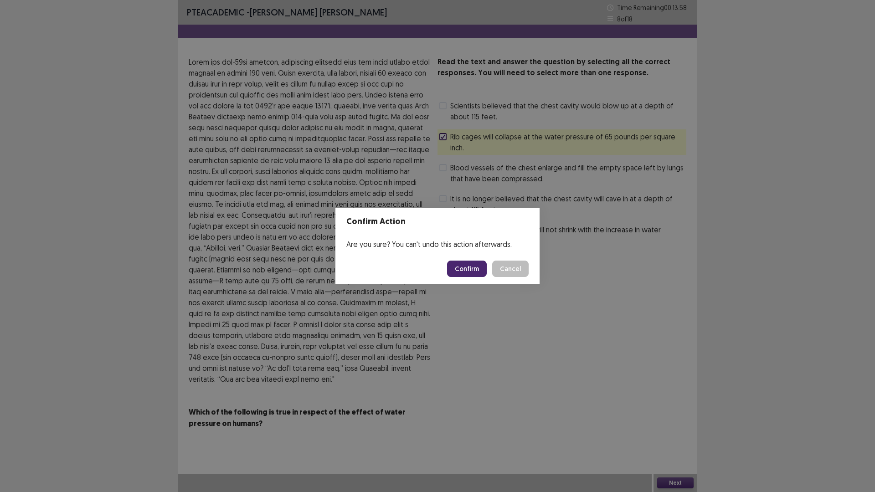
click at [478, 264] on button "Confirm" at bounding box center [467, 269] width 40 height 16
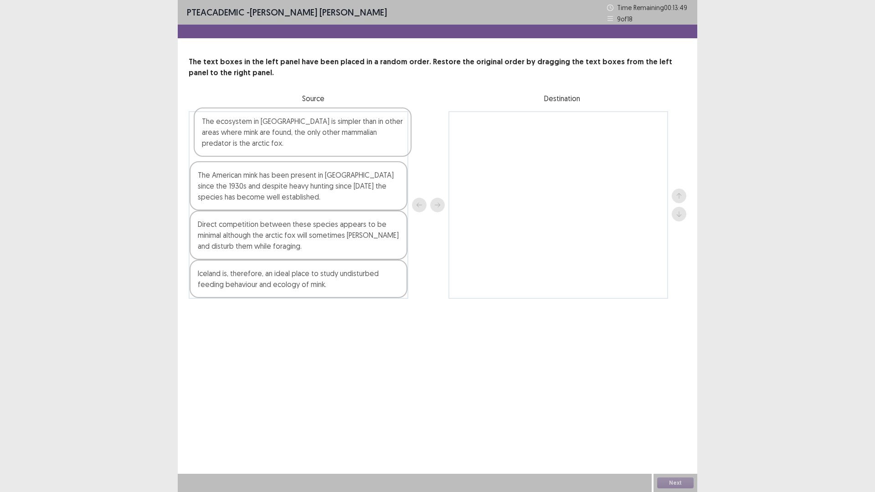
drag, startPoint x: 337, startPoint y: 148, endPoint x: 345, endPoint y: 145, distance: 8.2
click at [345, 145] on div "The ecosystem in [GEOGRAPHIC_DATA] is simpler than in other areas where mink ar…" at bounding box center [299, 205] width 220 height 188
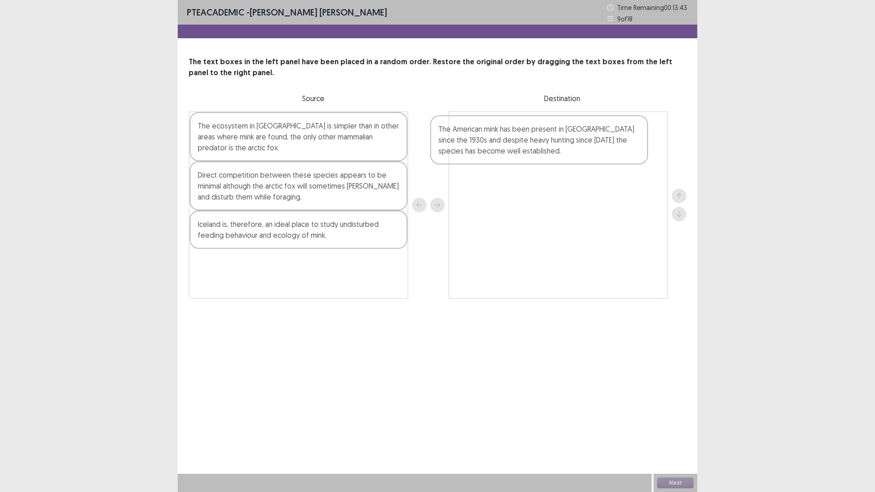
drag, startPoint x: 248, startPoint y: 204, endPoint x: 486, endPoint y: 160, distance: 242.5
click at [486, 160] on div "The ecosystem in [GEOGRAPHIC_DATA] is simpler than in other areas where mink ar…" at bounding box center [438, 205] width 498 height 188
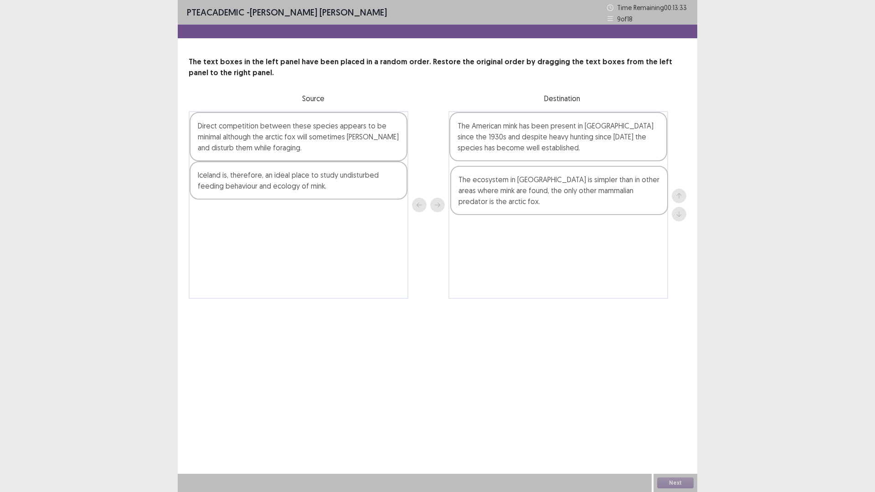
drag, startPoint x: 321, startPoint y: 145, endPoint x: 585, endPoint y: 200, distance: 269.2
click at [585, 200] on div "The ecosystem in [GEOGRAPHIC_DATA] is simpler than in other areas where mink ar…" at bounding box center [438, 205] width 498 height 188
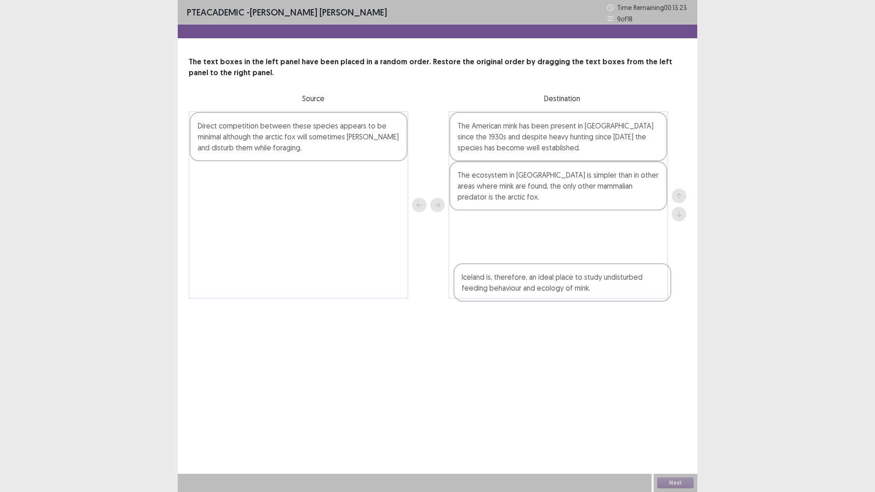
drag, startPoint x: 269, startPoint y: 185, endPoint x: 535, endPoint y: 286, distance: 284.7
click at [535, 286] on div "Direct competition between these species appears to be minimal although the arc…" at bounding box center [438, 205] width 498 height 188
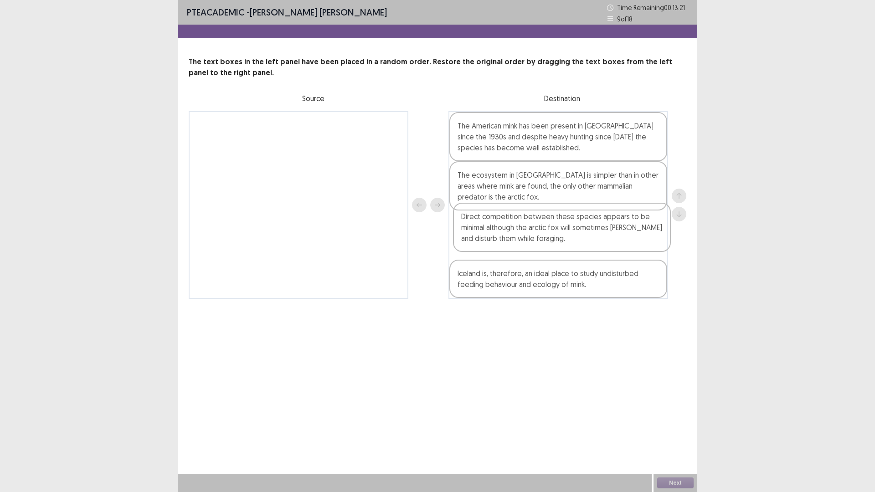
drag, startPoint x: 251, startPoint y: 147, endPoint x: 514, endPoint y: 238, distance: 278.7
click at [514, 238] on div "Direct competition between these species appears to be minimal although the arc…" at bounding box center [438, 205] width 498 height 188
click at [684, 430] on button "Next" at bounding box center [675, 483] width 36 height 11
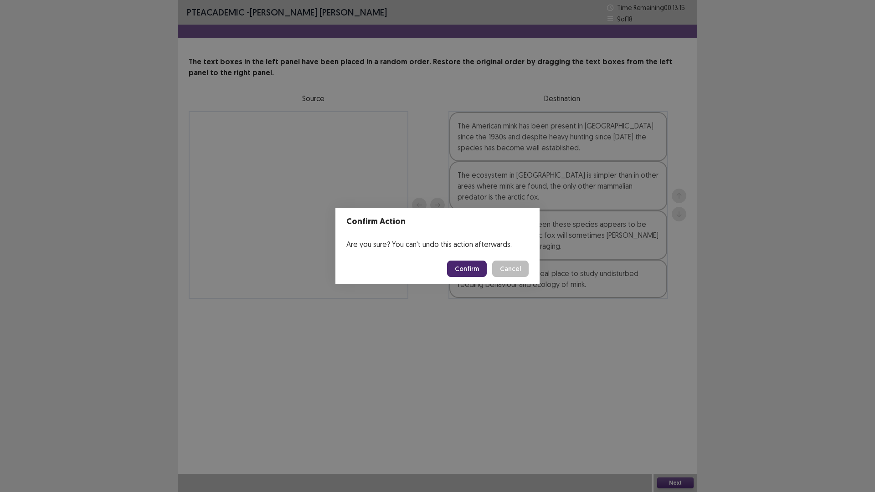
click at [476, 266] on button "Confirm" at bounding box center [467, 269] width 40 height 16
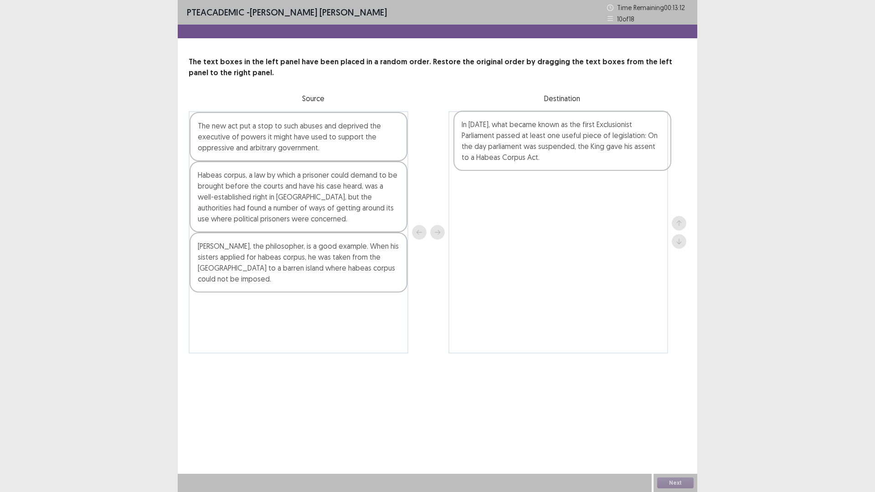
drag, startPoint x: 283, startPoint y: 330, endPoint x: 550, endPoint y: 147, distance: 323.5
click at [550, 147] on div "The new act put a stop to such abuses and deprived the executive of powers it m…" at bounding box center [438, 232] width 498 height 243
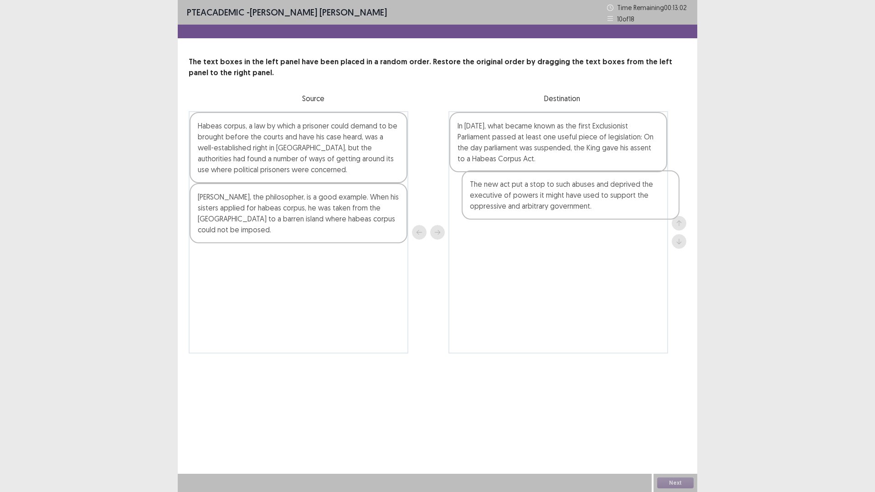
drag, startPoint x: 278, startPoint y: 142, endPoint x: 557, endPoint y: 210, distance: 287.1
click at [557, 210] on div "The new act put a stop to such abuses and deprived the executive of powers it m…" at bounding box center [438, 232] width 498 height 243
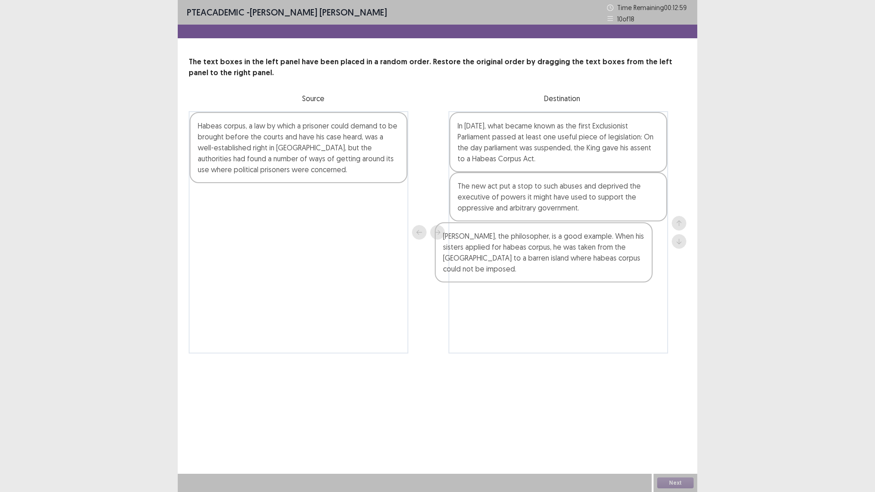
drag, startPoint x: 231, startPoint y: 207, endPoint x: 479, endPoint y: 247, distance: 251.6
click at [479, 247] on div "Habeas corpus, a law by which a prisoner could demand to be brought before the …" at bounding box center [438, 232] width 498 height 243
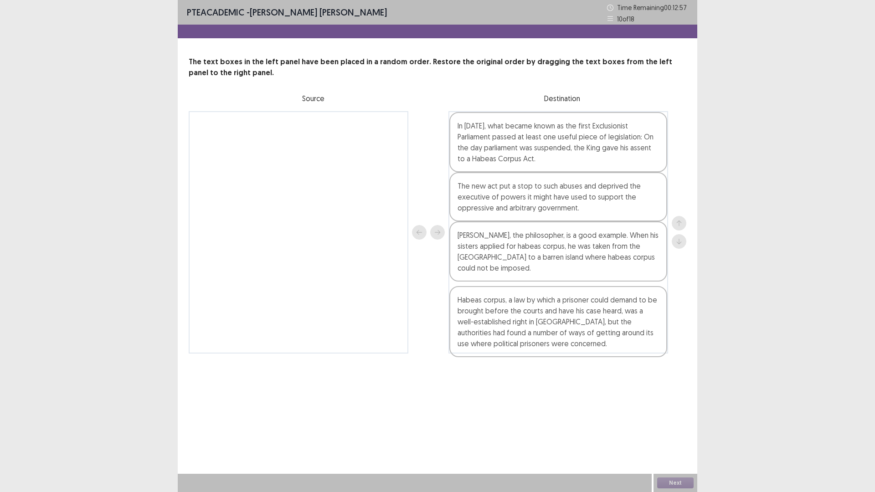
drag, startPoint x: 251, startPoint y: 138, endPoint x: 513, endPoint y: 314, distance: 315.6
click at [513, 314] on div "Habeas corpus, a law by which a prisoner could demand to be brought before the …" at bounding box center [438, 232] width 498 height 243
click at [669, 430] on button "Next" at bounding box center [675, 483] width 36 height 11
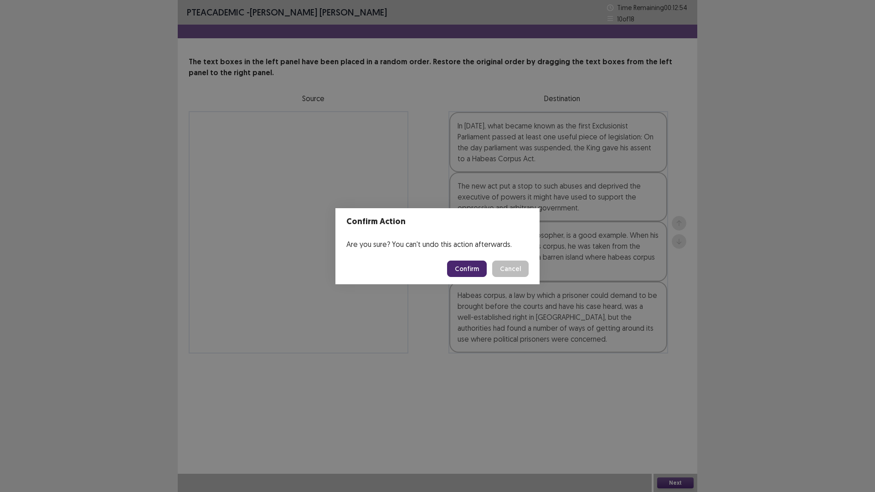
click at [461, 263] on button "Confirm" at bounding box center [467, 269] width 40 height 16
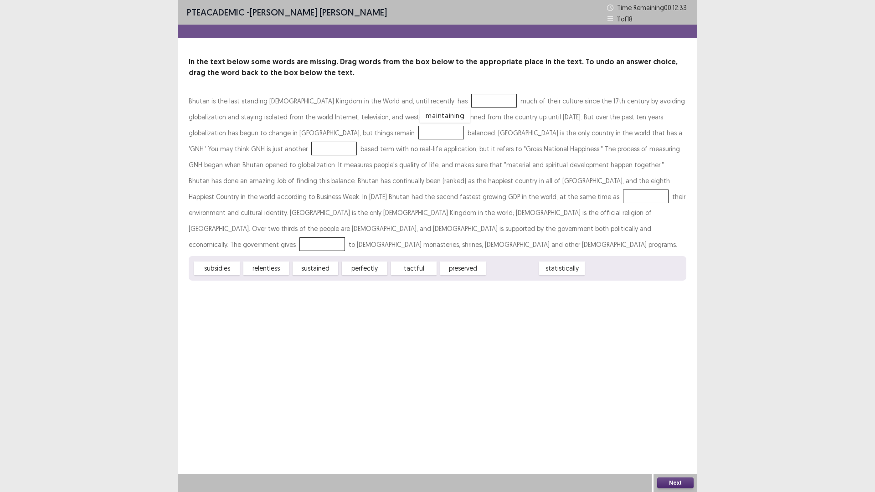
drag, startPoint x: 517, startPoint y: 253, endPoint x: 450, endPoint y: 99, distance: 167.4
drag, startPoint x: 357, startPoint y: 257, endPoint x: 308, endPoint y: 137, distance: 129.6
drag, startPoint x: 460, startPoint y: 252, endPoint x: 645, endPoint y: 130, distance: 220.9
drag, startPoint x: 214, startPoint y: 252, endPoint x: 301, endPoint y: 198, distance: 102.6
drag, startPoint x: 315, startPoint y: 189, endPoint x: 313, endPoint y: 197, distance: 9.0
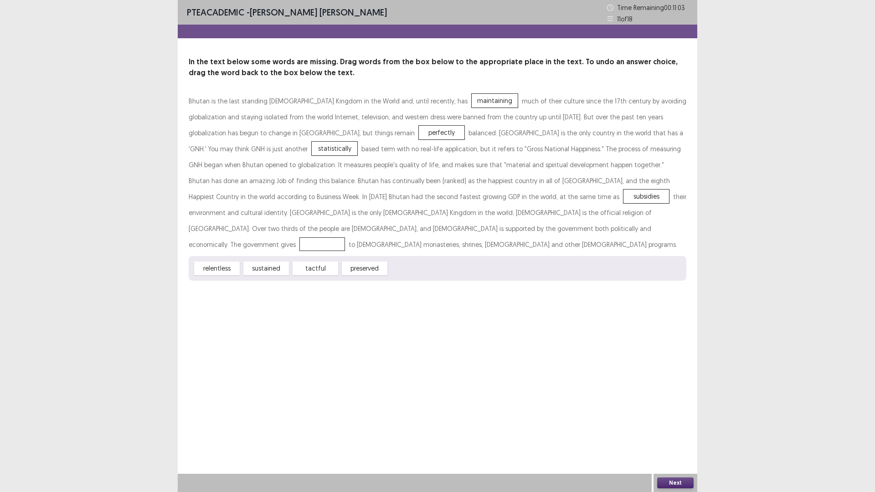
click at [313, 197] on div "Bhutan is the last standing [DEMOGRAPHIC_DATA] Kingdom in the World and, until …" at bounding box center [438, 173] width 498 height 160
drag, startPoint x: 313, startPoint y: 197, endPoint x: 213, endPoint y: 239, distance: 107.7
drag, startPoint x: 360, startPoint y: 250, endPoint x: 311, endPoint y: 198, distance: 71.6
click at [667, 430] on button "Next" at bounding box center [675, 483] width 36 height 11
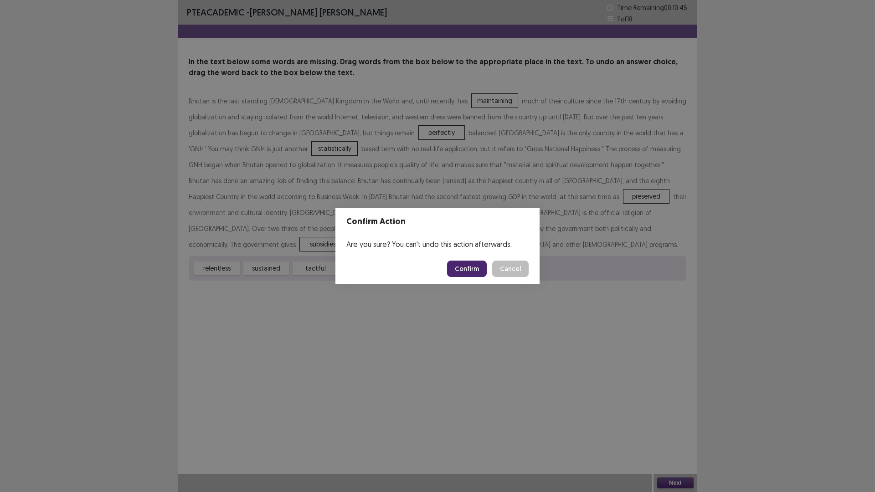
click at [465, 261] on button "Confirm" at bounding box center [467, 269] width 40 height 16
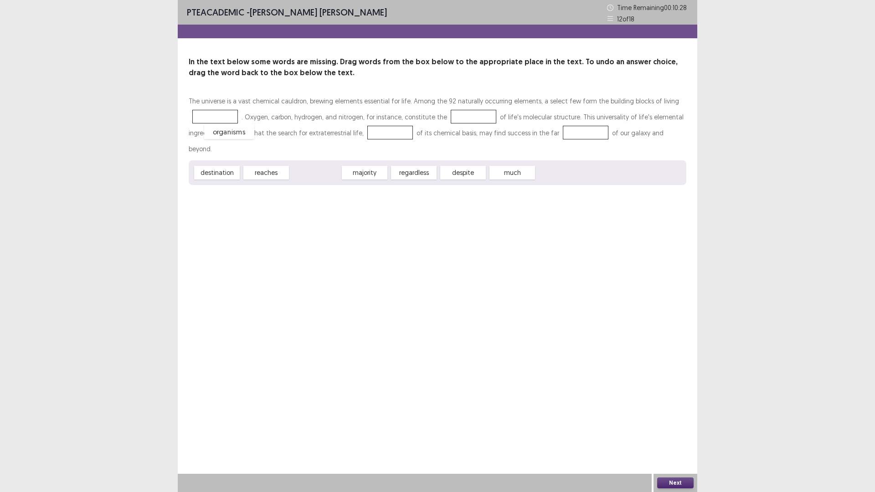
drag, startPoint x: 310, startPoint y: 159, endPoint x: 224, endPoint y: 118, distance: 95.4
drag, startPoint x: 302, startPoint y: 160, endPoint x: 460, endPoint y: 118, distance: 163.6
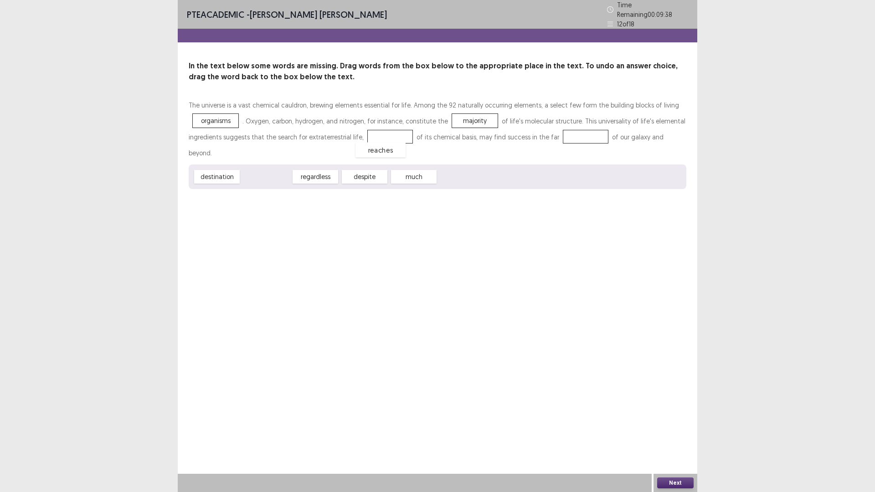
drag, startPoint x: 273, startPoint y: 157, endPoint x: 388, endPoint y: 130, distance: 117.6
drag, startPoint x: 219, startPoint y: 158, endPoint x: 568, endPoint y: 135, distance: 350.0
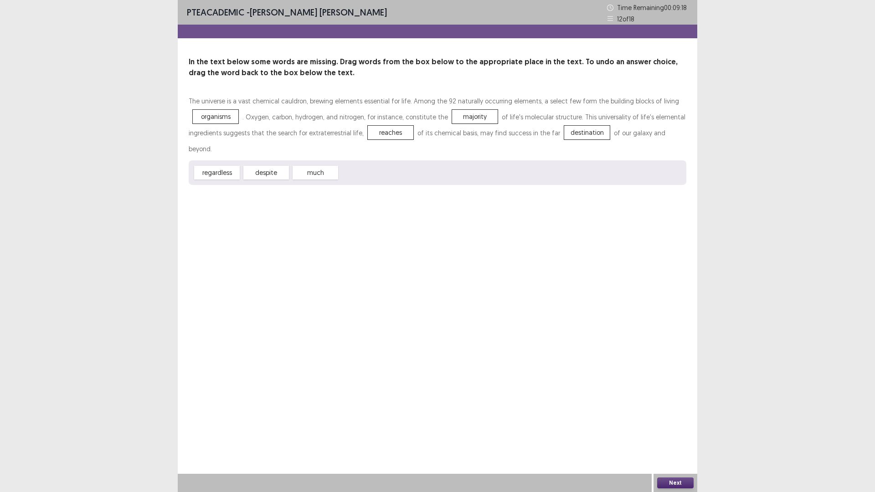
click at [678, 430] on button "Next" at bounding box center [675, 483] width 36 height 11
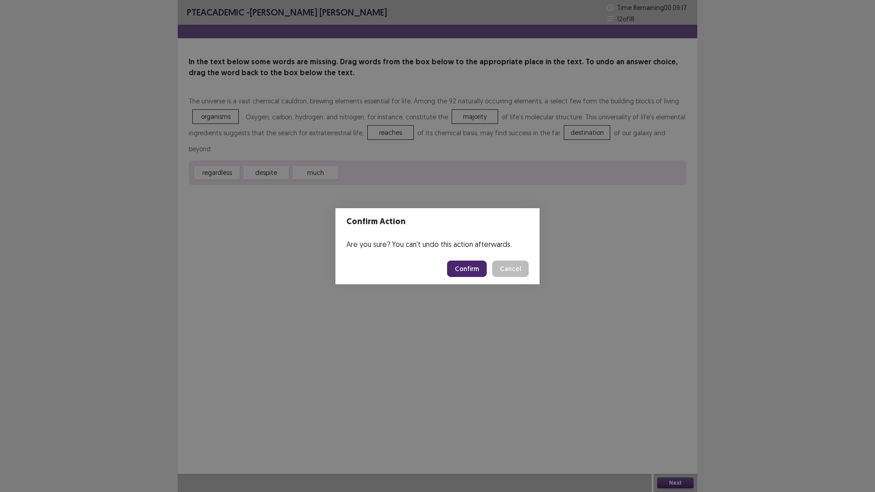
click at [469, 268] on button "Confirm" at bounding box center [467, 269] width 40 height 16
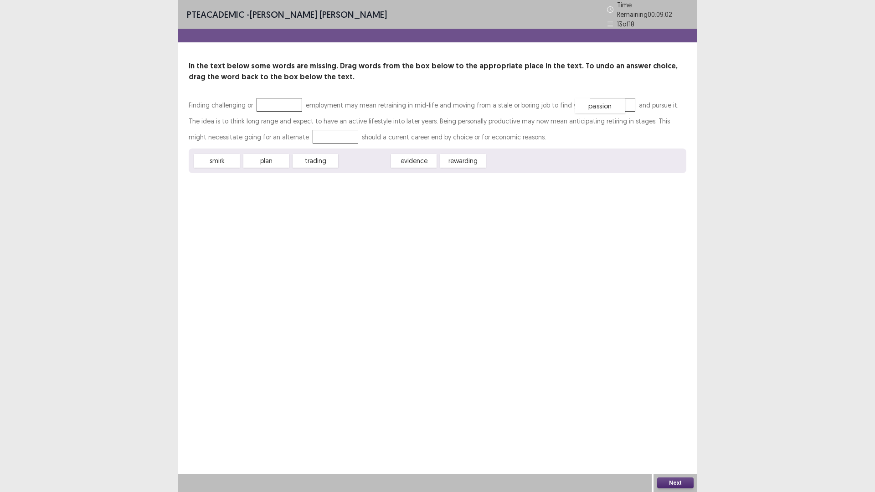
drag, startPoint x: 351, startPoint y: 161, endPoint x: 586, endPoint y: 106, distance: 242.1
drag, startPoint x: 404, startPoint y: 158, endPoint x: 280, endPoint y: 97, distance: 138.2
drag, startPoint x: 233, startPoint y: 158, endPoint x: 295, endPoint y: 134, distance: 67.4
drag, startPoint x: 670, startPoint y: 475, endPoint x: 669, endPoint y: 480, distance: 4.6
click at [669, 430] on div "Next" at bounding box center [676, 483] width 44 height 18
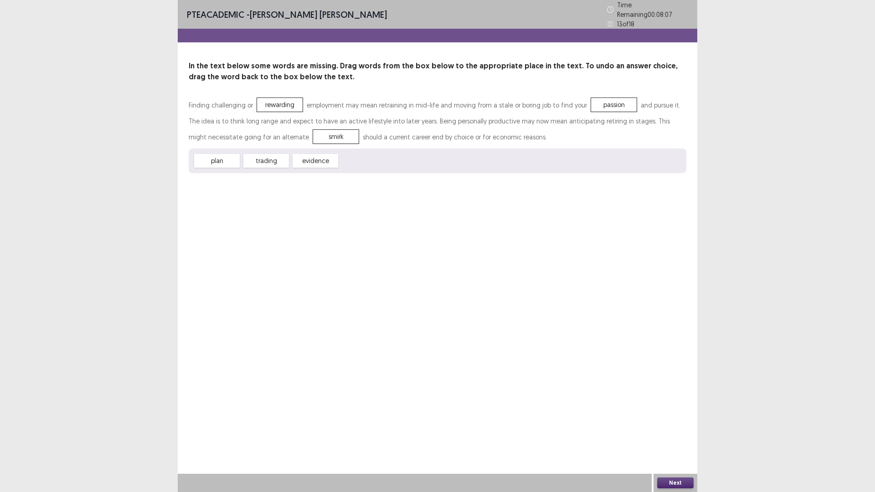
click at [672, 430] on button "Next" at bounding box center [675, 483] width 36 height 11
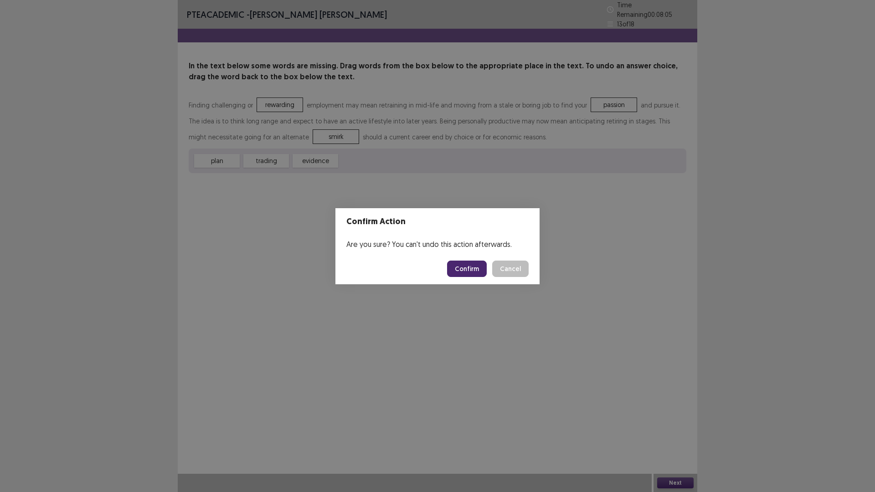
click at [460, 260] on footer "Confirm Cancel" at bounding box center [438, 269] width 204 height 31
click at [463, 276] on button "Confirm" at bounding box center [467, 269] width 40 height 16
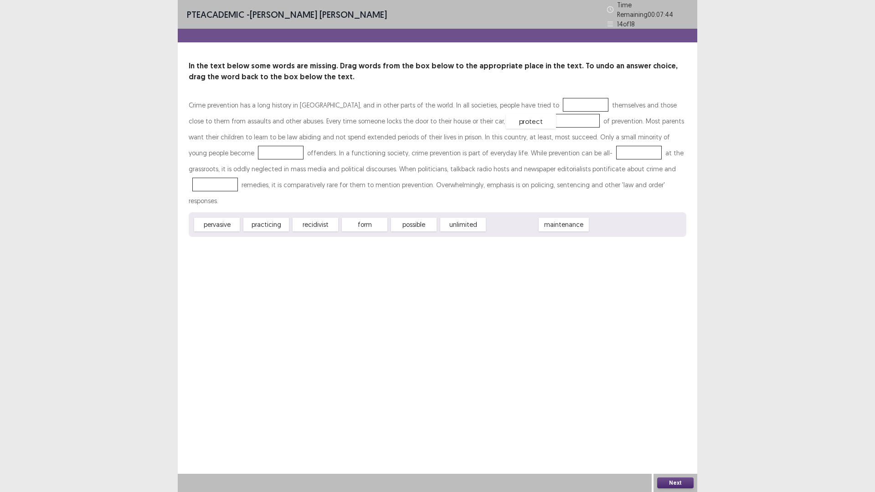
drag, startPoint x: 506, startPoint y: 205, endPoint x: 524, endPoint y: 102, distance: 105.2
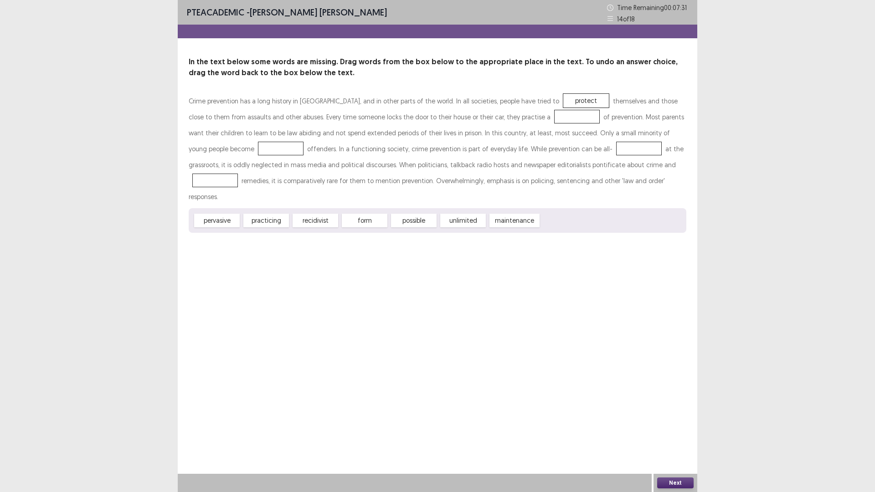
click at [466, 114] on div "Crime prevention has a long history in [GEOGRAPHIC_DATA], and in other parts of…" at bounding box center [438, 149] width 498 height 112
drag, startPoint x: 378, startPoint y: 205, endPoint x: 534, endPoint y: 118, distance: 178.8
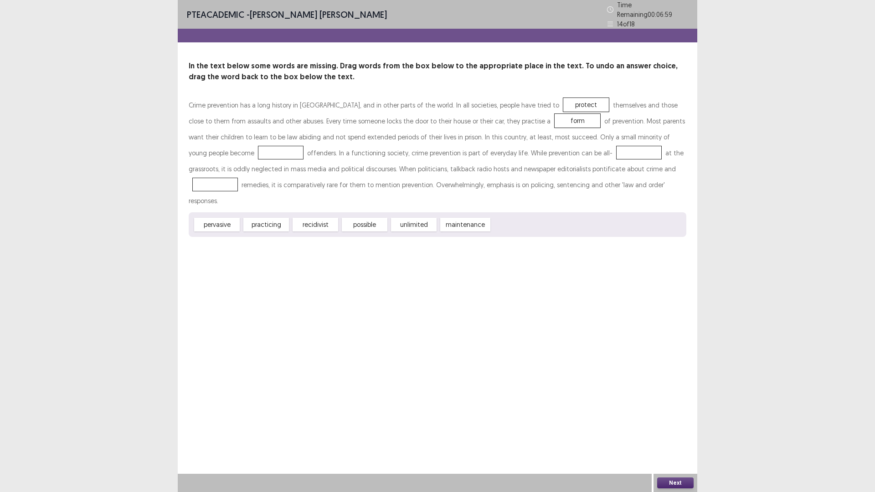
click at [329, 212] on div "pervasive practicing recidivist possible unlimited maintenance" at bounding box center [438, 224] width 498 height 25
drag, startPoint x: 310, startPoint y: 207, endPoint x: 219, endPoint y: 150, distance: 107.7
drag, startPoint x: 306, startPoint y: 203, endPoint x: 563, endPoint y: 152, distance: 261.3
drag, startPoint x: 226, startPoint y: 207, endPoint x: 627, endPoint y: 165, distance: 403.0
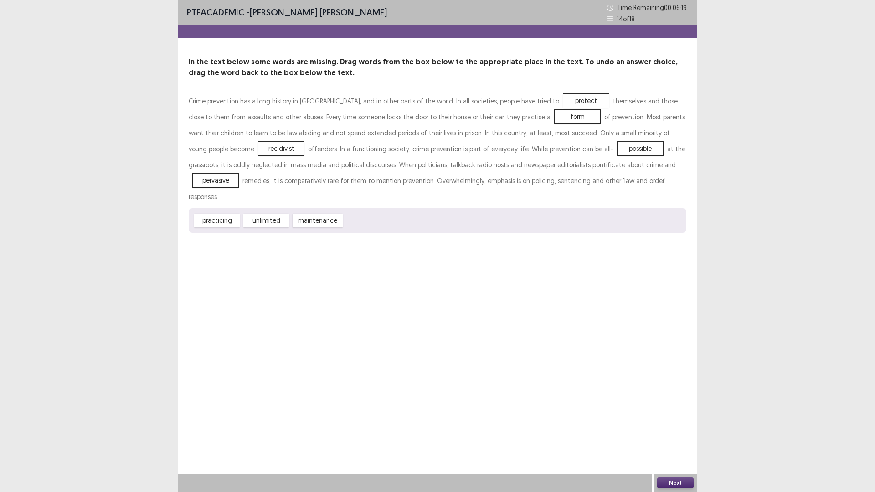
click at [676, 430] on button "Next" at bounding box center [675, 483] width 36 height 11
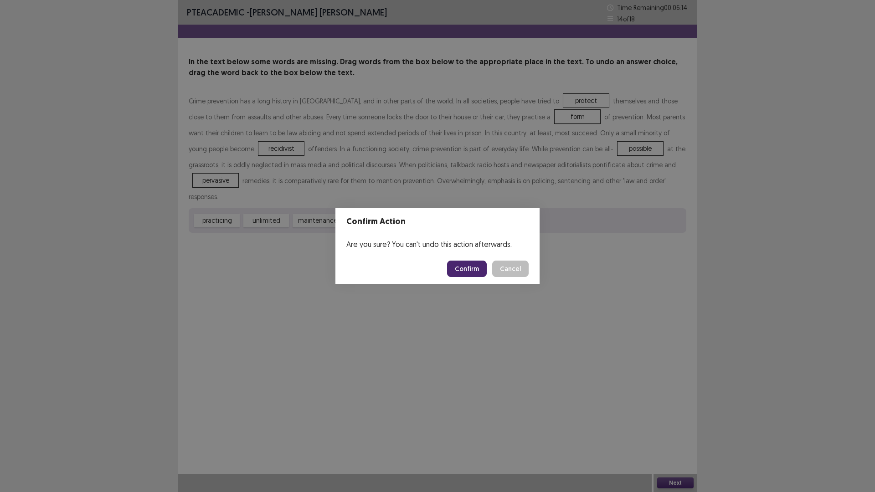
click at [476, 272] on button "Confirm" at bounding box center [467, 269] width 40 height 16
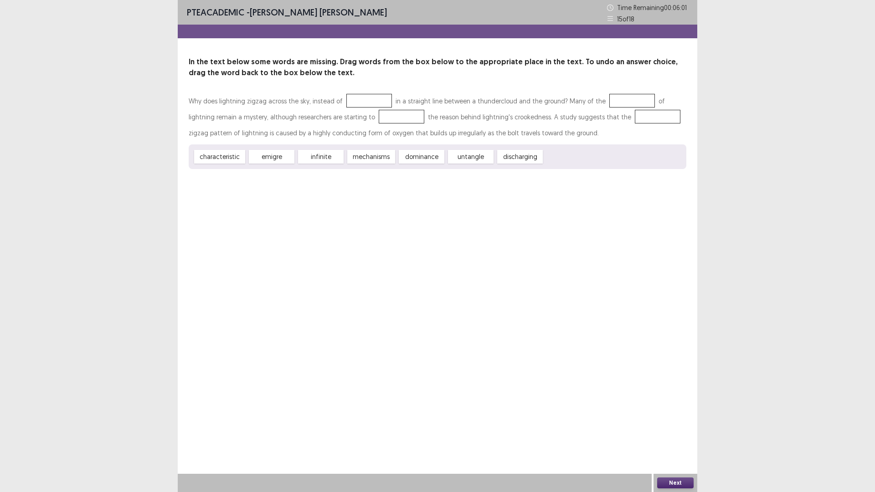
drag, startPoint x: 277, startPoint y: 158, endPoint x: 346, endPoint y: 103, distance: 88.3
click at [431, 103] on div "Why does lightning zigzag across the sky, instead of in a straight line between…" at bounding box center [438, 131] width 498 height 76
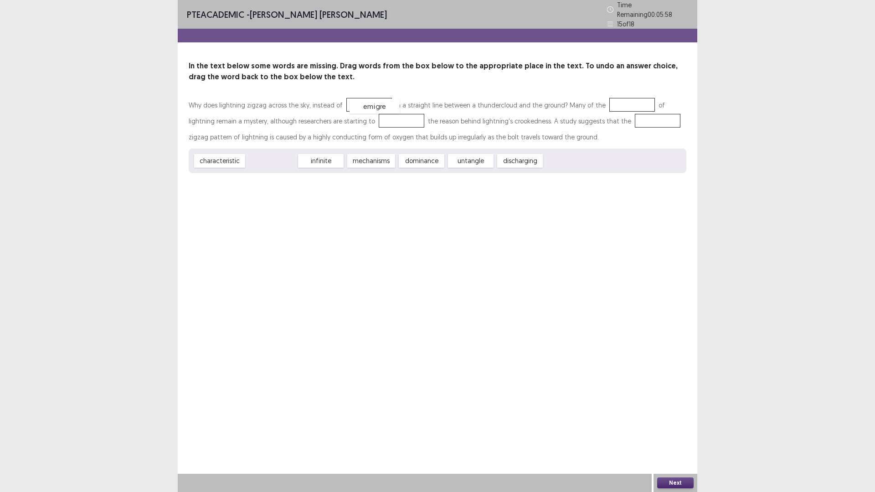
drag, startPoint x: 276, startPoint y: 158, endPoint x: 379, endPoint y: 103, distance: 116.7
drag, startPoint x: 415, startPoint y: 158, endPoint x: 360, endPoint y: 98, distance: 81.3
drag, startPoint x: 464, startPoint y: 160, endPoint x: 609, endPoint y: 104, distance: 155.1
drag, startPoint x: 410, startPoint y: 159, endPoint x: 424, endPoint y: 160, distance: 14.6
click at [424, 160] on div "discharging" at bounding box center [436, 162] width 50 height 15
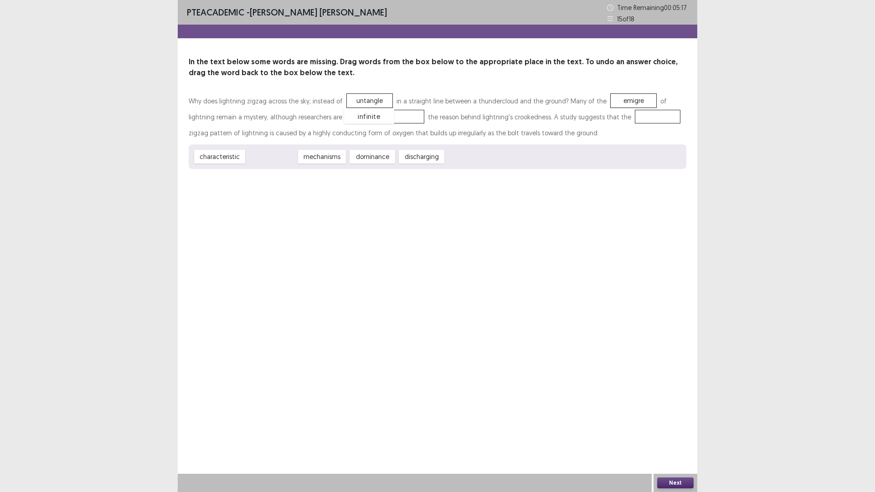
drag, startPoint x: 272, startPoint y: 157, endPoint x: 370, endPoint y: 116, distance: 105.7
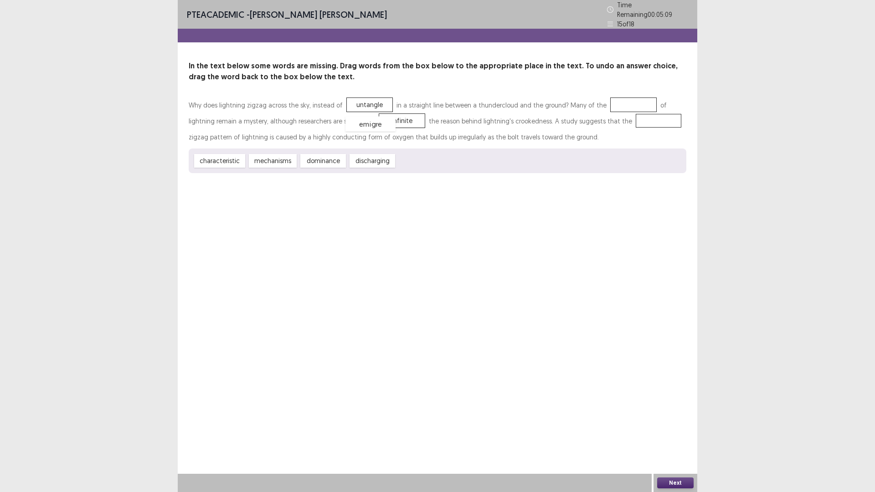
drag, startPoint x: 623, startPoint y: 104, endPoint x: 360, endPoint y: 123, distance: 263.8
drag, startPoint x: 219, startPoint y: 160, endPoint x: 615, endPoint y: 101, distance: 400.6
drag, startPoint x: 359, startPoint y: 99, endPoint x: 614, endPoint y: 114, distance: 254.9
click at [272, 151] on div "mechanisms dominance discharging infinite" at bounding box center [438, 161] width 498 height 25
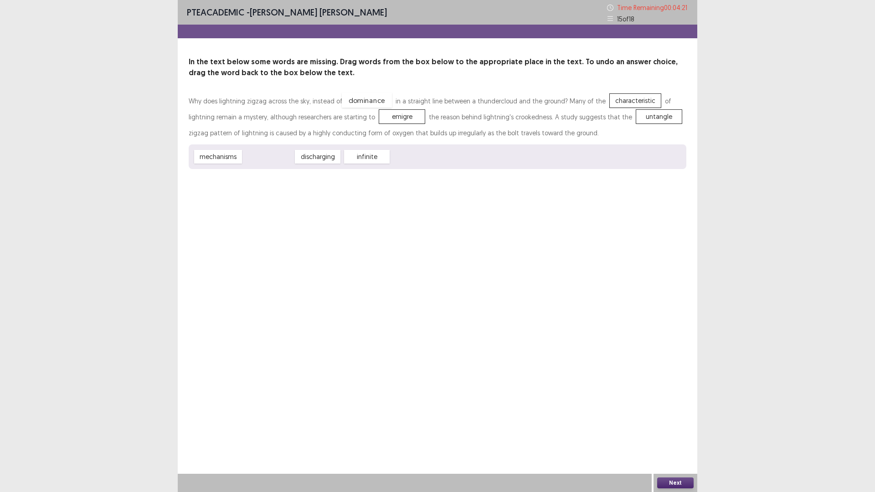
drag, startPoint x: 266, startPoint y: 154, endPoint x: 365, endPoint y: 97, distance: 113.6
click at [684, 430] on button "Next" at bounding box center [675, 483] width 36 height 11
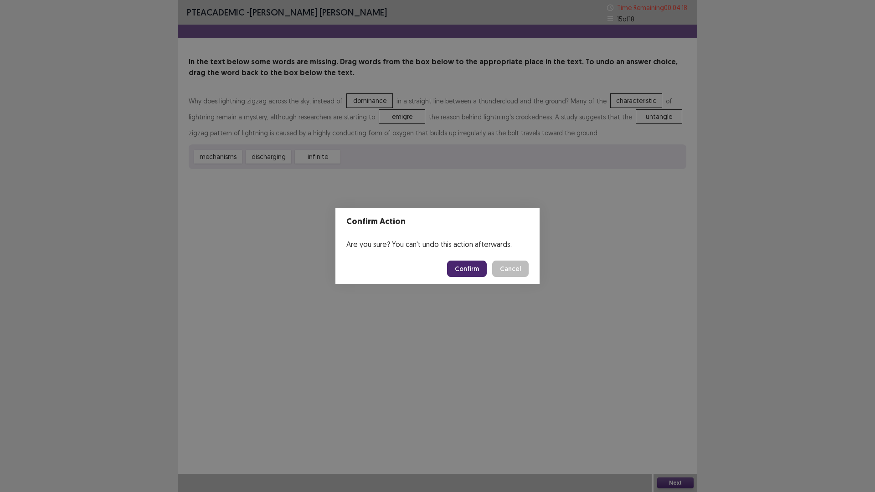
click at [473, 272] on button "Confirm" at bounding box center [467, 269] width 40 height 16
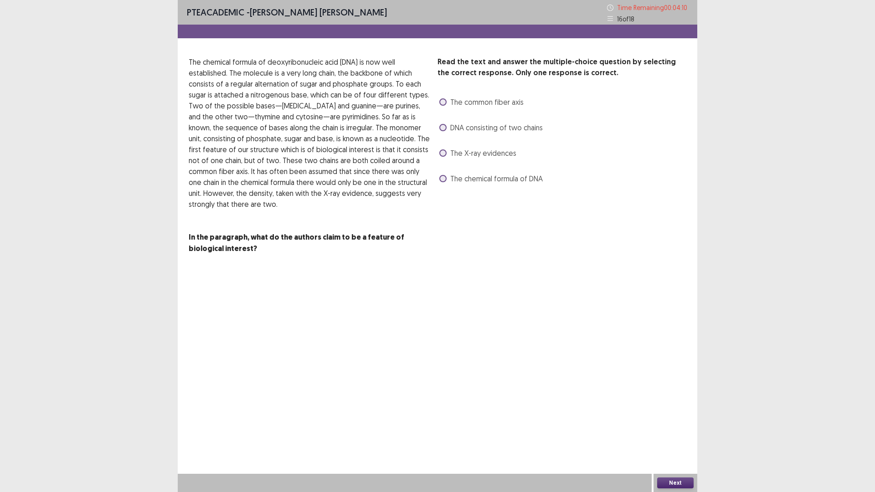
click at [437, 120] on div "Read the text and answer the multiple-choice question by selecting the correct …" at bounding box center [438, 156] width 520 height 198
click at [448, 128] on label "DNA consisting of two chains" at bounding box center [491, 127] width 103 height 11
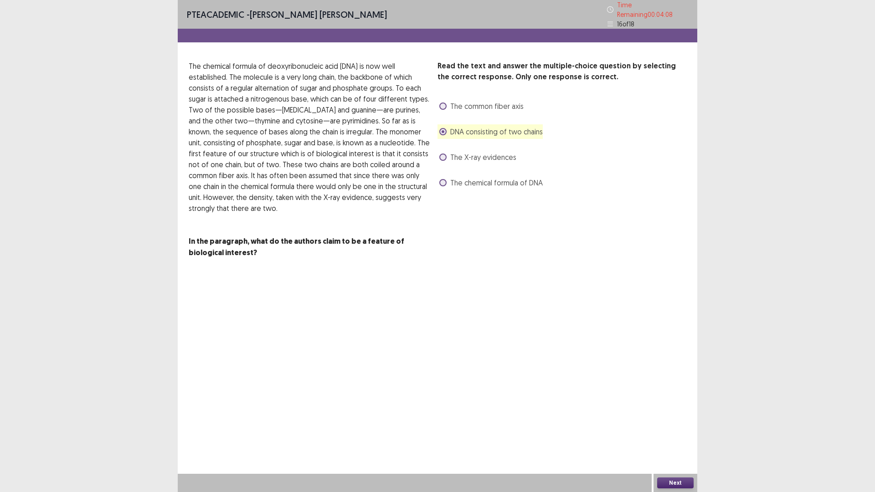
click at [664, 430] on button "Next" at bounding box center [675, 483] width 36 height 11
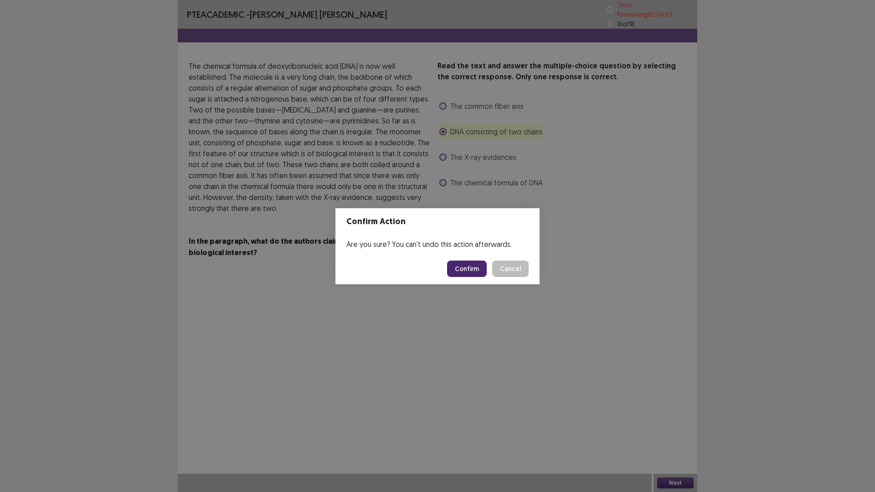
click at [466, 271] on button "Confirm" at bounding box center [467, 269] width 40 height 16
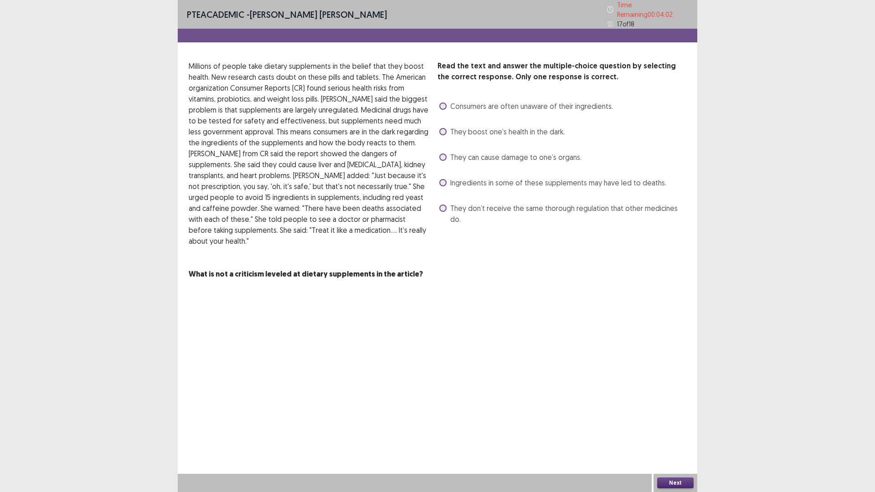
click at [440, 126] on label "They boost one’s health in the dark." at bounding box center [502, 131] width 125 height 11
click at [673, 430] on div "Next" at bounding box center [676, 483] width 44 height 18
click at [671, 430] on button "Next" at bounding box center [675, 483] width 36 height 11
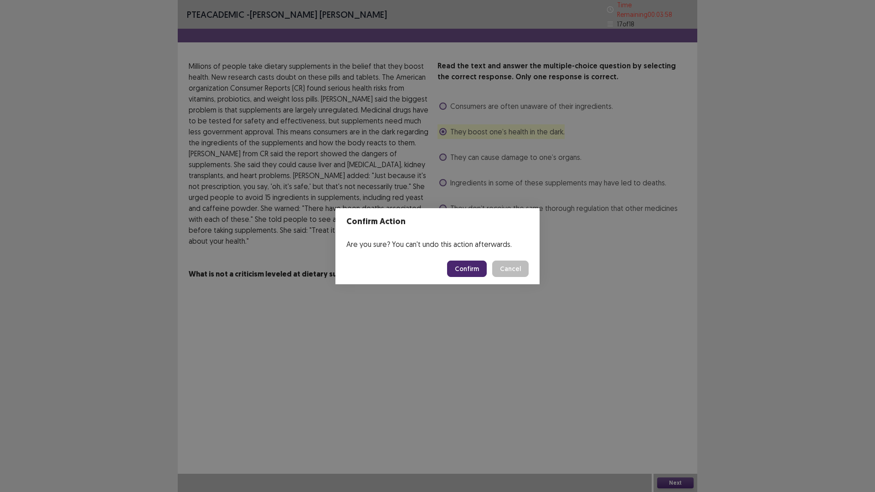
click at [453, 277] on footer "Confirm Cancel" at bounding box center [438, 269] width 204 height 31
click at [462, 267] on button "Confirm" at bounding box center [467, 269] width 40 height 16
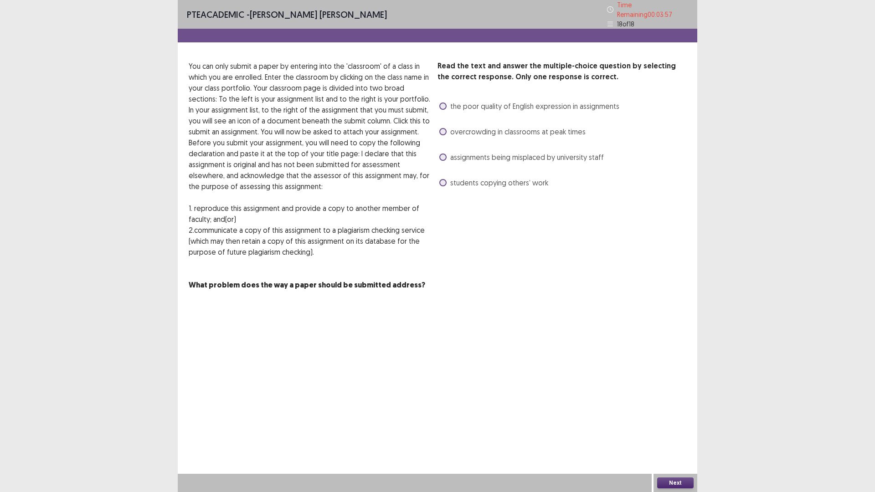
click at [448, 129] on label "overcrowding in classrooms at peak times" at bounding box center [513, 131] width 146 height 11
click at [670, 430] on button "Next" at bounding box center [675, 483] width 36 height 11
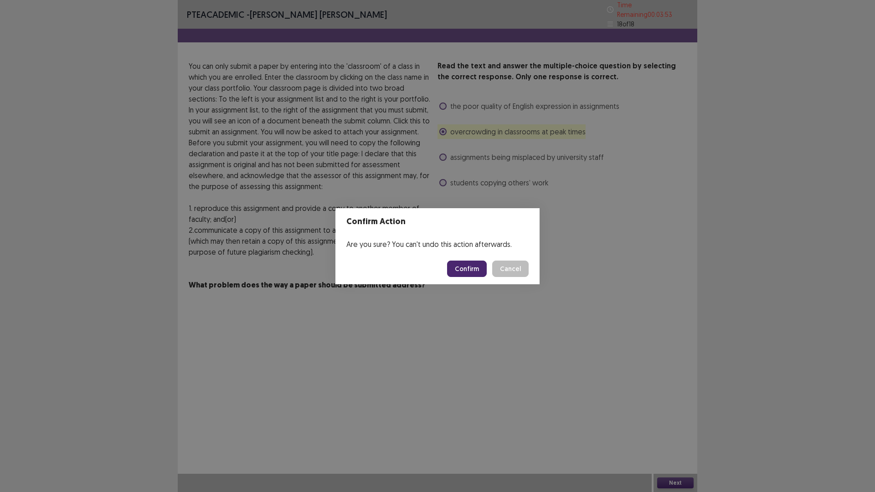
click at [465, 272] on button "Confirm" at bounding box center [467, 269] width 40 height 16
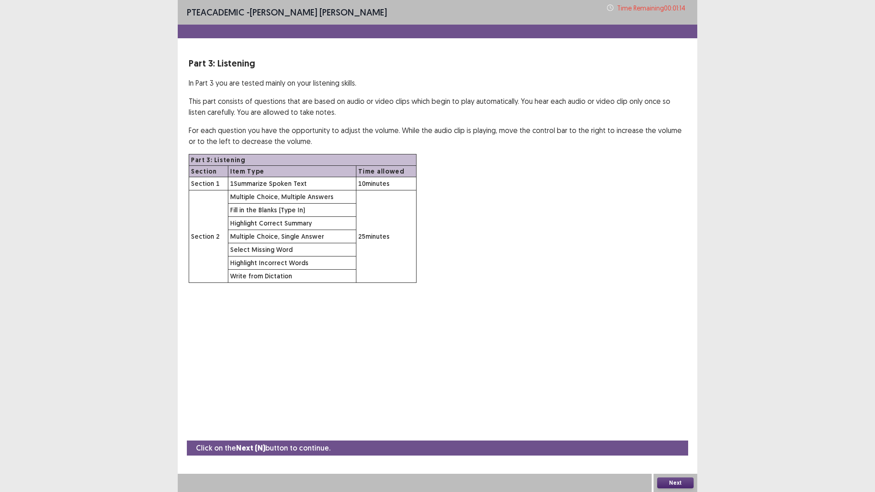
click at [686, 430] on button "Next" at bounding box center [675, 483] width 36 height 11
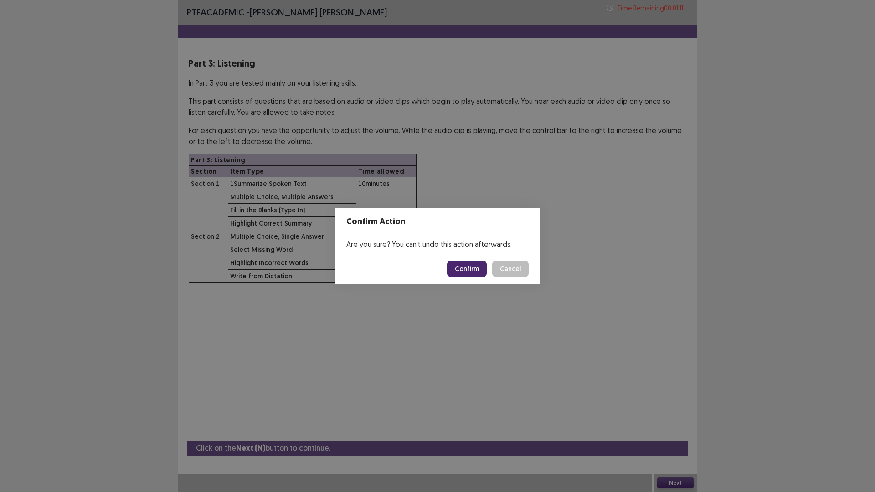
click at [470, 265] on button "Confirm" at bounding box center [467, 269] width 40 height 16
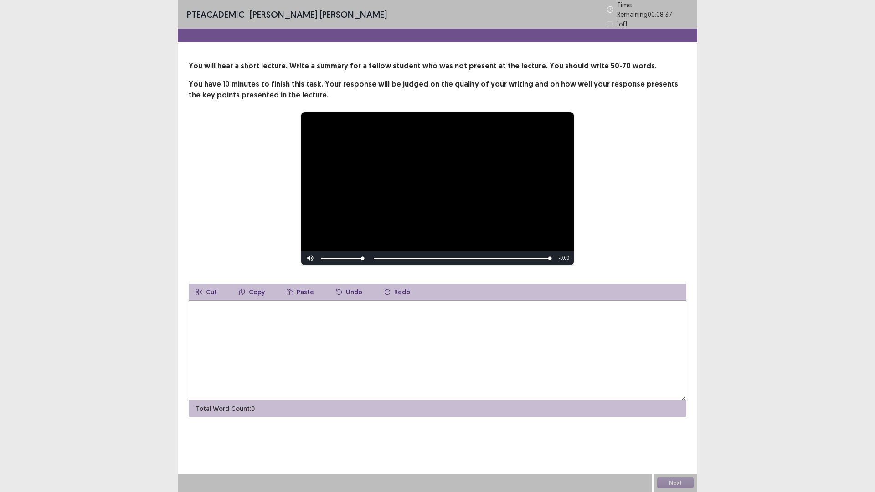
click at [293, 367] on textarea at bounding box center [438, 350] width 498 height 100
drag, startPoint x: 550, startPoint y: 256, endPoint x: 409, endPoint y: 237, distance: 143.1
click at [422, 231] on div "**********" at bounding box center [437, 188] width 273 height 153
click at [373, 253] on div "Skip Backward Skip Forward Mute Current Time 0:43 / Duration 0:43 Loaded : 100.…" at bounding box center [437, 259] width 273 height 14
click at [376, 258] on div "Skip Backward Skip Forward Mute Current Time 0:43 / Duration 0:43 Loaded : 100.…" at bounding box center [437, 259] width 273 height 14
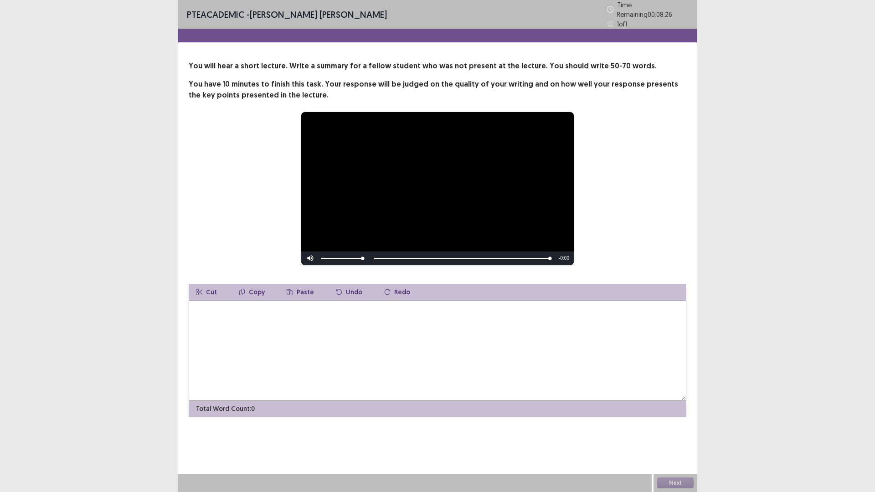
click at [198, 336] on textarea at bounding box center [438, 350] width 498 height 100
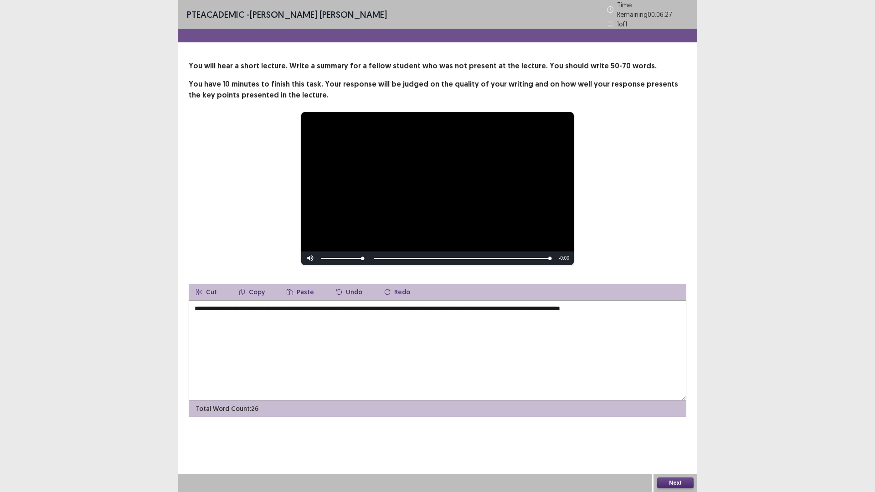
click at [635, 306] on textarea "**********" at bounding box center [438, 350] width 498 height 100
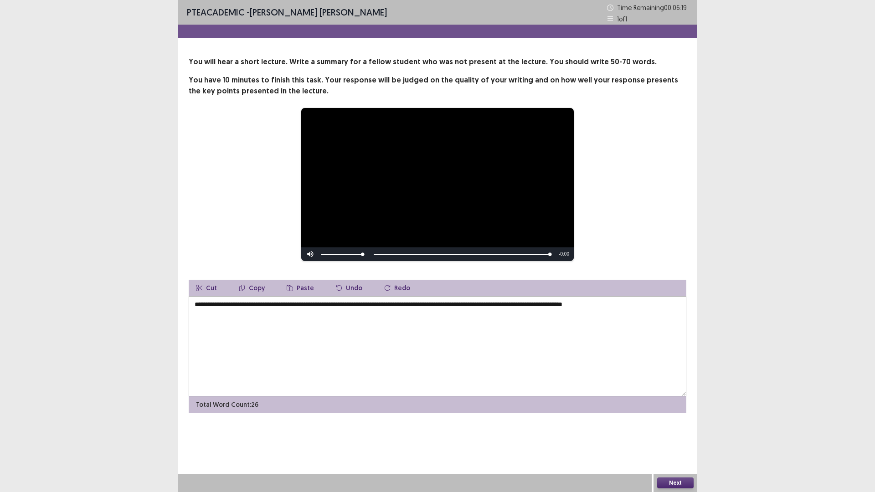
click at [652, 302] on textarea "**********" at bounding box center [438, 346] width 498 height 100
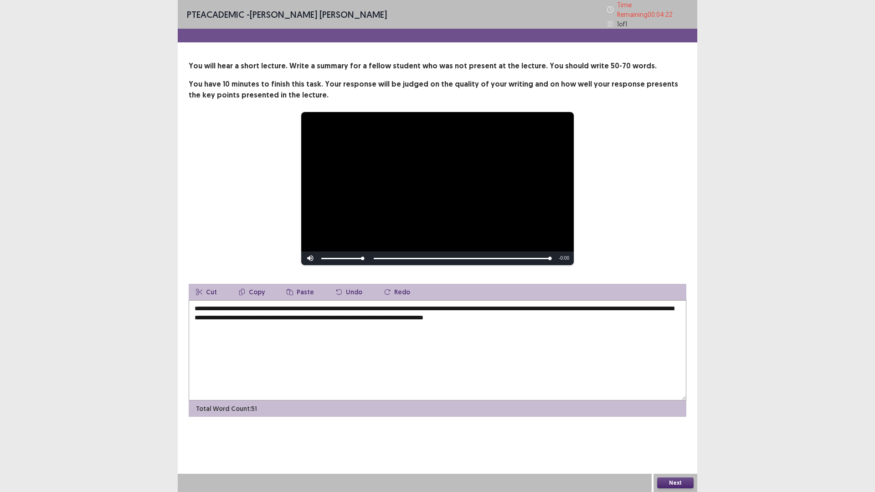
click at [461, 305] on textarea "**********" at bounding box center [438, 350] width 498 height 100
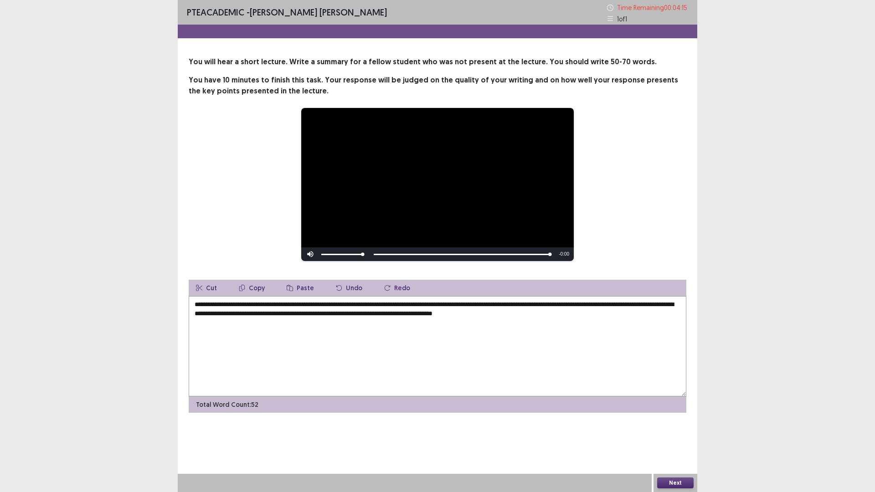
type textarea "**********"
drag, startPoint x: 673, startPoint y: 477, endPoint x: 670, endPoint y: 481, distance: 4.9
click at [672, 430] on div "Next" at bounding box center [676, 483] width 44 height 18
click at [670, 430] on button "Next" at bounding box center [675, 483] width 36 height 11
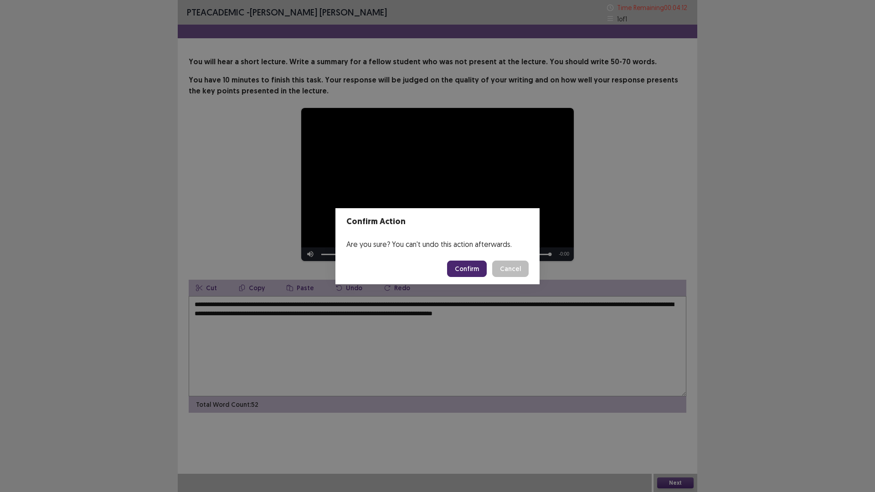
click at [474, 270] on button "Confirm" at bounding box center [467, 269] width 40 height 16
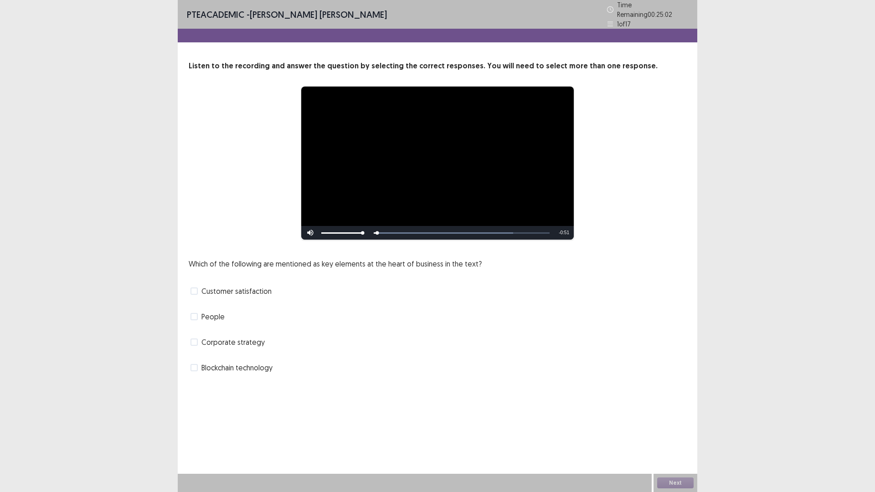
click at [193, 288] on span at bounding box center [194, 291] width 7 height 7
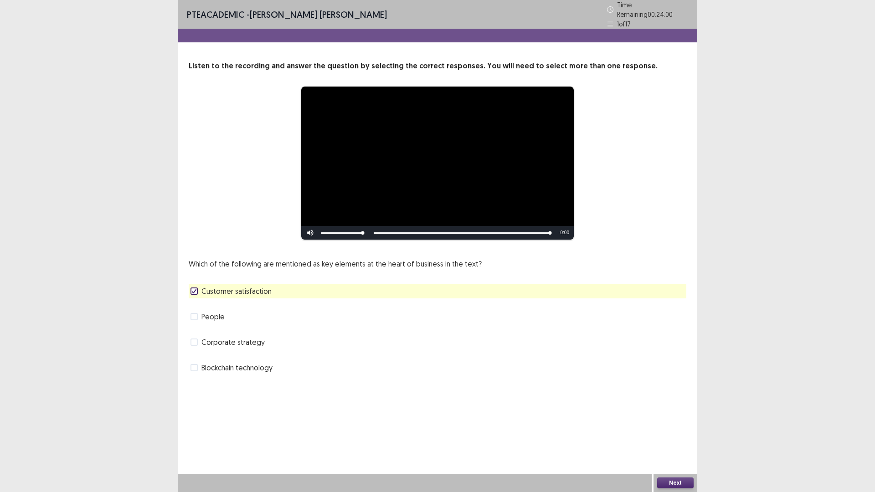
click at [197, 339] on span at bounding box center [194, 342] width 7 height 7
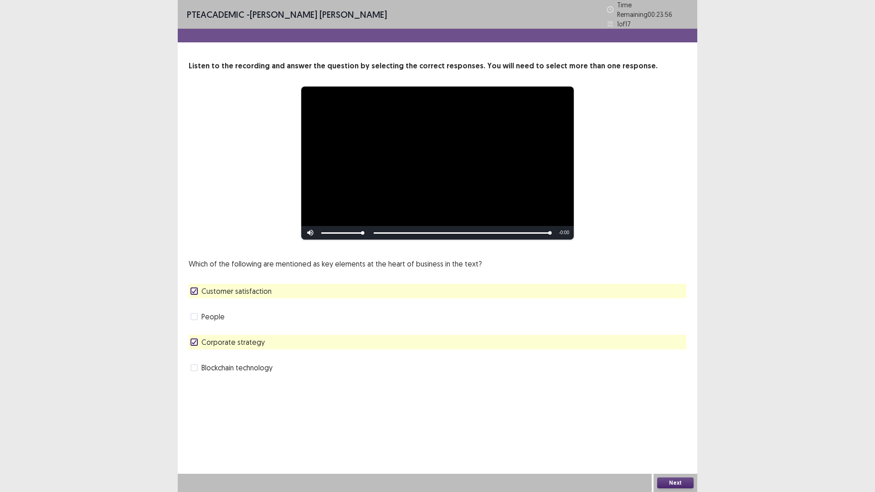
click at [319, 289] on div "Customer satisfaction" at bounding box center [438, 291] width 498 height 15
click at [688, 430] on button "Next" at bounding box center [675, 483] width 36 height 11
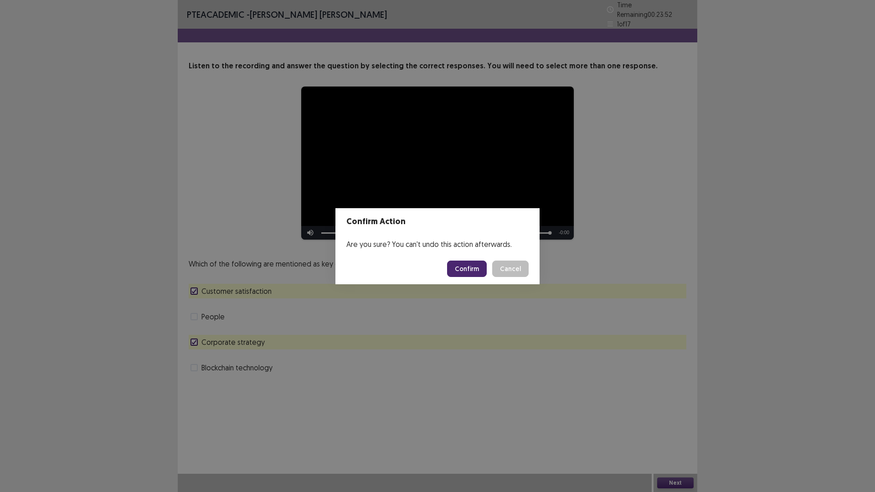
click at [450, 267] on footer "Confirm Cancel" at bounding box center [438, 269] width 204 height 31
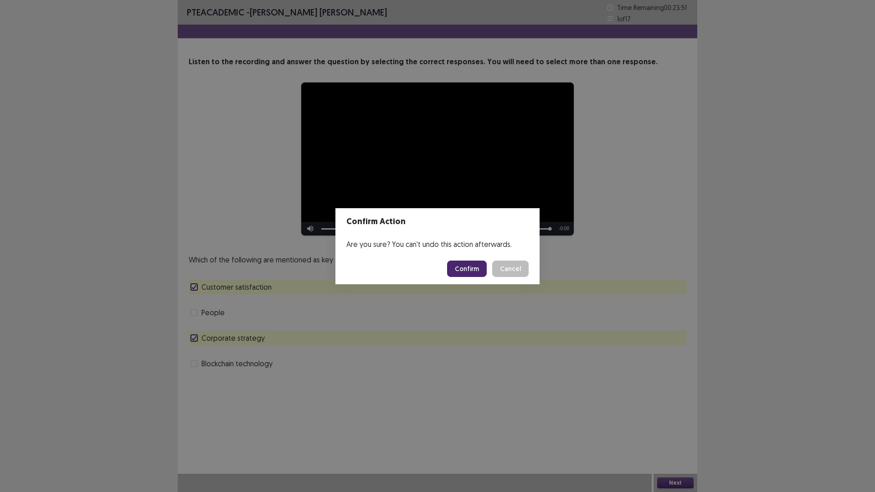
click at [468, 266] on button "Confirm" at bounding box center [467, 269] width 40 height 16
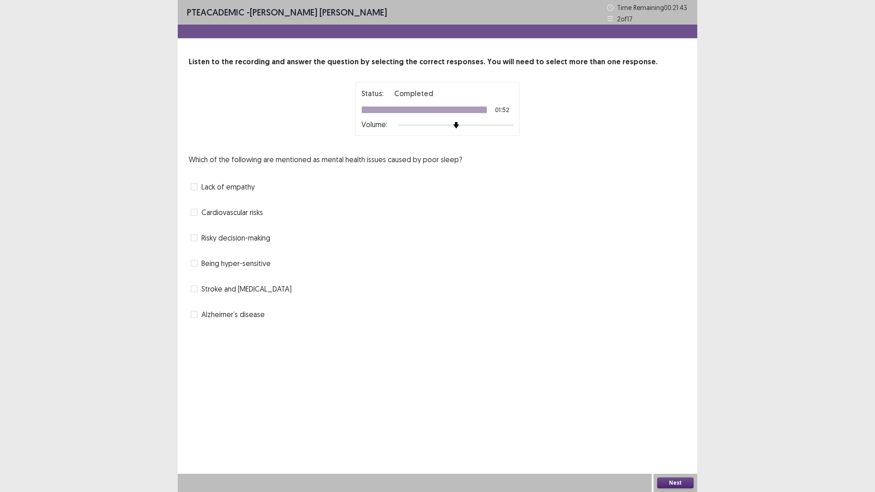
click at [192, 181] on label "Lack of empathy" at bounding box center [223, 186] width 64 height 11
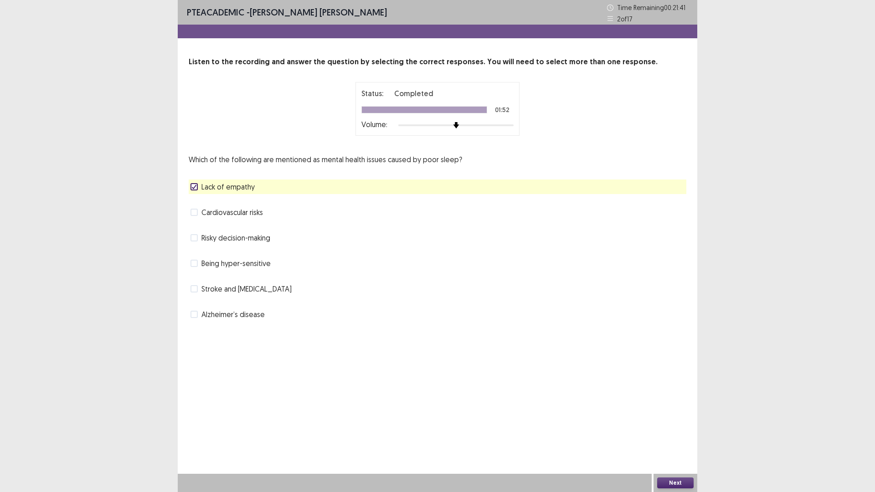
click at [660, 430] on button "Next" at bounding box center [675, 483] width 36 height 11
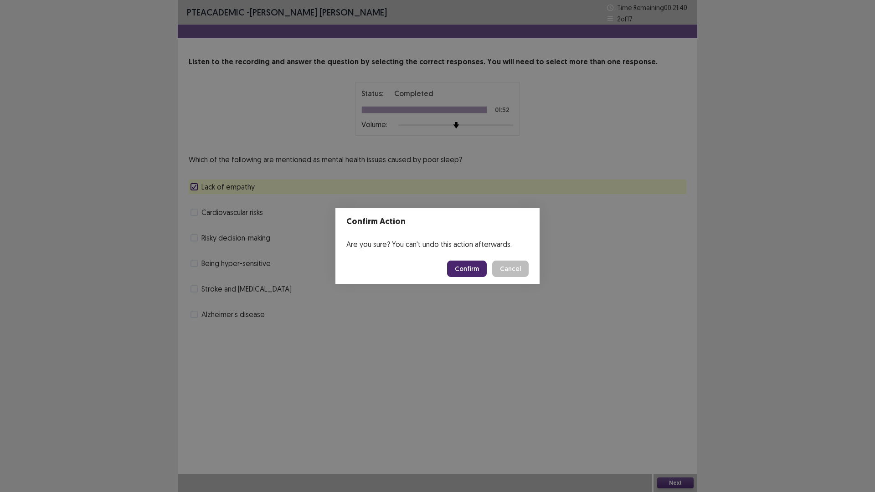
click at [471, 270] on button "Confirm" at bounding box center [467, 269] width 40 height 16
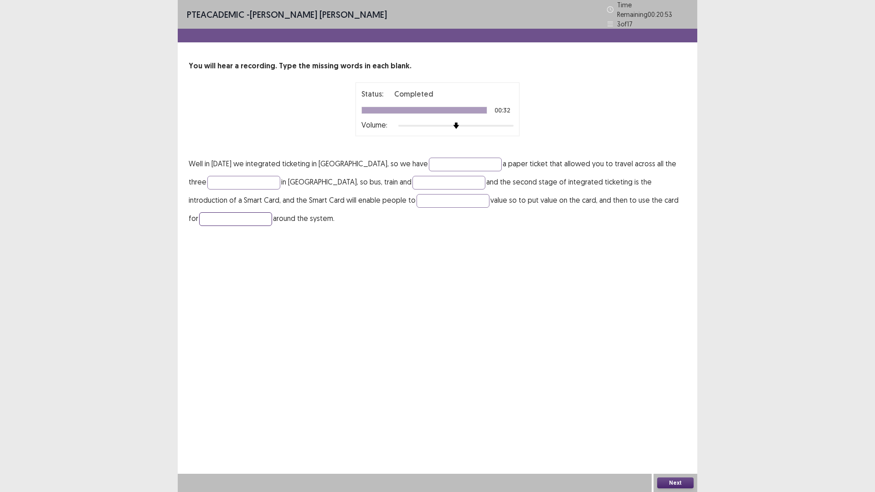
click at [247, 214] on input "text" at bounding box center [235, 219] width 73 height 14
type input "*********"
click at [456, 162] on input "text" at bounding box center [465, 165] width 73 height 14
type input "*********"
drag, startPoint x: 245, startPoint y: 166, endPoint x: 232, endPoint y: 175, distance: 15.6
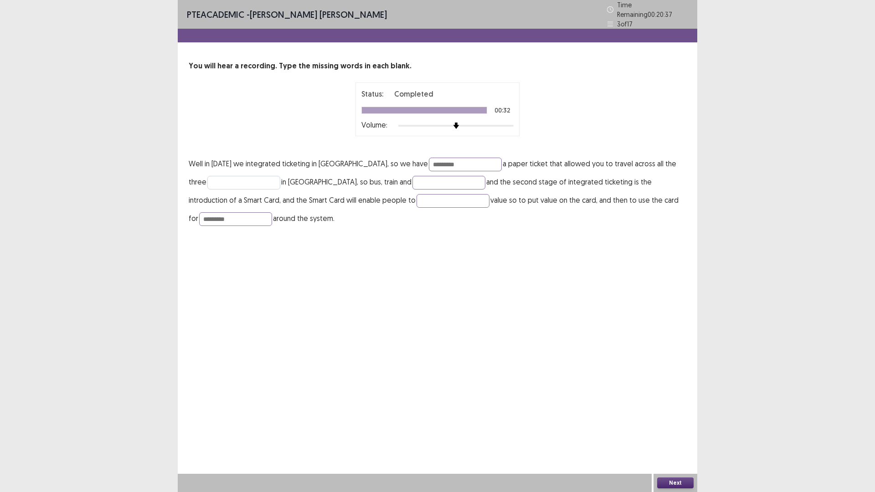
click at [237, 171] on p "Well in [DATE] we integrated ticketing in [GEOGRAPHIC_DATA], so we have *******…" at bounding box center [438, 191] width 498 height 73
click at [232, 176] on input "text" at bounding box center [243, 183] width 73 height 14
type input "*****"
click at [440, 177] on input "text" at bounding box center [449, 183] width 73 height 14
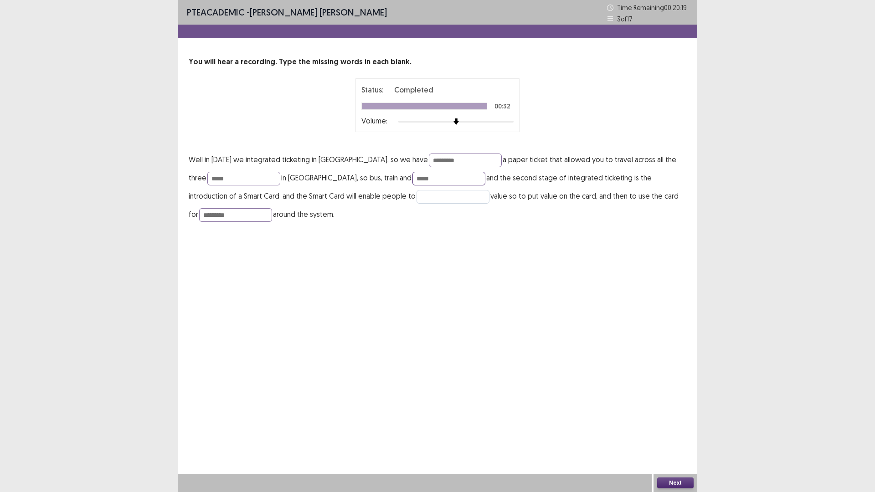
type input "*****"
click at [455, 192] on input "text" at bounding box center [453, 197] width 73 height 14
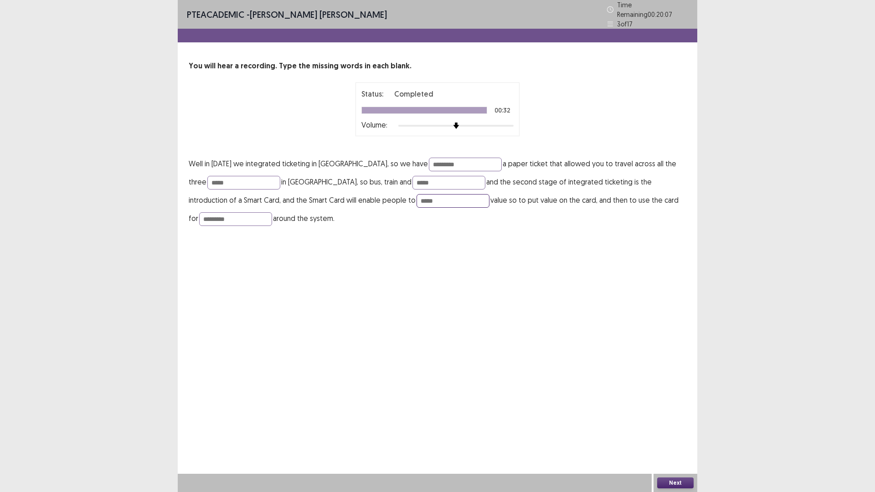
type input "*****"
click at [668, 430] on button "Next" at bounding box center [675, 483] width 36 height 11
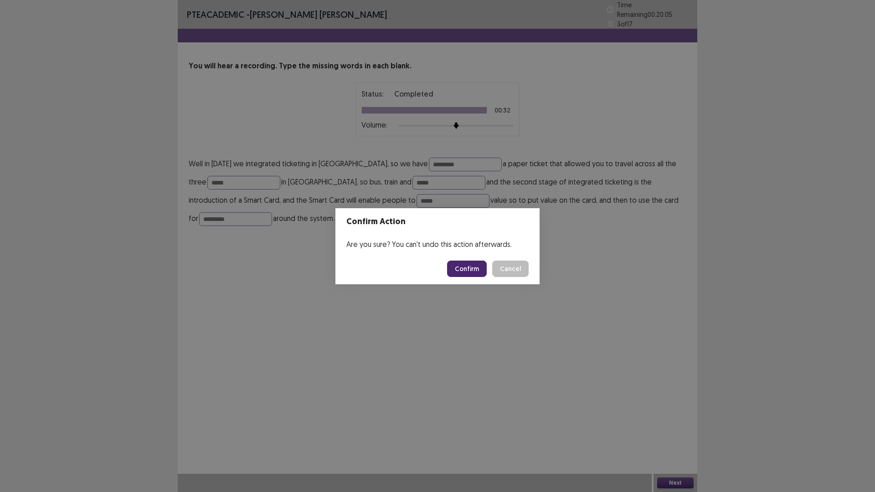
click at [458, 266] on button "Confirm" at bounding box center [467, 269] width 40 height 16
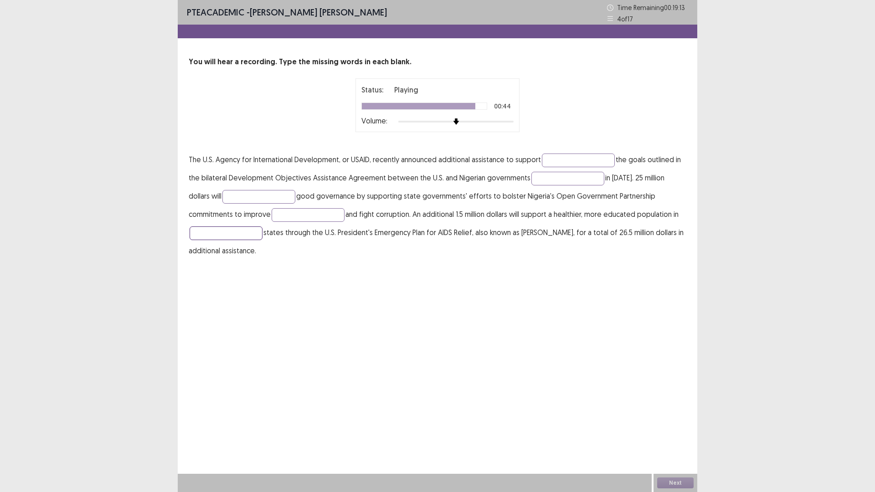
click at [214, 232] on input "text" at bounding box center [226, 234] width 73 height 14
type input "********"
click at [272, 212] on input "text" at bounding box center [308, 215] width 73 height 14
type input "**********"
click at [538, 183] on input "text" at bounding box center [568, 179] width 73 height 14
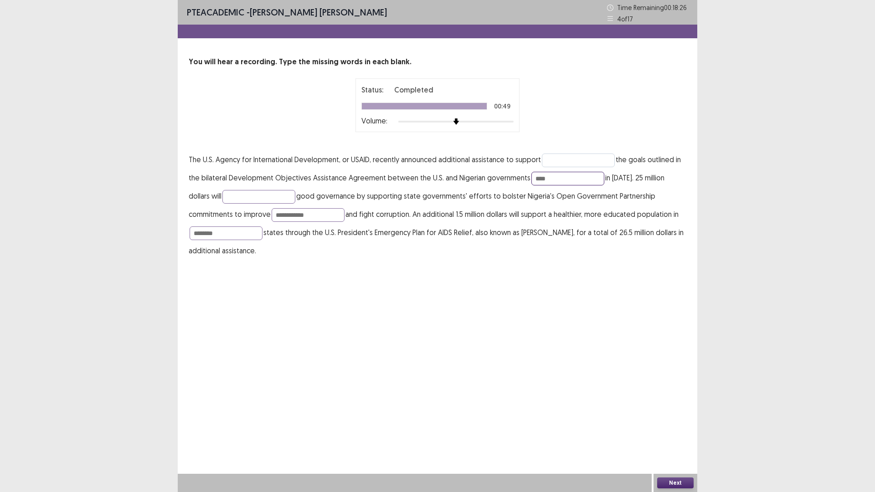
type input "****"
click at [563, 161] on input "text" at bounding box center [578, 161] width 73 height 14
click at [555, 160] on input "********" at bounding box center [578, 161] width 73 height 14
type input "*********"
click at [678, 430] on button "Next" at bounding box center [675, 483] width 36 height 11
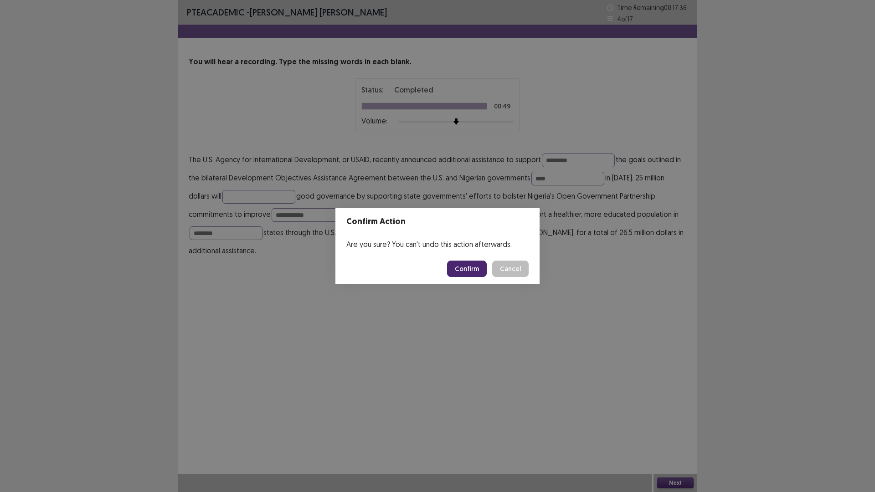
click at [462, 263] on button "Confirm" at bounding box center [467, 269] width 40 height 16
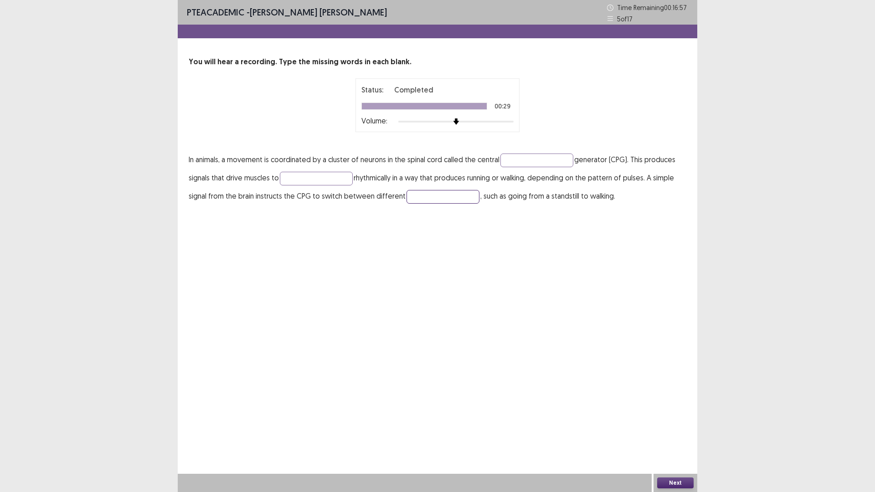
click at [422, 194] on input "text" at bounding box center [443, 197] width 73 height 14
type input "****"
click at [303, 179] on input "text" at bounding box center [316, 179] width 73 height 14
type input "*****"
click at [544, 158] on input "text" at bounding box center [537, 161] width 73 height 14
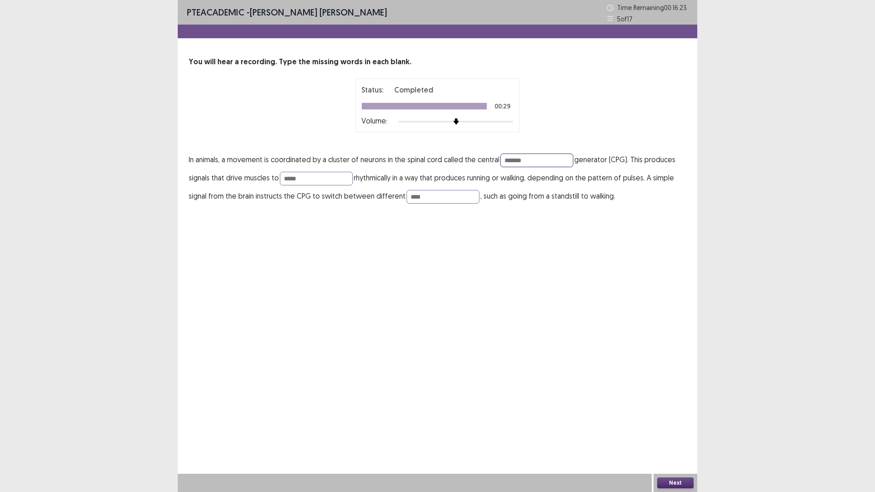
type input "*******"
click at [673, 430] on button "Next" at bounding box center [675, 483] width 36 height 11
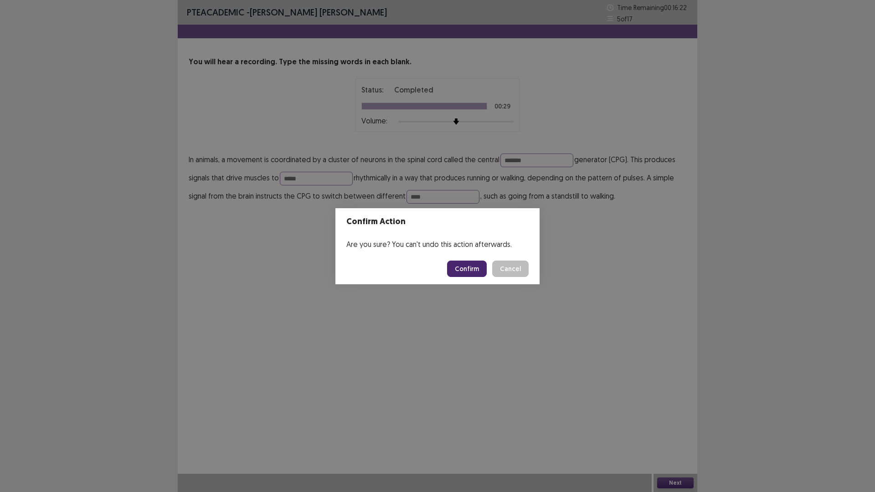
click at [470, 269] on button "Confirm" at bounding box center [467, 269] width 40 height 16
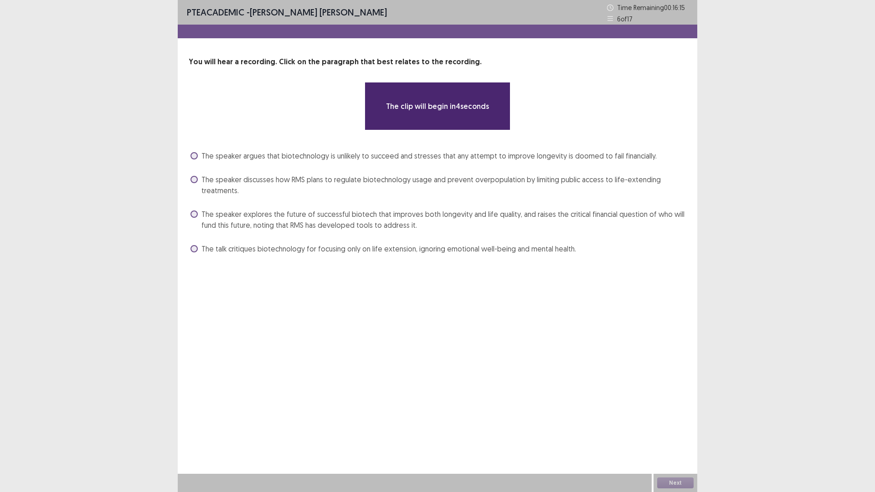
drag, startPoint x: 194, startPoint y: 209, endPoint x: 192, endPoint y: 216, distance: 7.1
click at [192, 214] on label "The speaker explores the future of successful biotech that improves both longev…" at bounding box center [439, 220] width 496 height 22
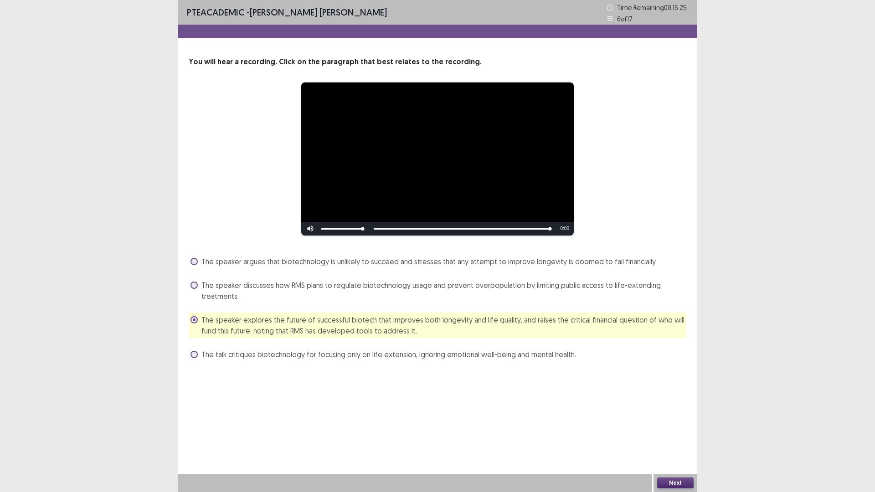
click at [669, 430] on button "Next" at bounding box center [675, 483] width 36 height 11
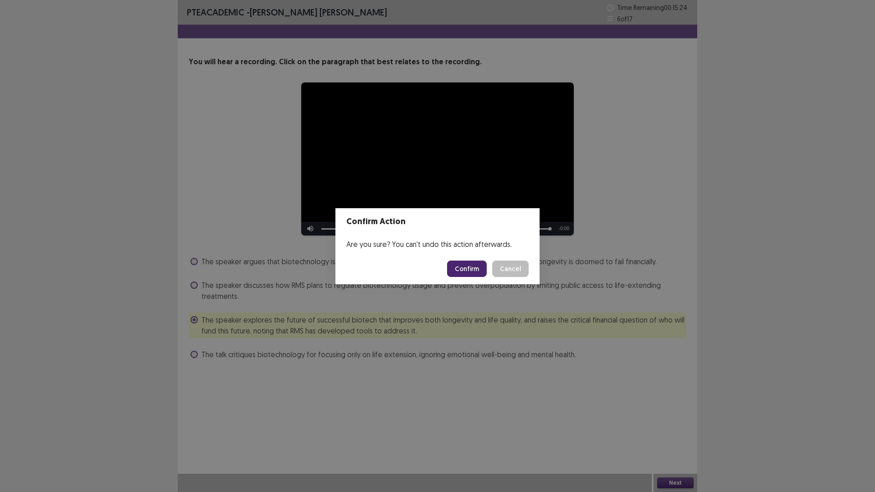
click at [467, 273] on button "Confirm" at bounding box center [467, 269] width 40 height 16
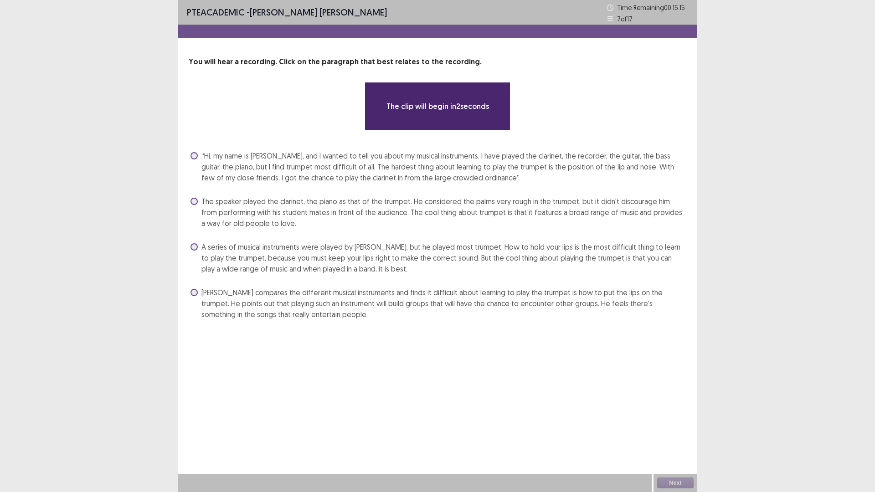
click at [192, 156] on span at bounding box center [194, 155] width 7 height 7
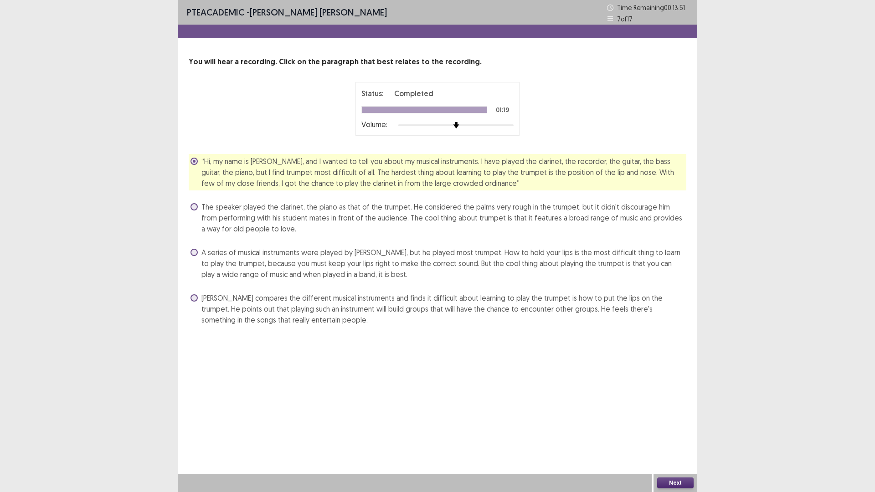
click at [670, 430] on button "Next" at bounding box center [675, 483] width 36 height 11
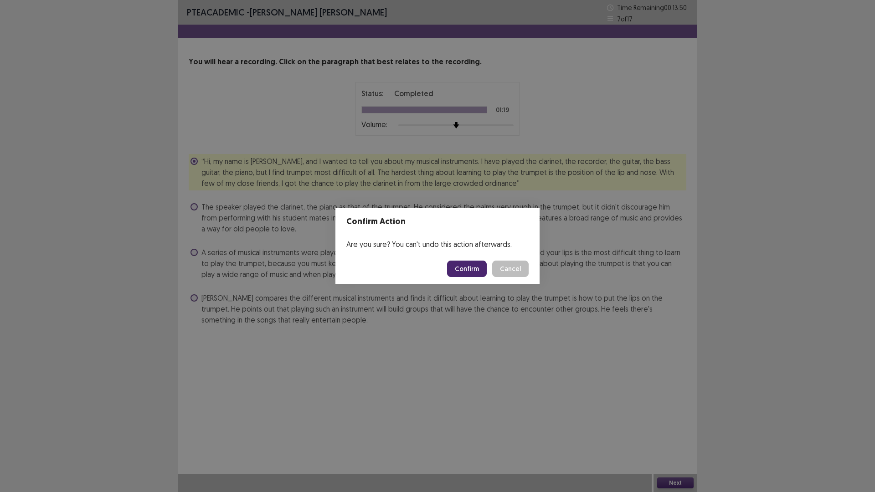
click at [472, 270] on button "Confirm" at bounding box center [467, 269] width 40 height 16
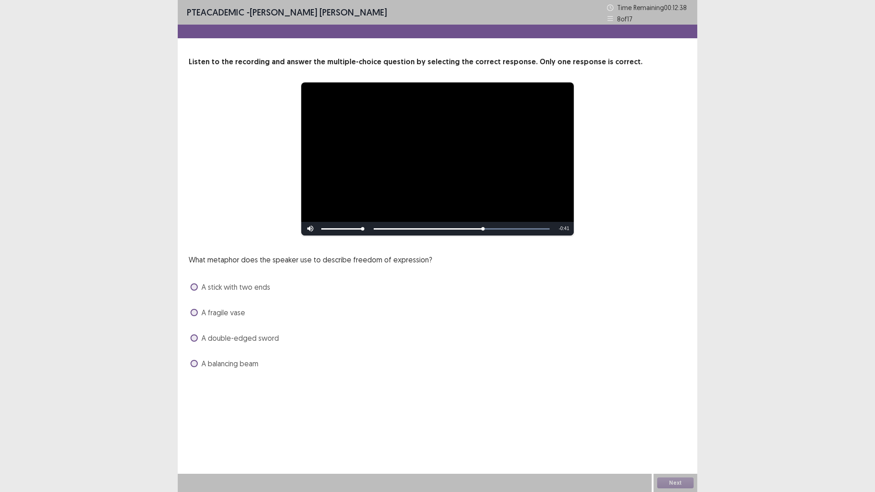
click at [192, 367] on label "A balancing beam" at bounding box center [225, 363] width 68 height 11
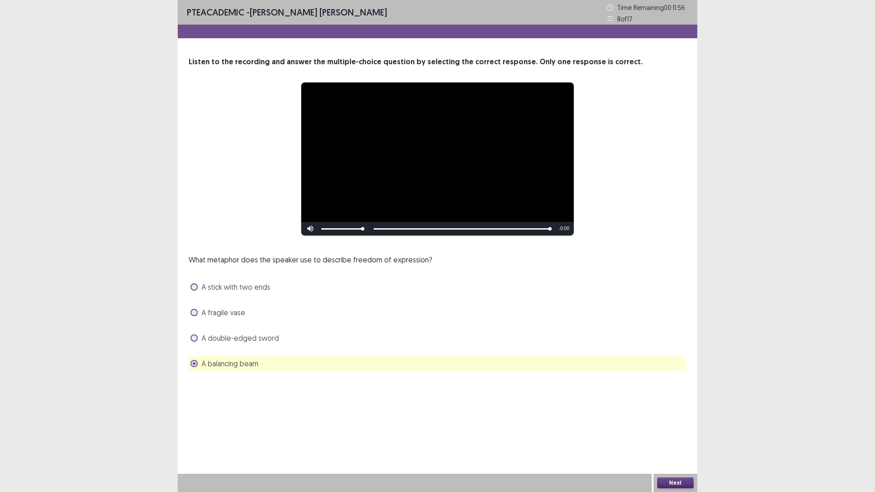
click at [674, 430] on button "Next" at bounding box center [675, 483] width 36 height 11
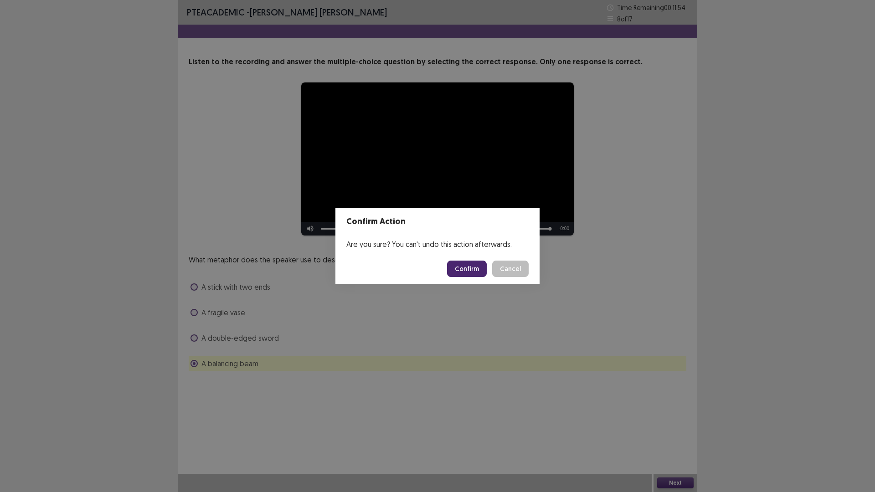
click at [462, 271] on button "Confirm" at bounding box center [467, 269] width 40 height 16
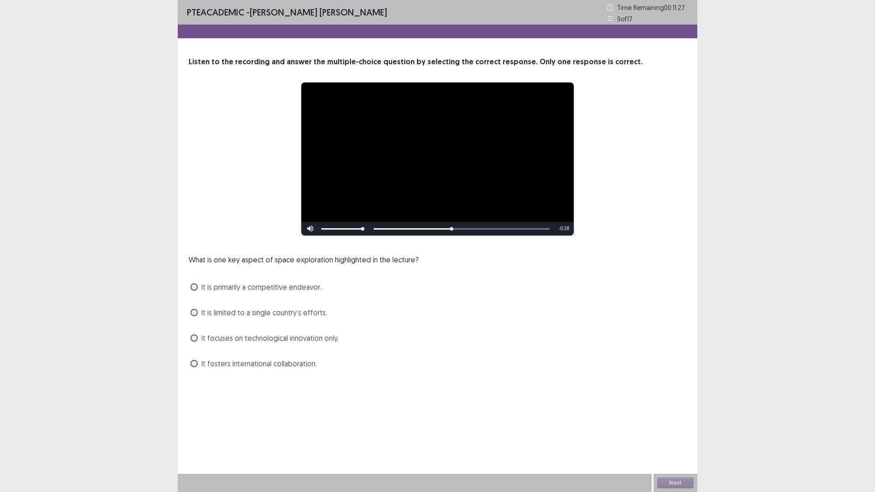
click at [193, 364] on span at bounding box center [194, 363] width 7 height 7
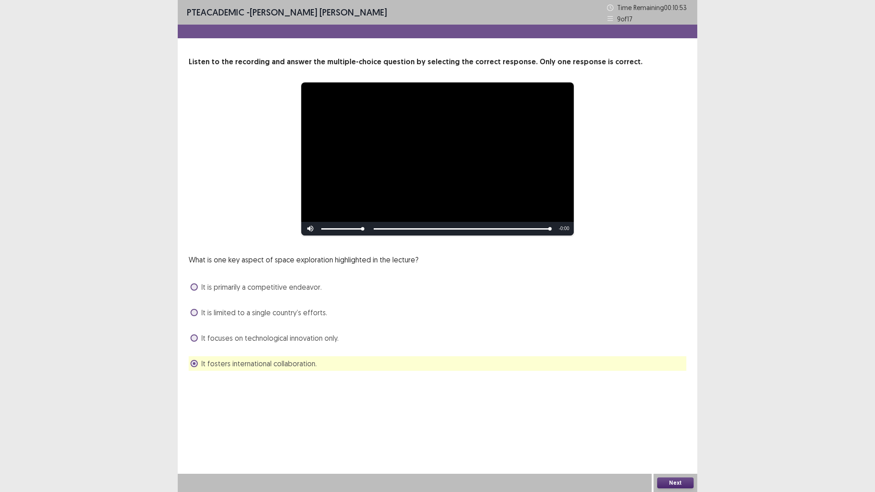
click at [661, 430] on button "Next" at bounding box center [675, 483] width 36 height 11
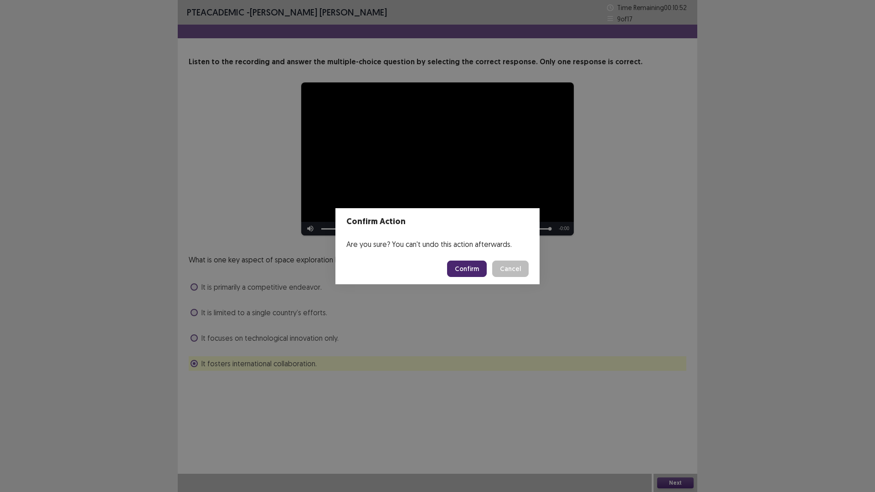
click at [471, 273] on button "Confirm" at bounding box center [467, 269] width 40 height 16
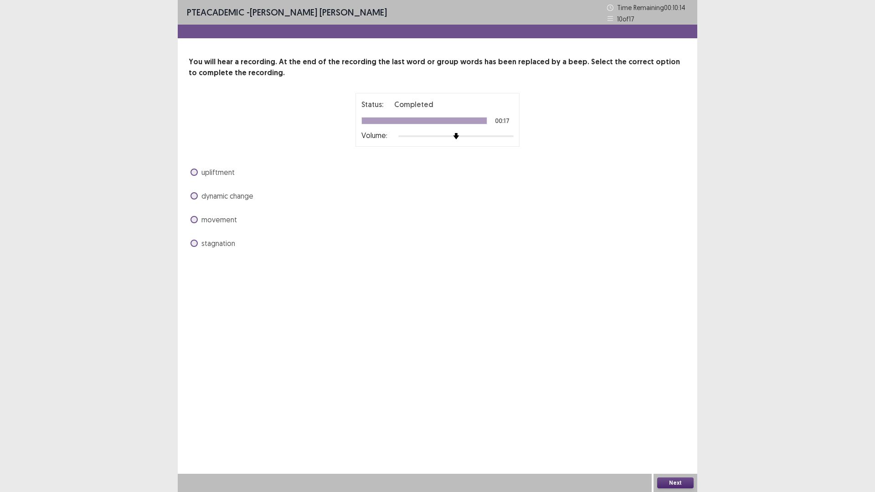
click at [196, 172] on span at bounding box center [194, 172] width 7 height 7
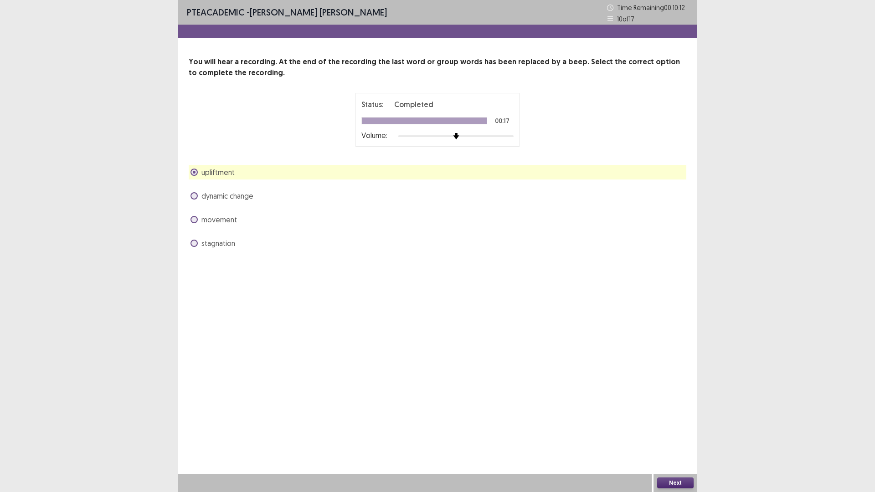
click at [682, 430] on button "Next" at bounding box center [675, 483] width 36 height 11
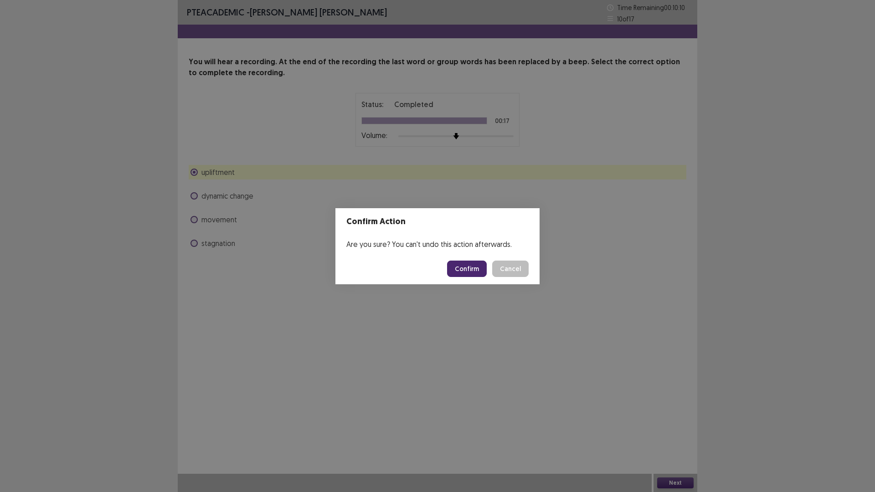
click at [453, 269] on button "Confirm" at bounding box center [467, 269] width 40 height 16
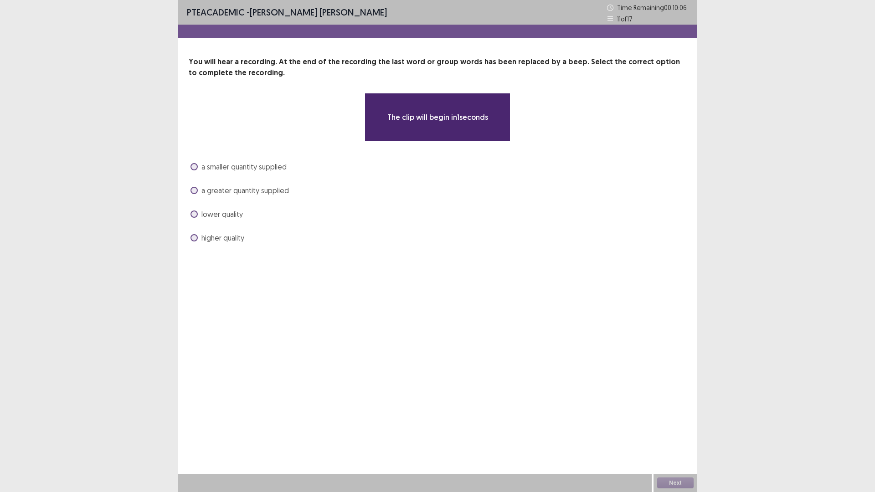
click at [194, 190] on div "a greater quantity supplied" at bounding box center [438, 190] width 498 height 15
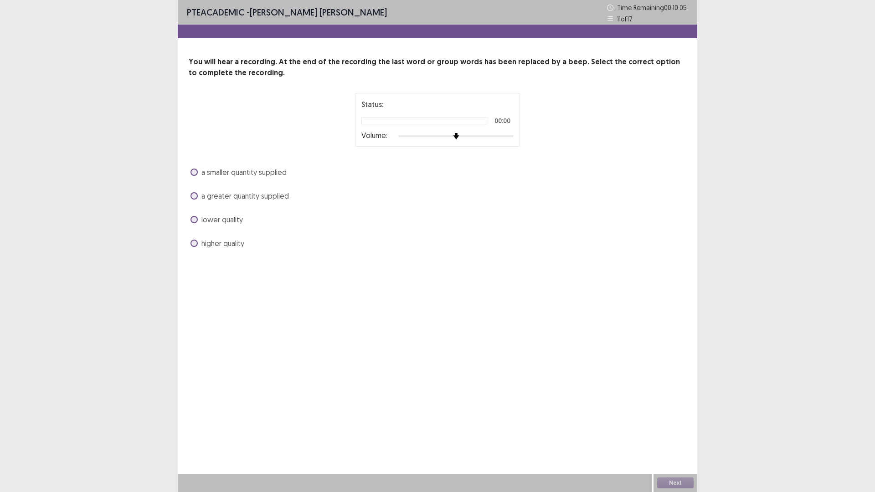
click at [194, 196] on span at bounding box center [194, 195] width 7 height 7
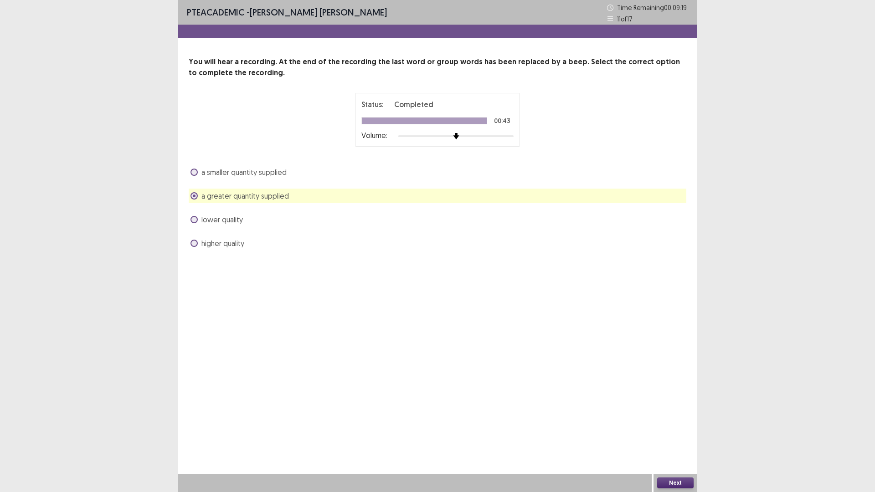
click at [681, 430] on button "Next" at bounding box center [675, 483] width 36 height 11
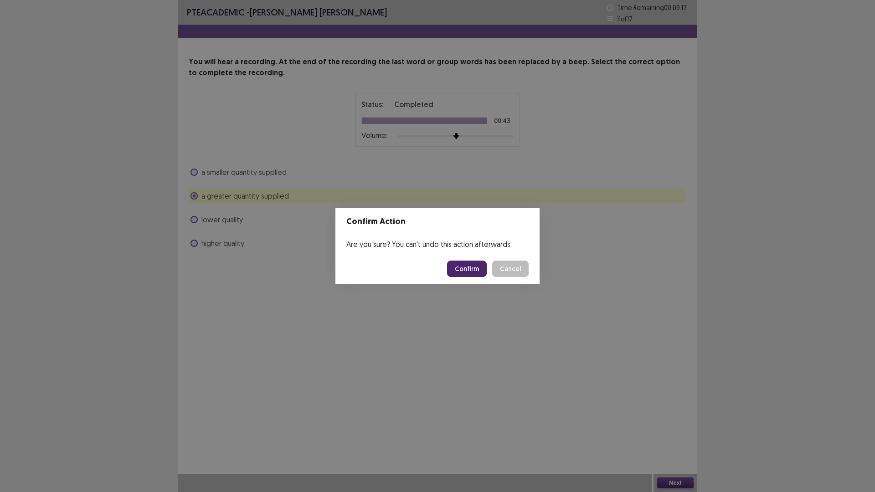
click at [467, 266] on button "Confirm" at bounding box center [467, 269] width 40 height 16
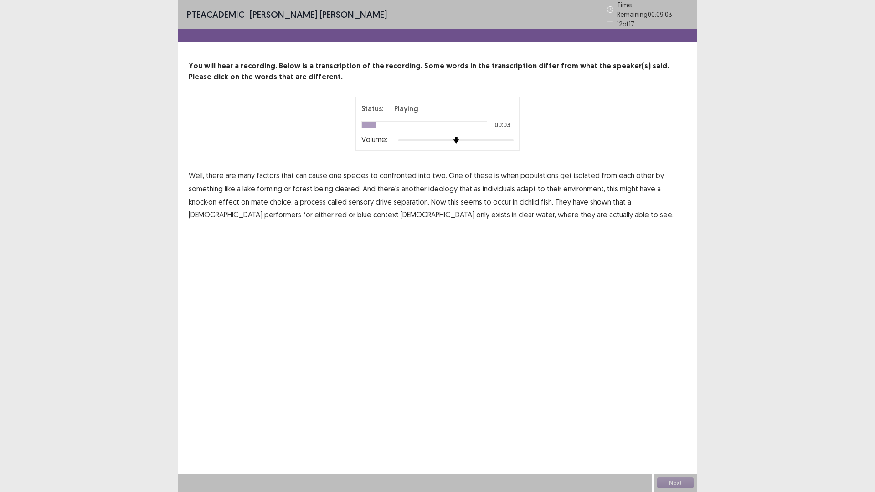
click at [388, 173] on span "confronted" at bounding box center [398, 175] width 37 height 11
click at [442, 184] on span "ideology" at bounding box center [443, 188] width 29 height 11
click at [413, 200] on span "separation." at bounding box center [412, 202] width 36 height 11
click at [373, 211] on span "context" at bounding box center [386, 214] width 26 height 11
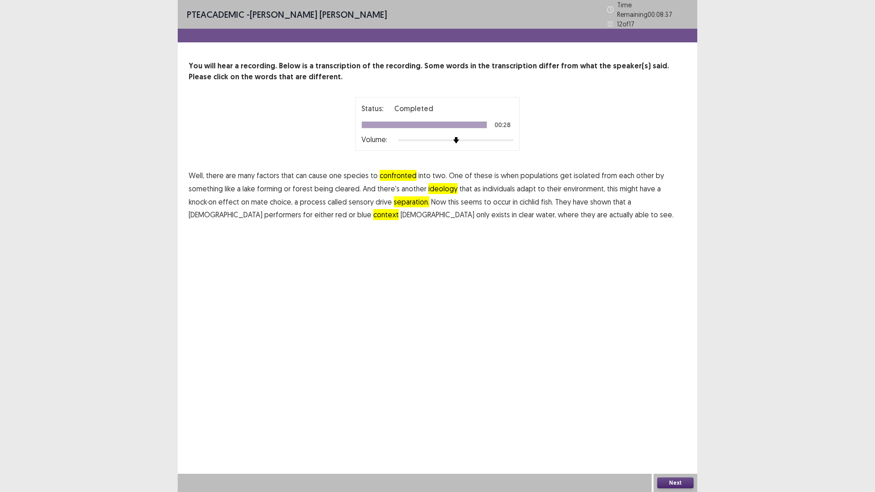
click at [690, 430] on button "Next" at bounding box center [675, 483] width 36 height 11
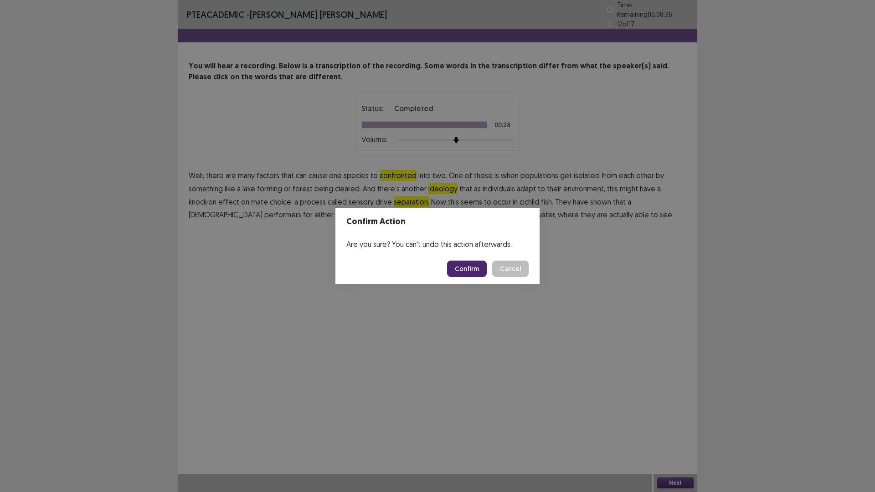
click at [467, 271] on button "Confirm" at bounding box center [467, 269] width 40 height 16
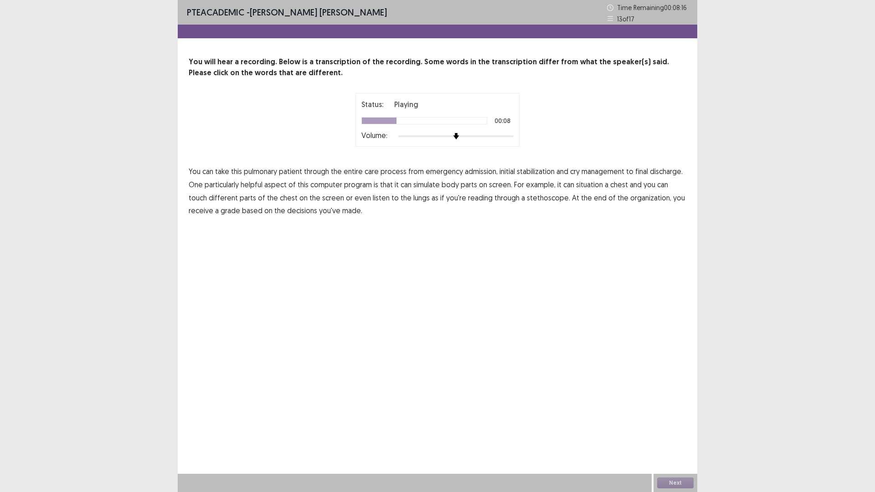
click at [573, 174] on span "cry" at bounding box center [575, 171] width 10 height 11
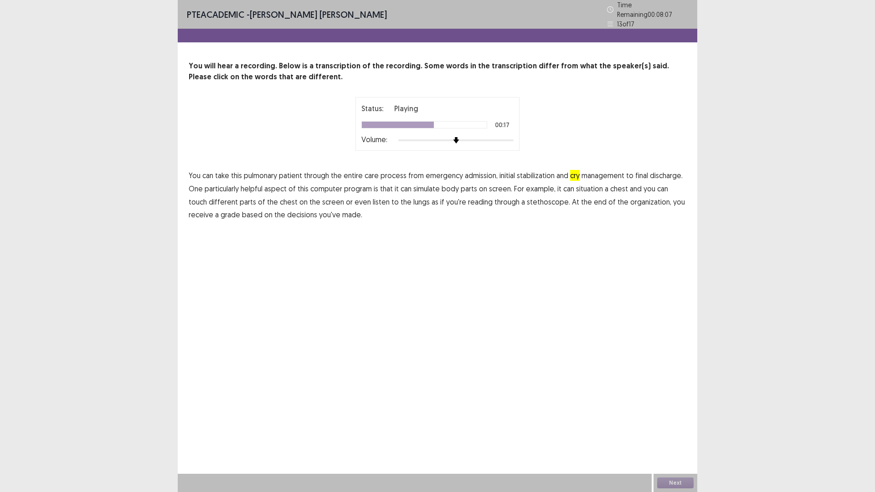
click at [589, 186] on span "situation" at bounding box center [589, 188] width 27 height 11
click at [468, 198] on span "reading" at bounding box center [480, 202] width 25 height 11
click at [631, 198] on span "organization," at bounding box center [651, 202] width 41 height 11
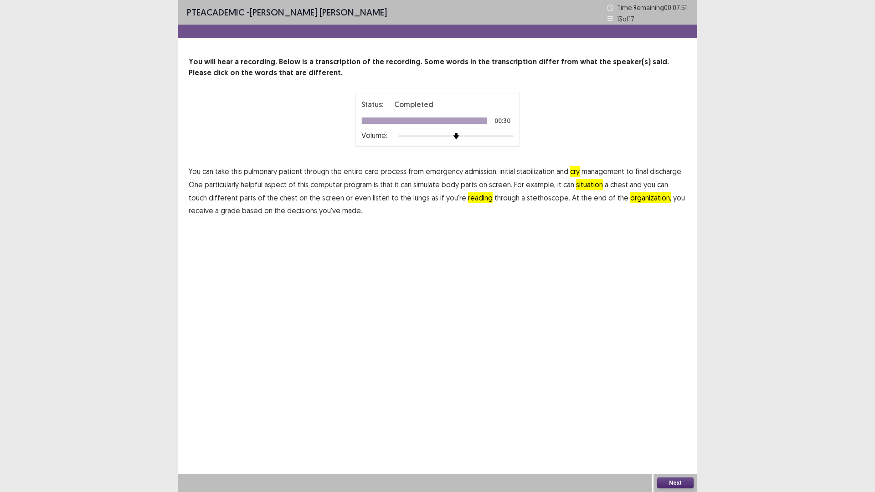
click at [688, 430] on button "Next" at bounding box center [675, 483] width 36 height 11
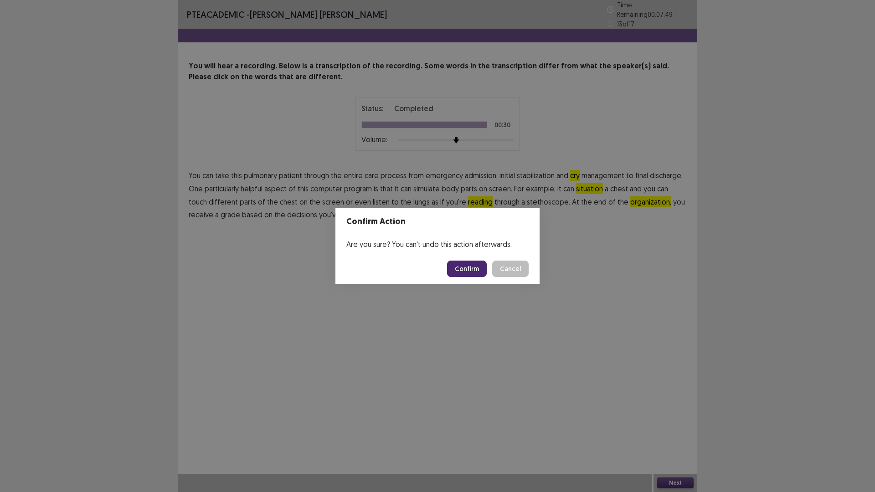
click at [466, 264] on button "Confirm" at bounding box center [467, 269] width 40 height 16
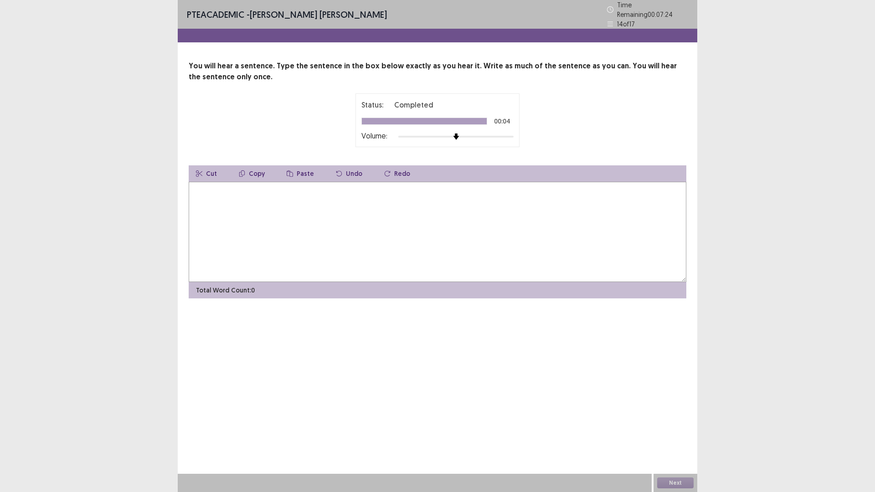
click at [240, 183] on textarea at bounding box center [438, 232] width 498 height 100
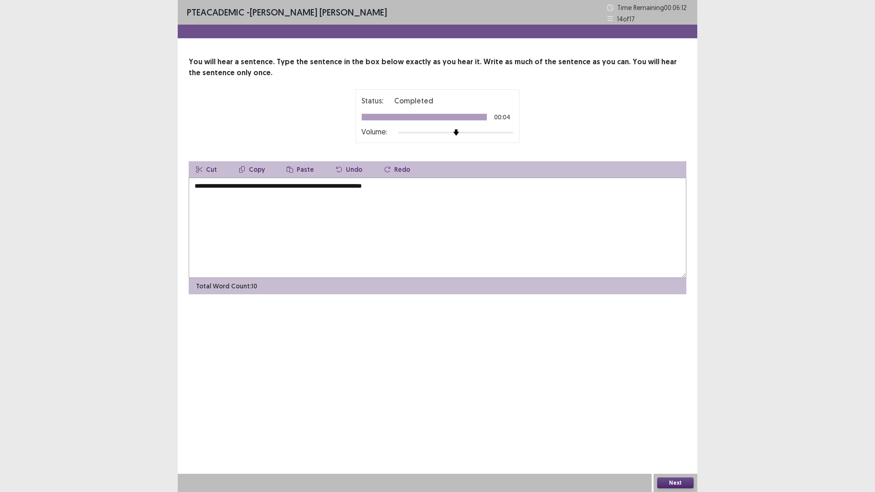
type textarea "**********"
click at [677, 430] on button "Next" at bounding box center [675, 483] width 36 height 11
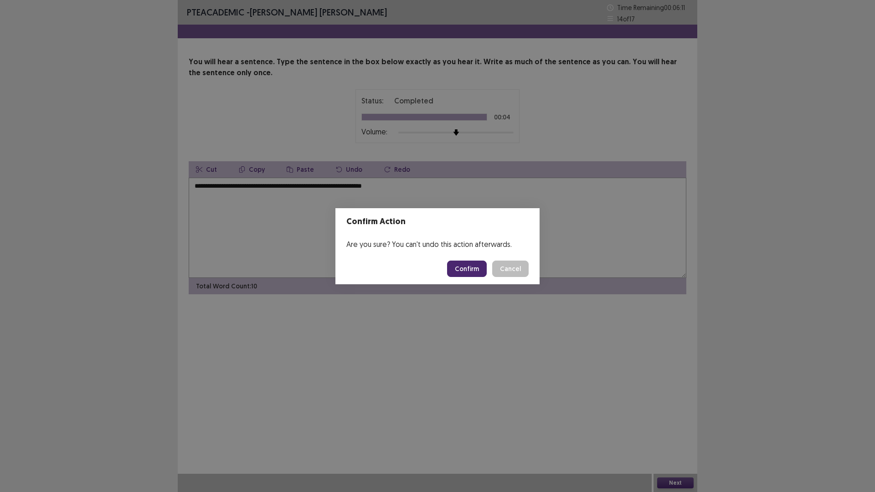
click at [468, 261] on button "Confirm" at bounding box center [467, 269] width 40 height 16
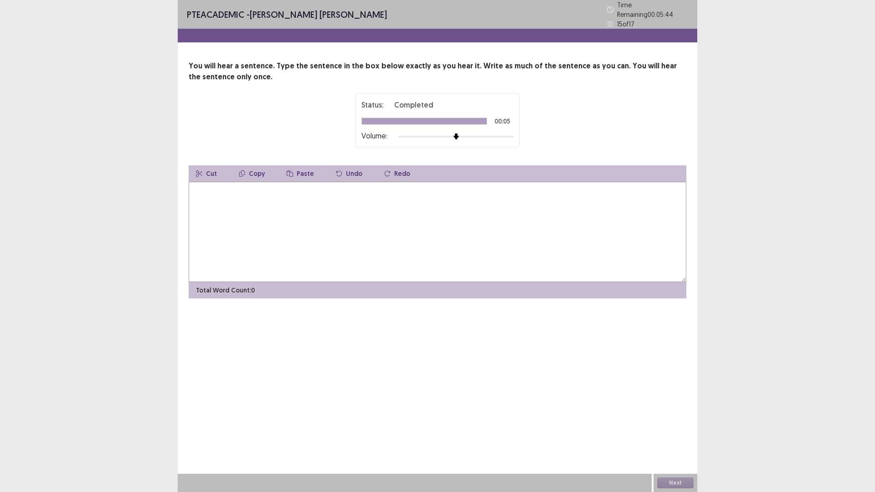
drag, startPoint x: 297, startPoint y: 217, endPoint x: 294, endPoint y: 212, distance: 5.2
click at [297, 216] on textarea at bounding box center [438, 232] width 498 height 100
type textarea "**********"
click at [668, 430] on button "Next" at bounding box center [675, 483] width 36 height 11
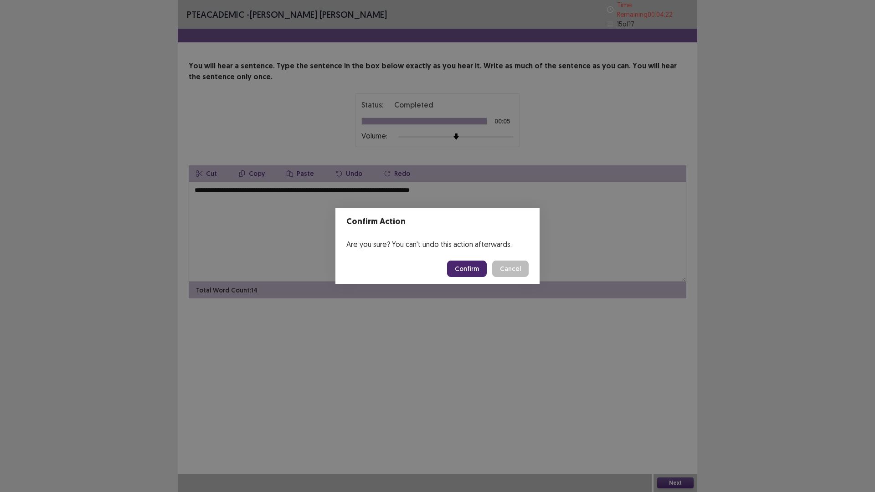
click at [462, 269] on button "Confirm" at bounding box center [467, 269] width 40 height 16
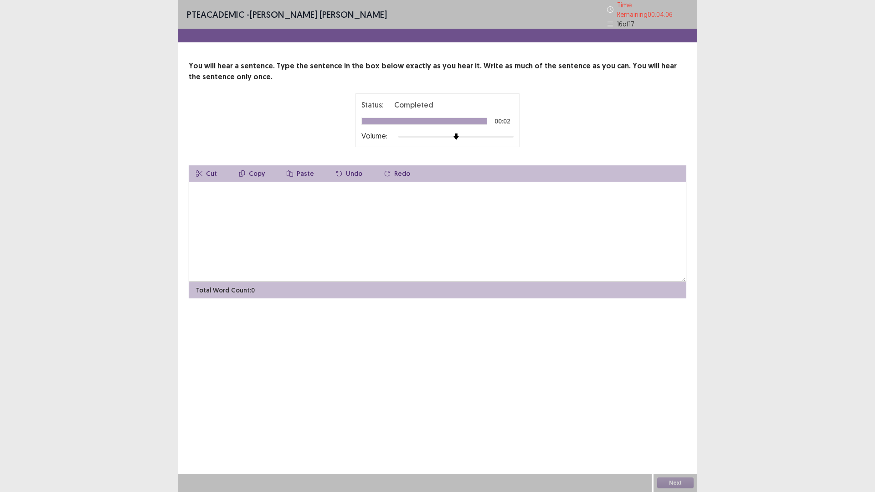
click at [250, 205] on textarea at bounding box center [438, 232] width 498 height 100
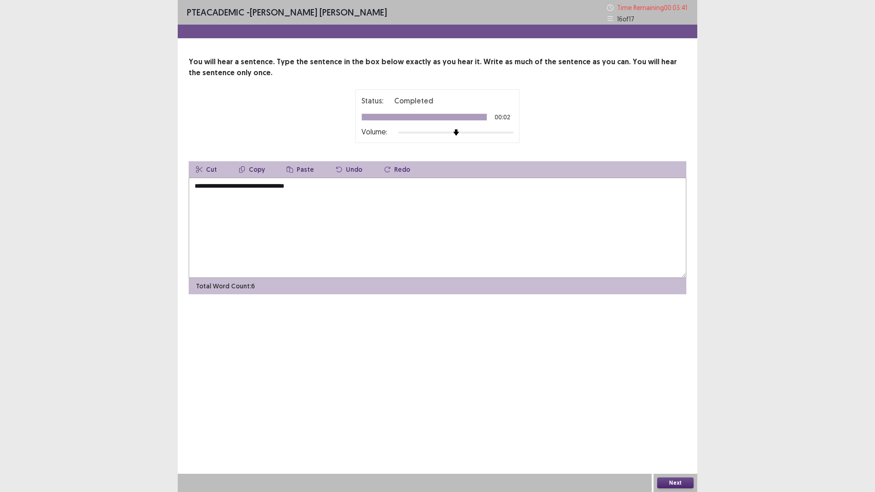
click at [225, 187] on textarea "**********" at bounding box center [438, 228] width 498 height 100
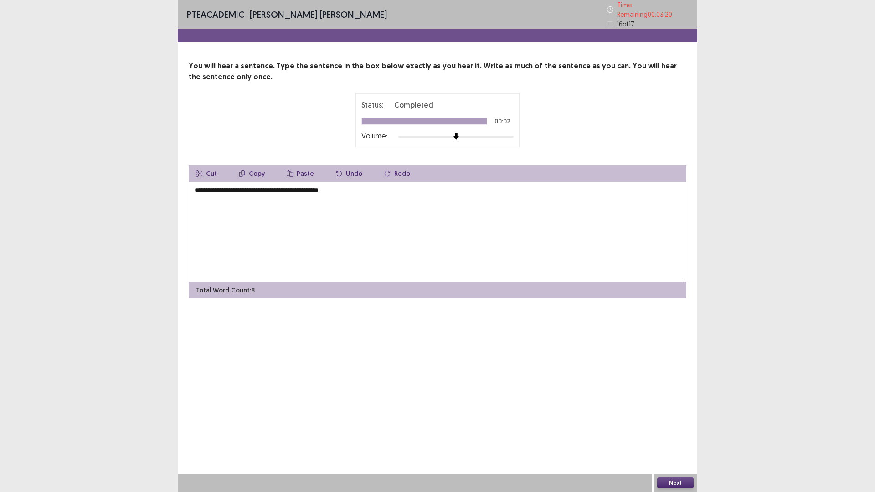
type textarea "**********"
click at [679, 430] on div "Next" at bounding box center [676, 483] width 44 height 18
click at [679, 430] on button "Next" at bounding box center [675, 483] width 36 height 11
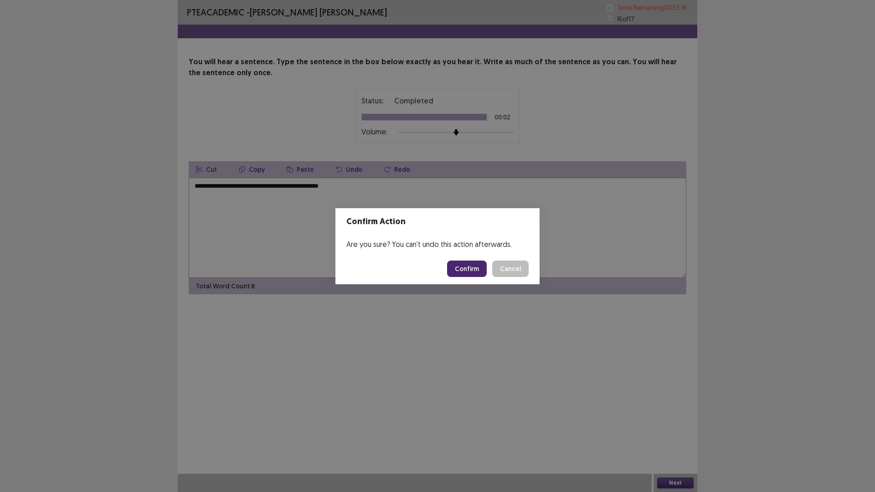
click at [458, 267] on button "Confirm" at bounding box center [467, 269] width 40 height 16
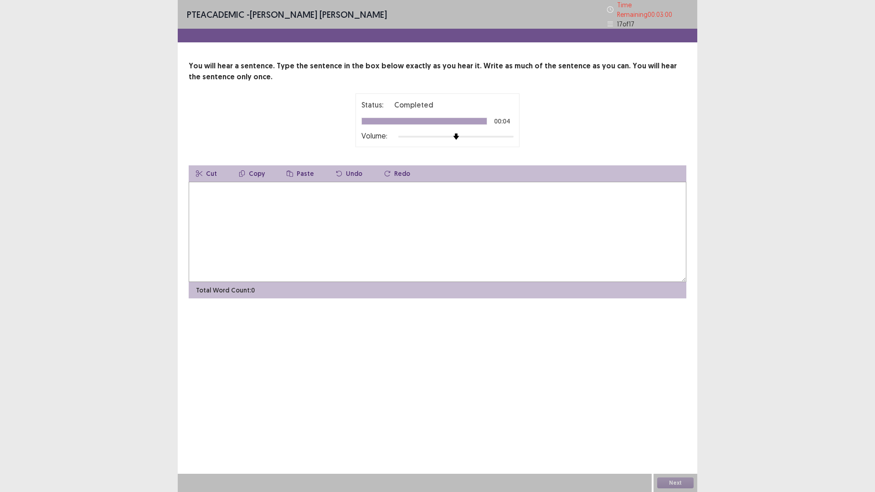
drag, startPoint x: 293, startPoint y: 206, endPoint x: 309, endPoint y: 213, distance: 17.3
click at [296, 207] on textarea at bounding box center [438, 232] width 498 height 100
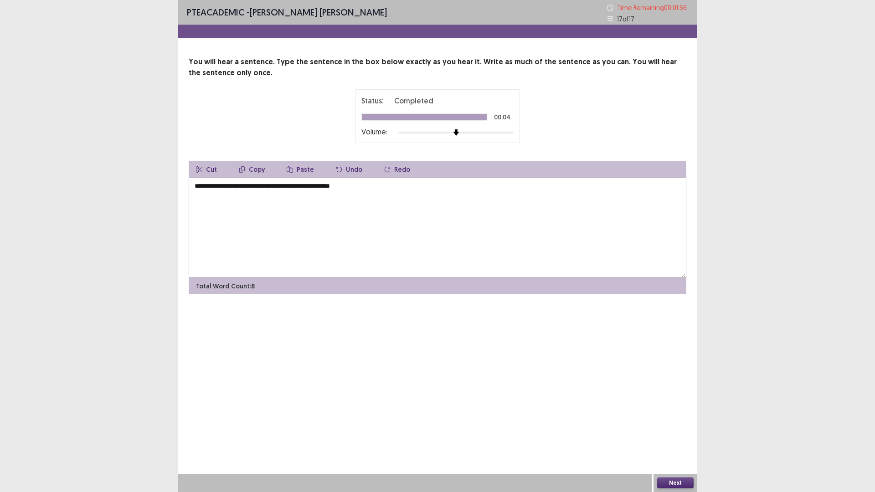
type textarea "**********"
click at [688, 430] on button "Next" at bounding box center [675, 483] width 36 height 11
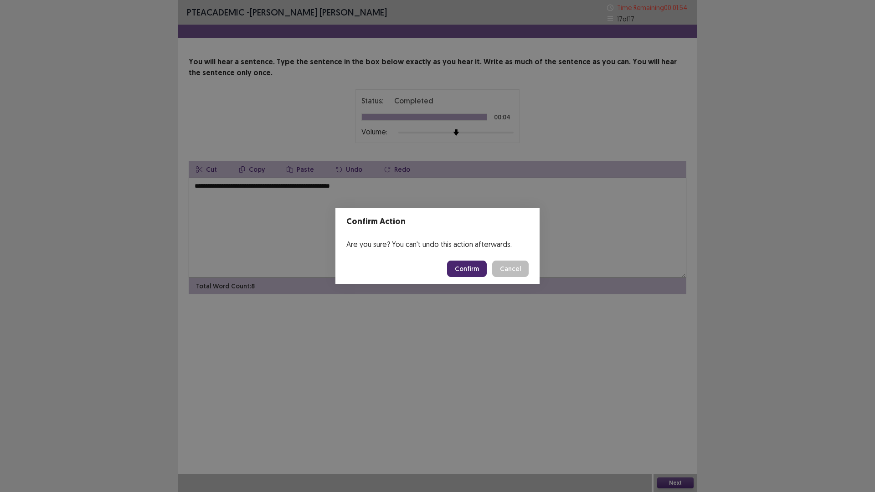
click at [460, 272] on button "Confirm" at bounding box center [467, 269] width 40 height 16
